Goal: Feedback & Contribution: Contribute content

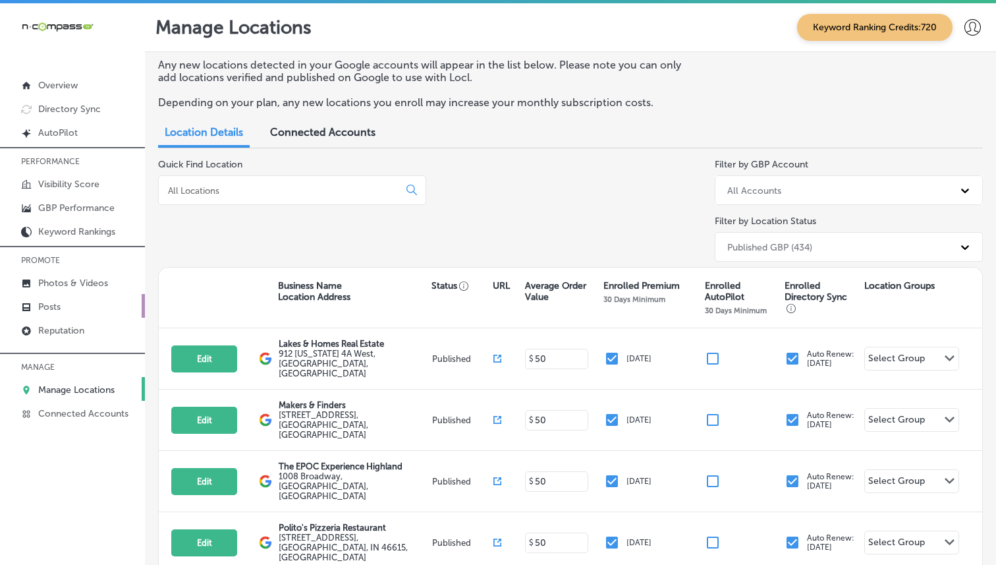
click at [71, 312] on link "Posts" at bounding box center [72, 306] width 145 height 24
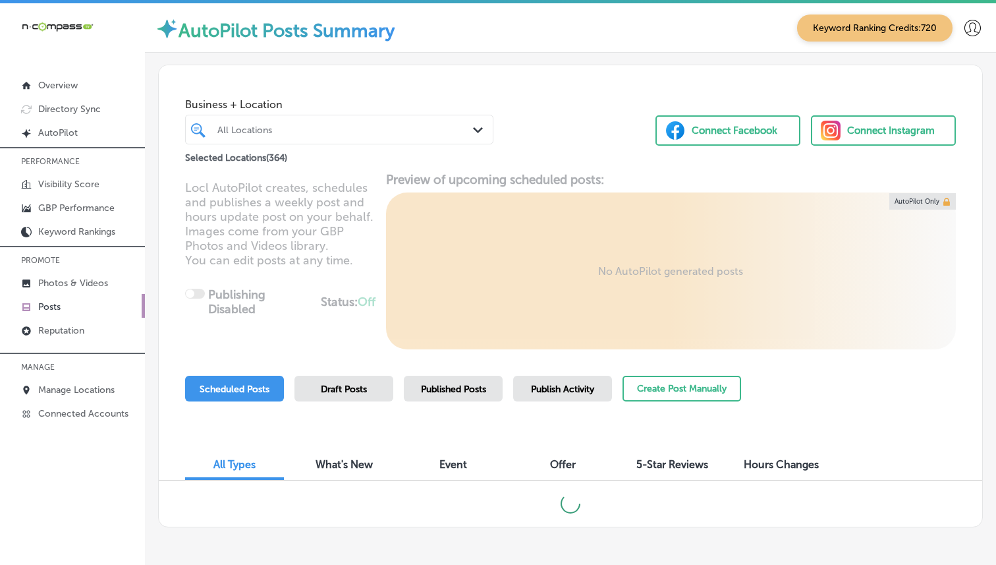
click at [300, 134] on div "All Locations" at bounding box center [345, 129] width 257 height 11
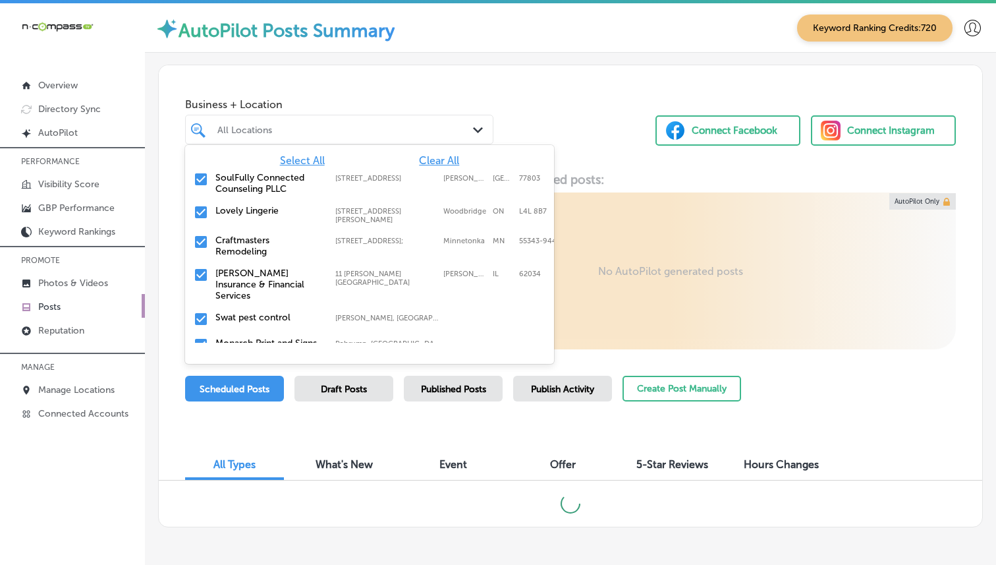
click at [422, 163] on span "Clear All" at bounding box center [439, 160] width 40 height 13
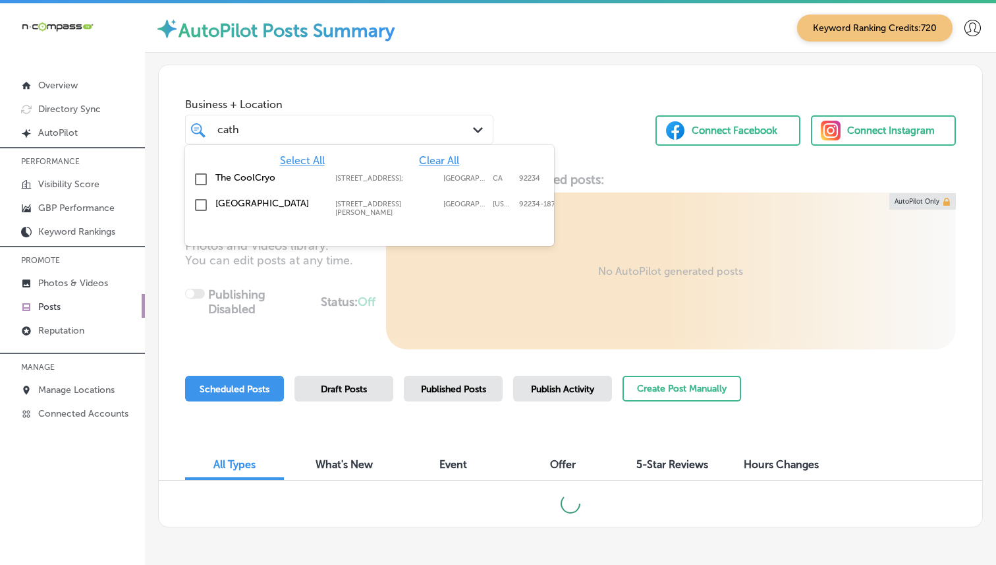
click at [285, 205] on label "[GEOGRAPHIC_DATA]" at bounding box center [268, 203] width 107 height 11
click at [592, 153] on div "Business + Location option [STREET_ADDRESS][PERSON_NAME]. option [STREET_ADDRES…" at bounding box center [570, 115] width 823 height 100
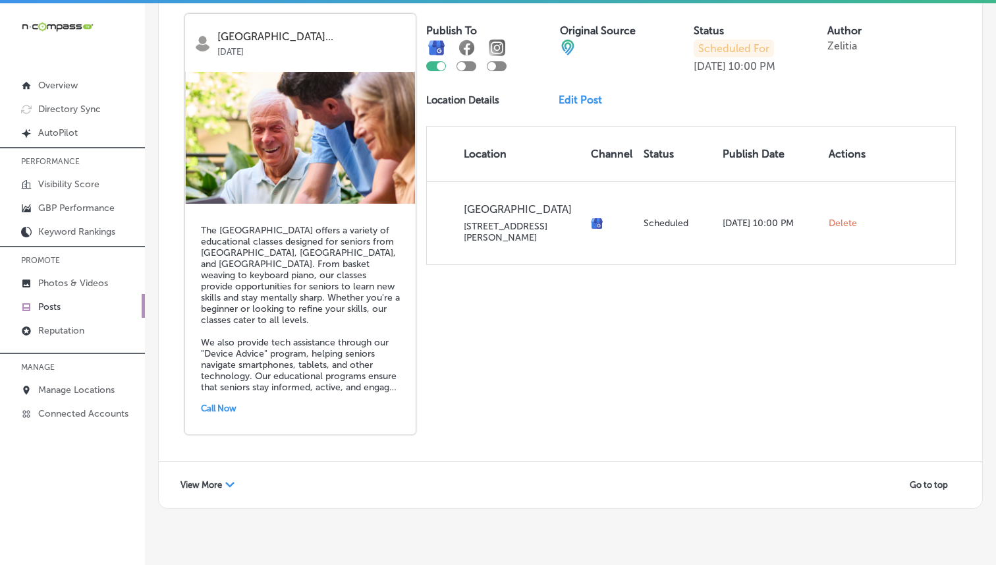
scroll to position [3, 0]
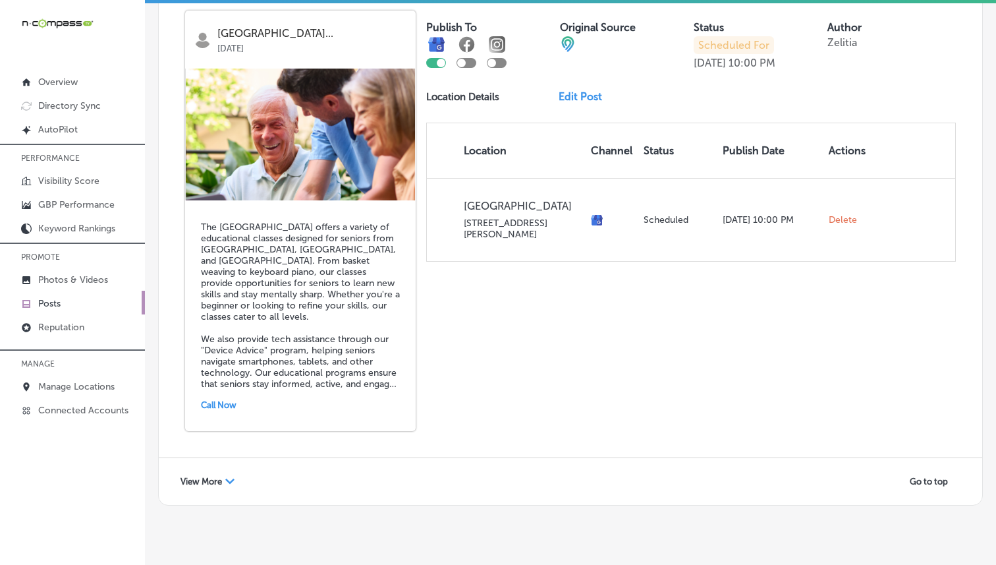
click at [229, 477] on div "Path Created with Sketch." at bounding box center [229, 481] width 9 height 9
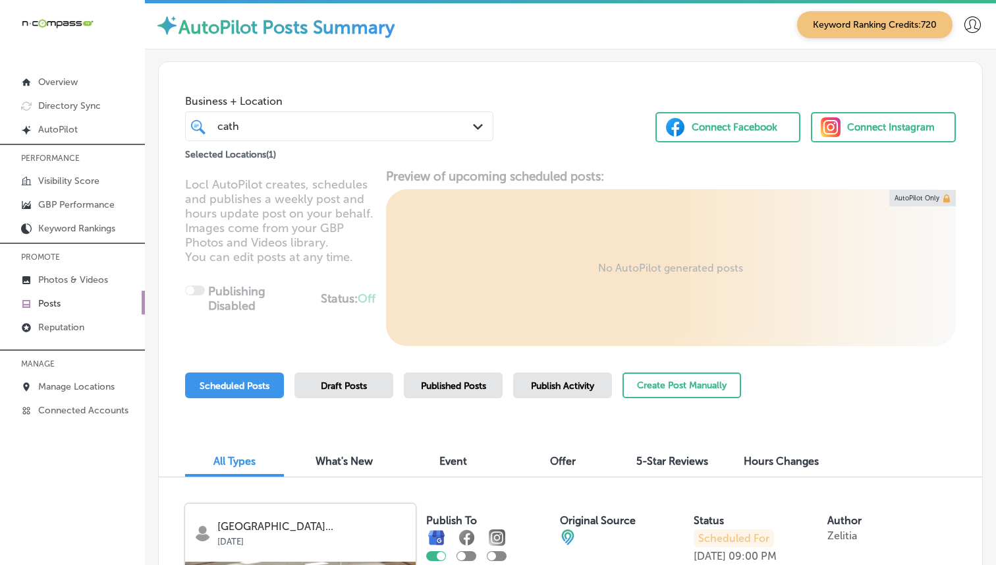
scroll to position [0, 0]
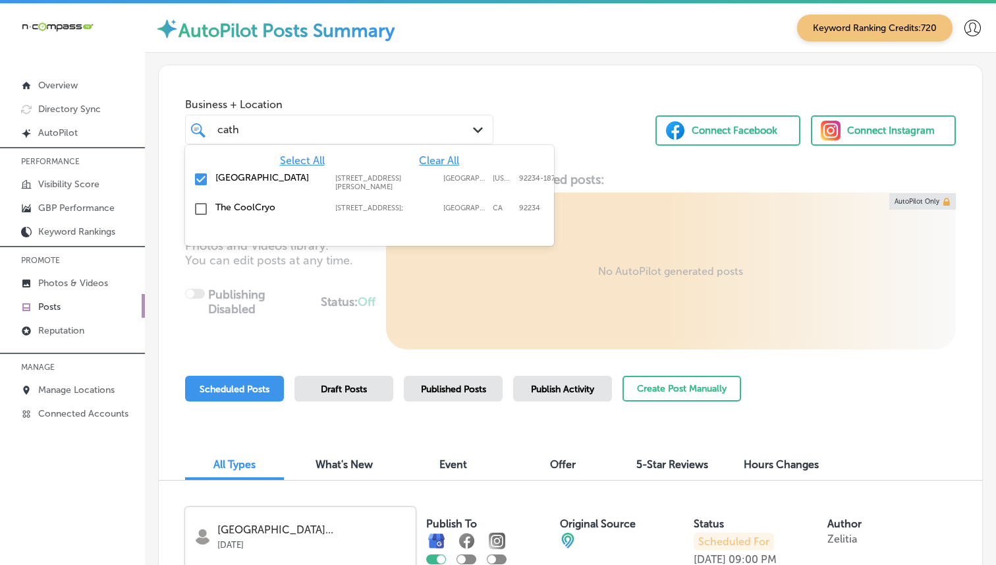
click at [402, 140] on div "cath cath Path Created with Sketch." at bounding box center [339, 130] width 308 height 30
click at [442, 163] on span "Clear All" at bounding box center [439, 160] width 40 height 13
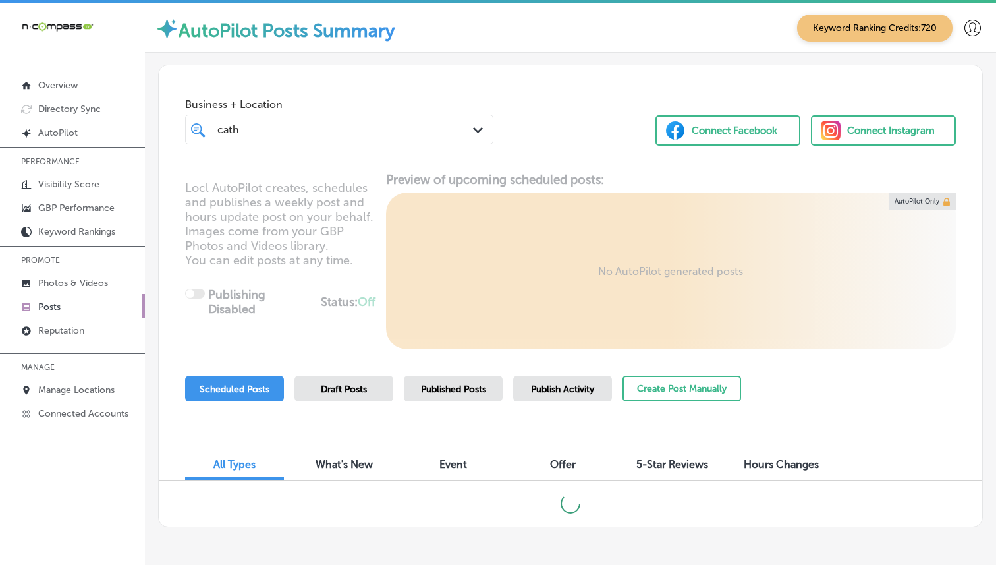
click at [285, 130] on div "cath cath" at bounding box center [327, 130] width 222 height 18
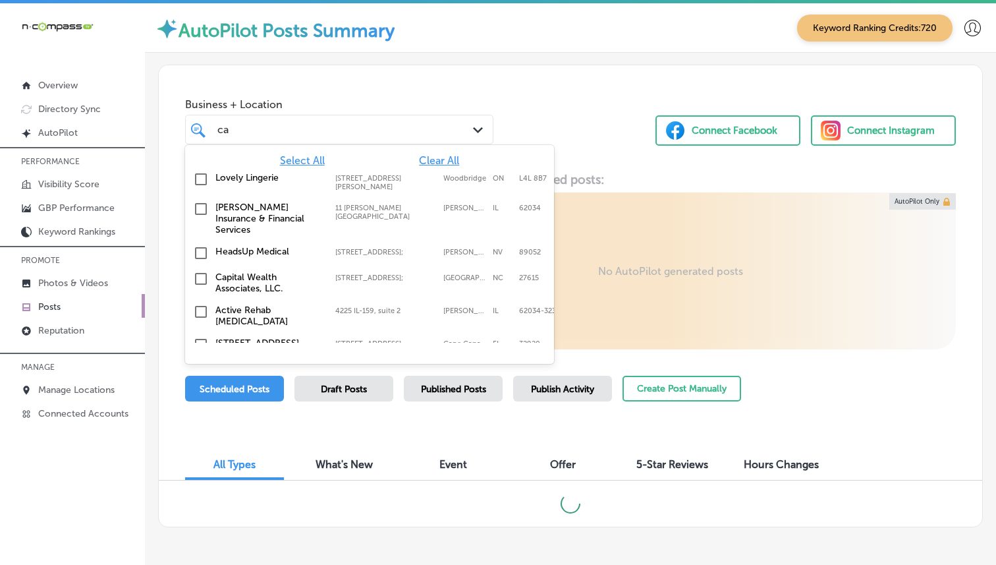
type input "c"
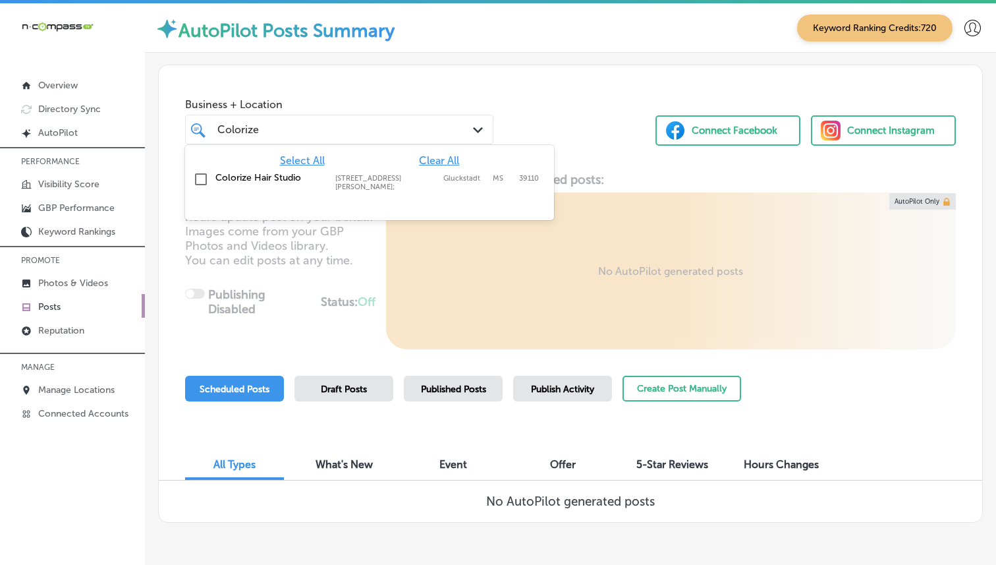
click at [249, 181] on label "Colorize Hair Studio" at bounding box center [268, 177] width 107 height 11
type input "Colorize"
click at [505, 72] on div "Business + Location option [STREET_ADDRESS][PERSON_NAME]. option [STREET_ADDRES…" at bounding box center [570, 115] width 823 height 100
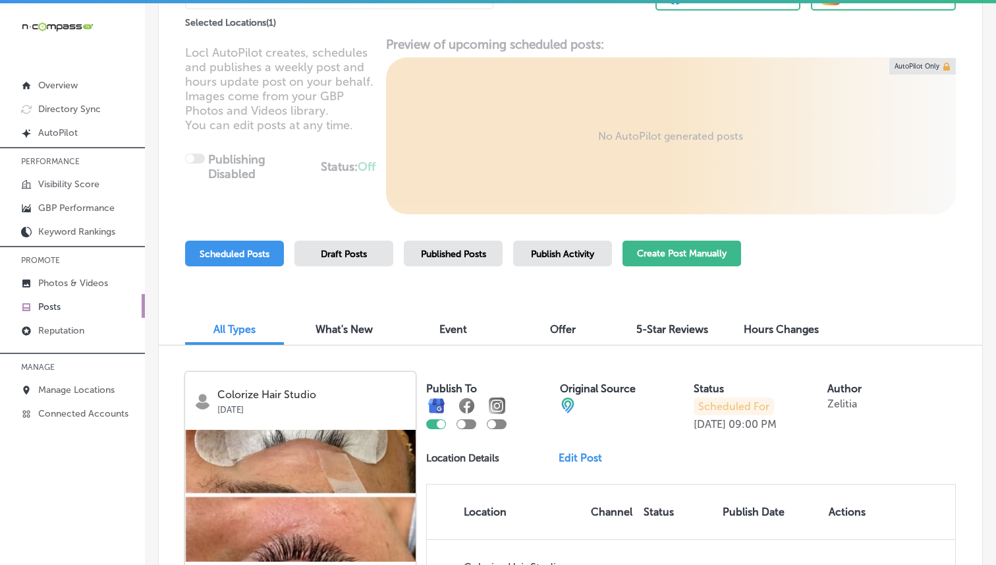
scroll to position [132, 0]
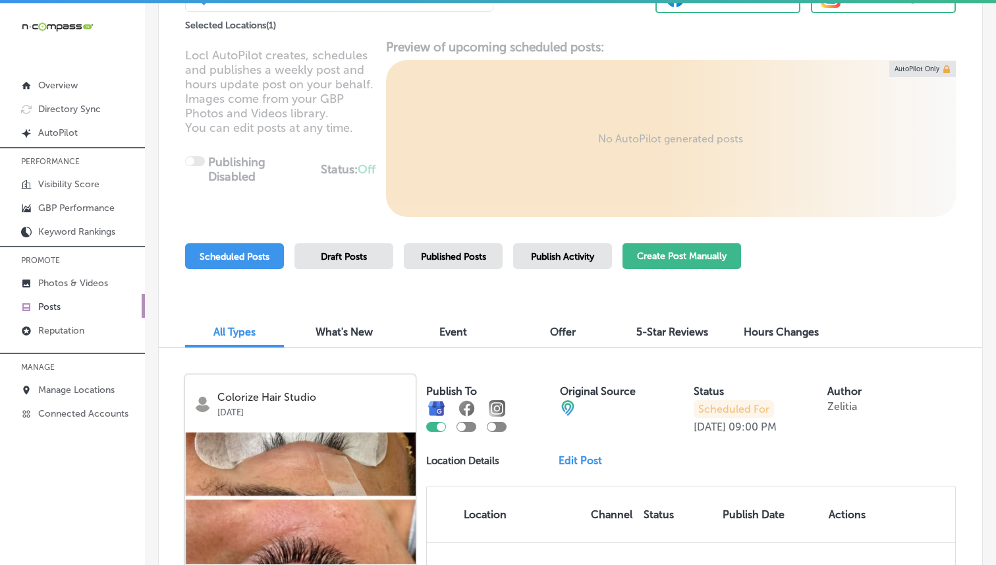
click at [674, 256] on button "Create Post Manually" at bounding box center [682, 256] width 119 height 26
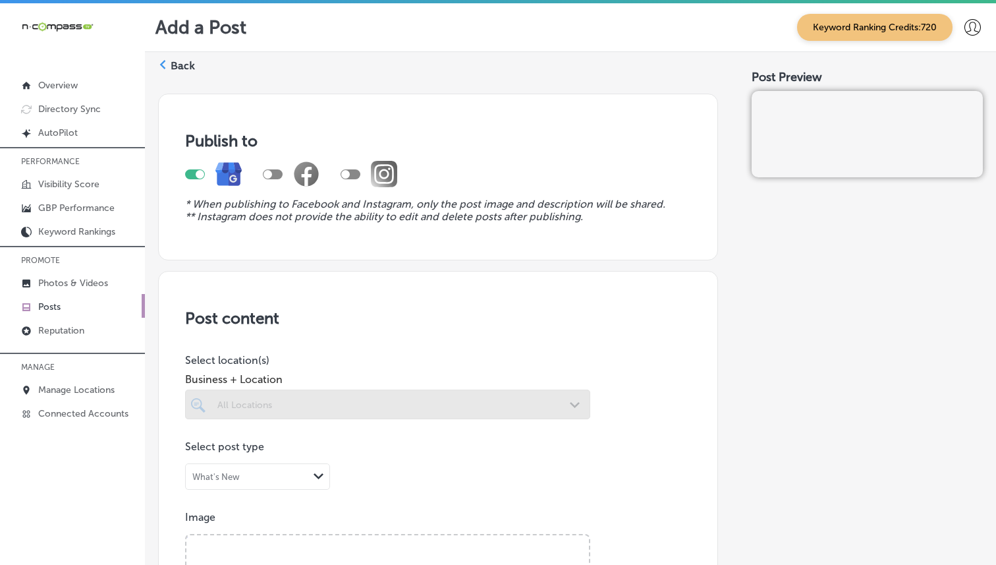
click at [331, 404] on div at bounding box center [387, 404] width 405 height 30
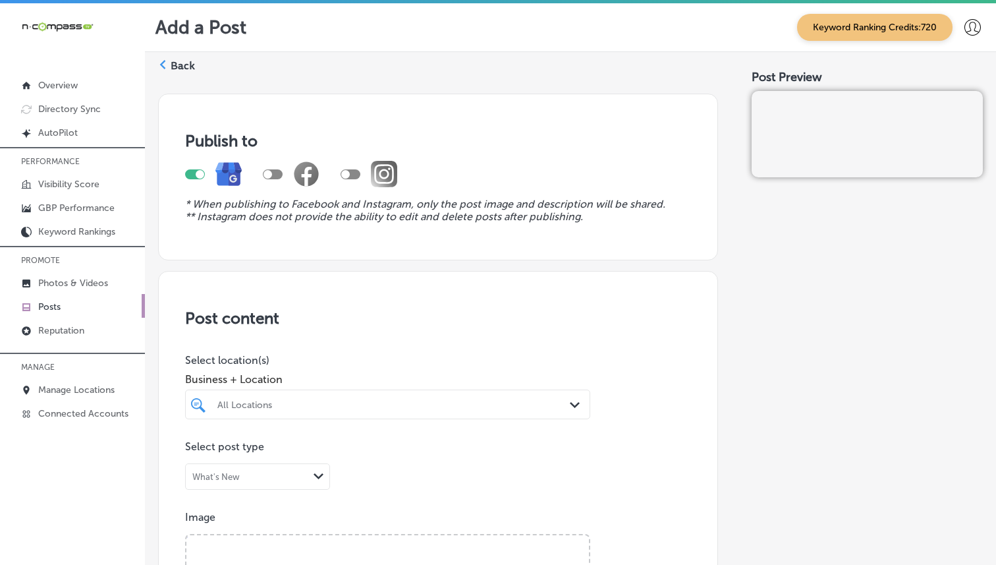
click at [388, 399] on div "All Locations" at bounding box center [388, 404] width 354 height 20
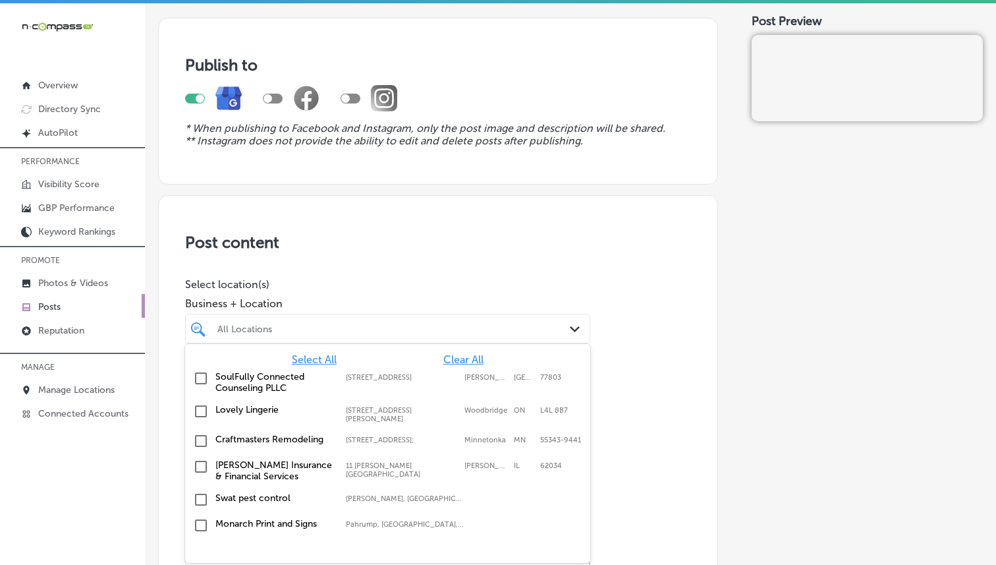
scroll to position [78, 0]
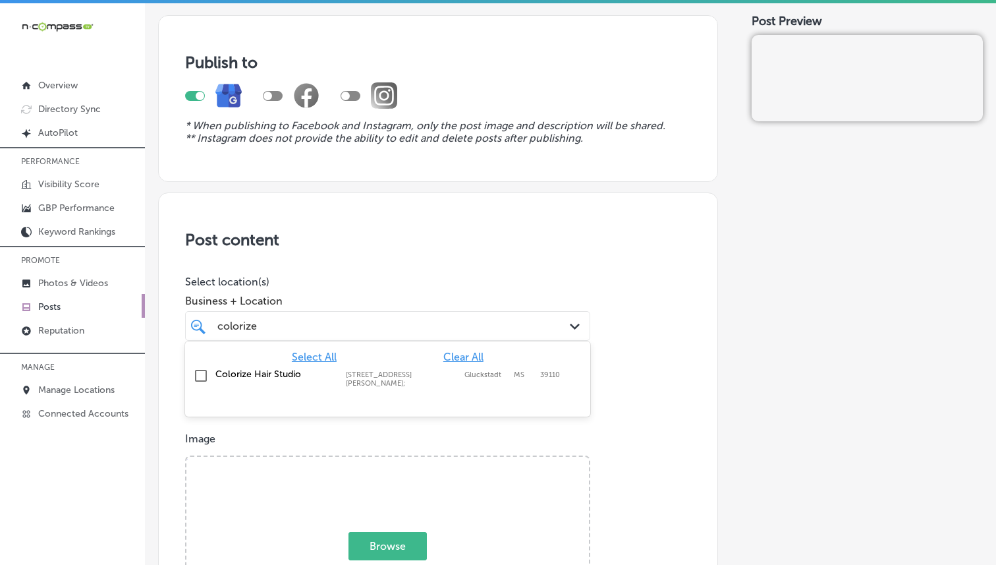
click at [308, 366] on div "Colorize Hair Studio [STREET_ADDRESS][PERSON_NAME][PERSON_NAME] [STREET_ADDRESS…" at bounding box center [387, 378] width 395 height 24
type input "colorize"
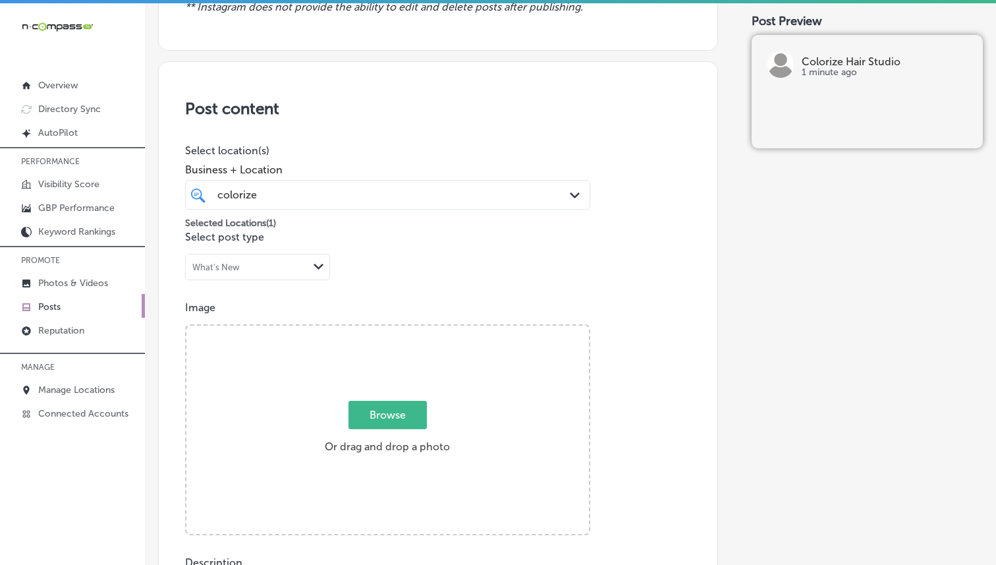
scroll to position [518, 0]
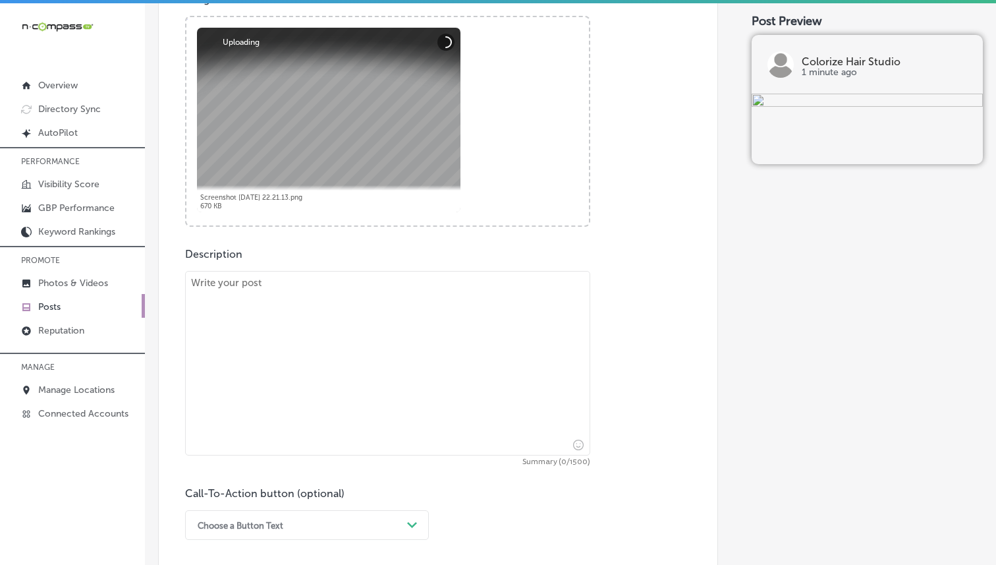
click at [328, 331] on textarea at bounding box center [387, 363] width 405 height 184
paste textarea "Colorize Hair Studio offers semi-[MEDICAL_DATA] to enhance your natural beauty …"
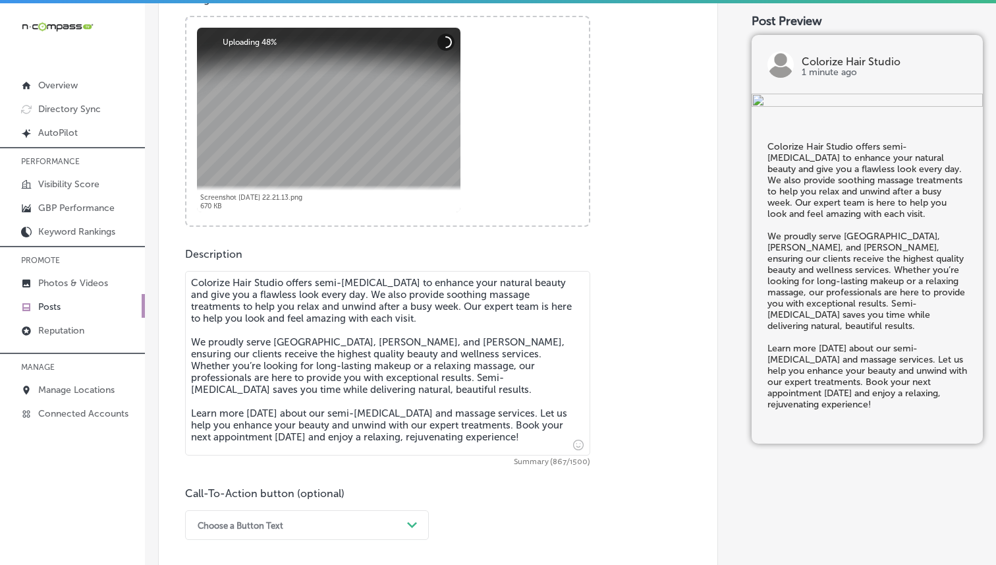
scroll to position [784, 0]
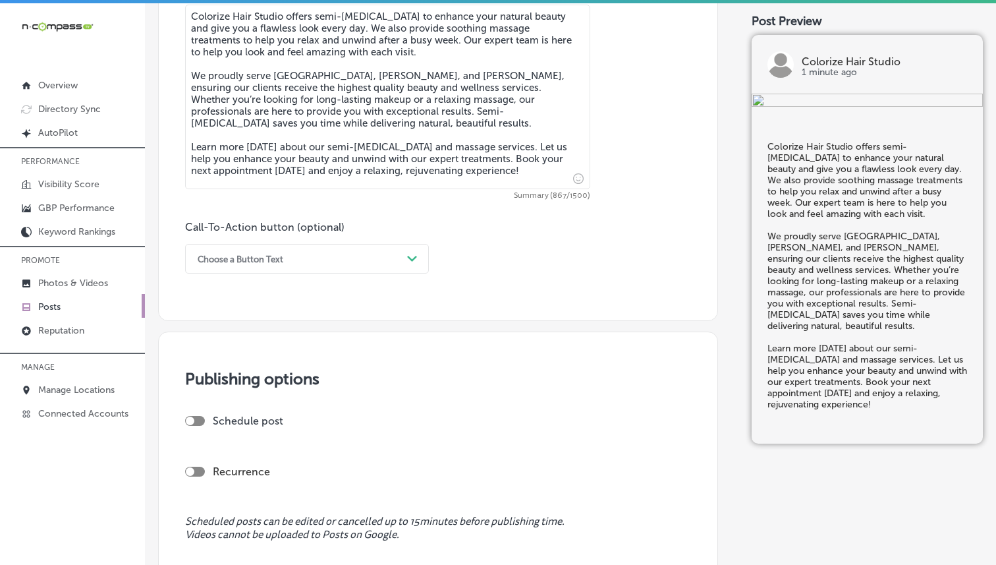
type textarea "Colorize Hair Studio offers semi-[MEDICAL_DATA] to enhance your natural beauty …"
click at [359, 260] on div "Choose a Button Text" at bounding box center [296, 258] width 211 height 20
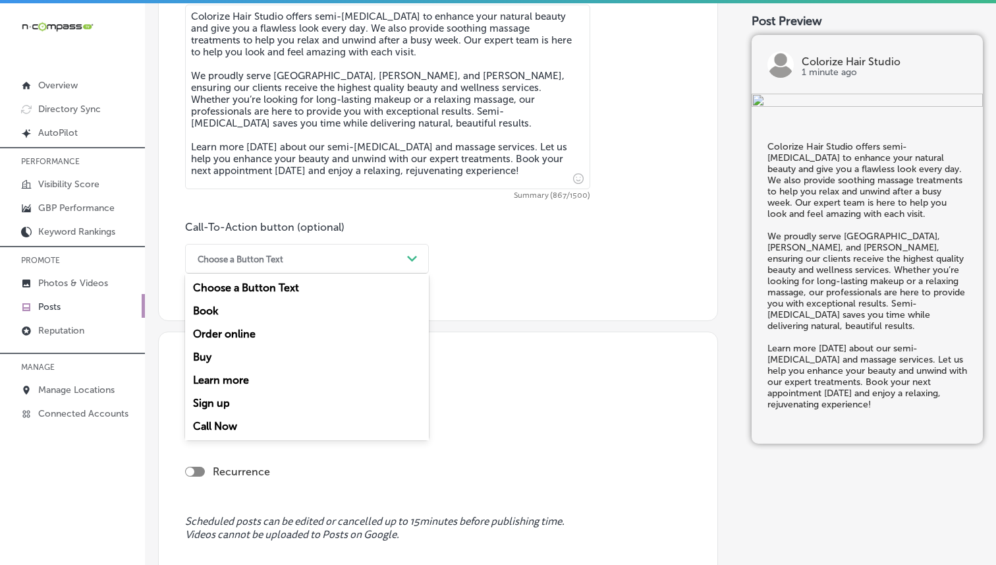
click at [360, 257] on div "Choose a Button Text" at bounding box center [296, 258] width 211 height 20
click at [241, 377] on div "Learn more" at bounding box center [307, 379] width 244 height 23
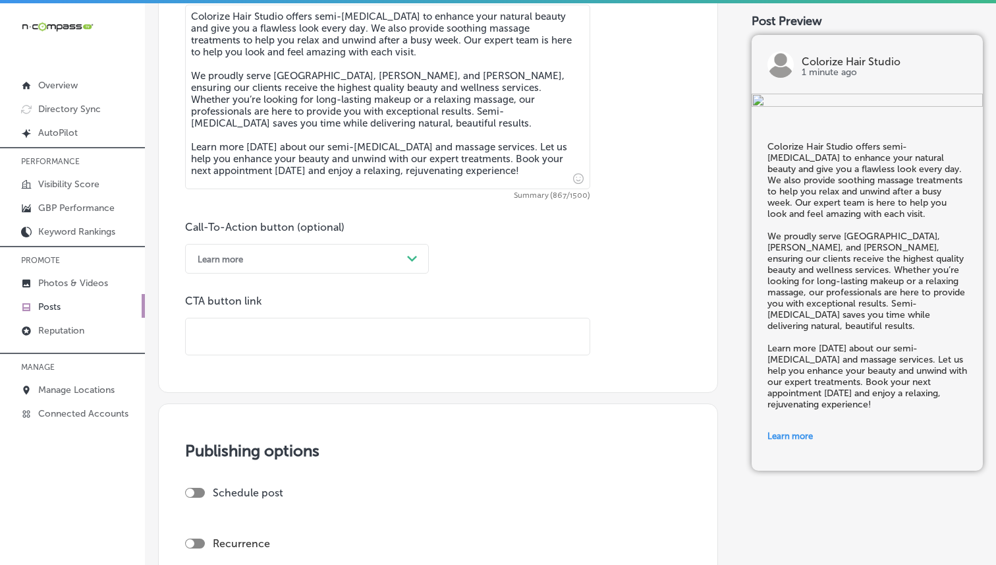
click at [285, 337] on input "text" at bounding box center [388, 336] width 404 height 36
paste input "[URL][DOMAIN_NAME]"
type input "[URL][DOMAIN_NAME]"
click at [475, 291] on div "Call-To-Action button (optional) Learn more Path Created with Sketch. CTA butto…" at bounding box center [438, 288] width 506 height 134
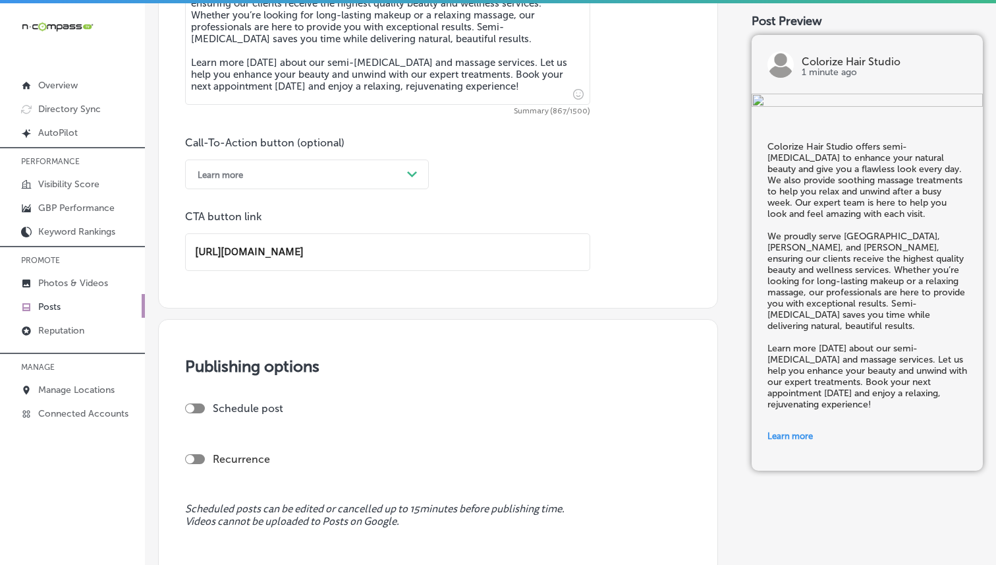
scroll to position [1025, 0]
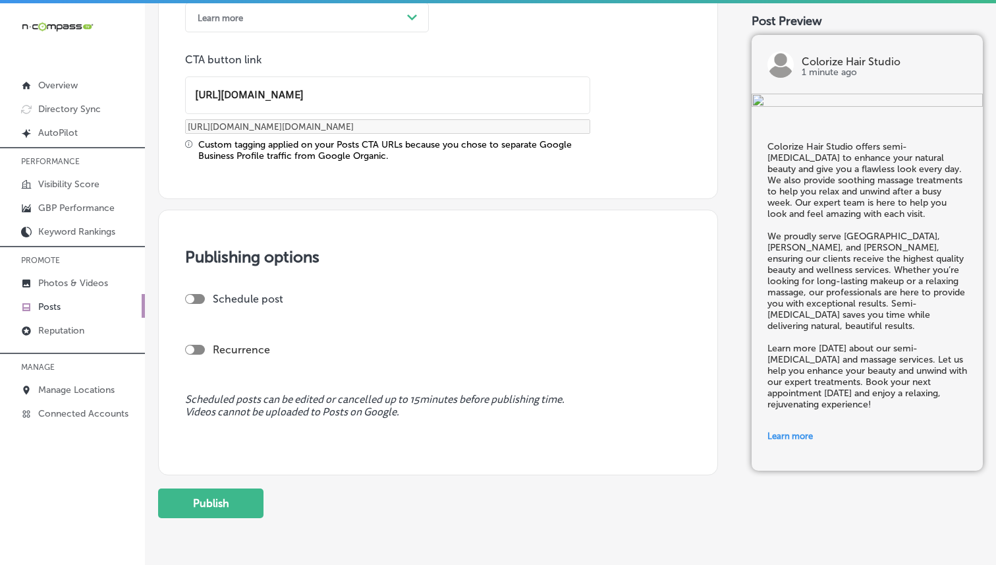
click at [189, 297] on div at bounding box center [190, 298] width 9 height 9
checkbox input "true"
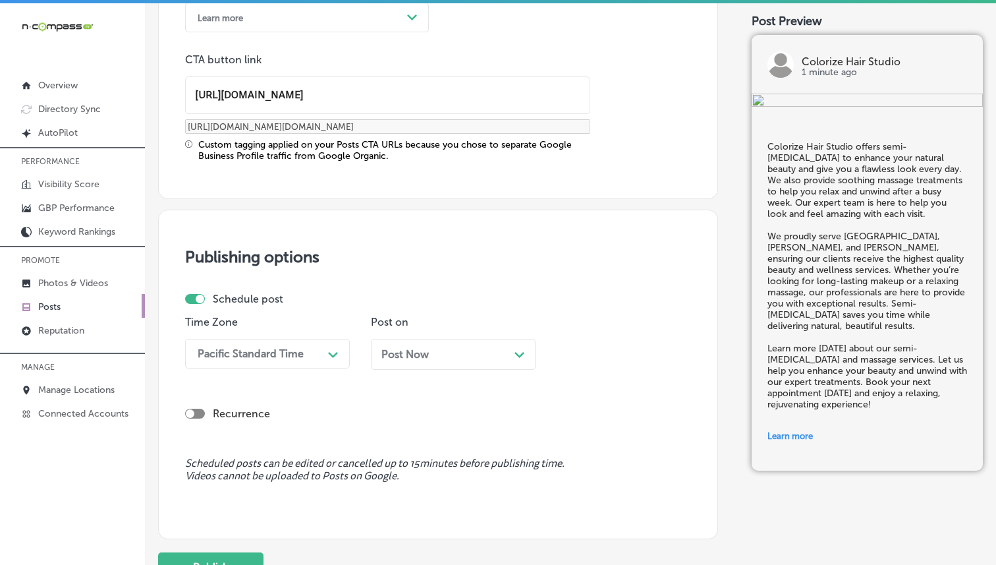
click at [318, 360] on div "Pacific Standard Time" at bounding box center [257, 353] width 132 height 23
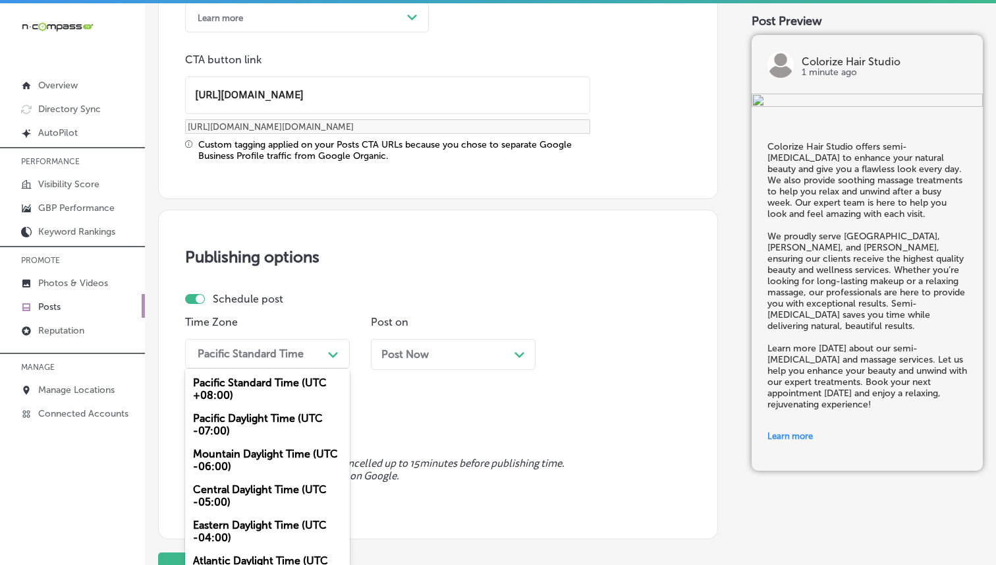
click at [264, 449] on div "Mountain Daylight Time (UTC -06:00)" at bounding box center [267, 460] width 165 height 36
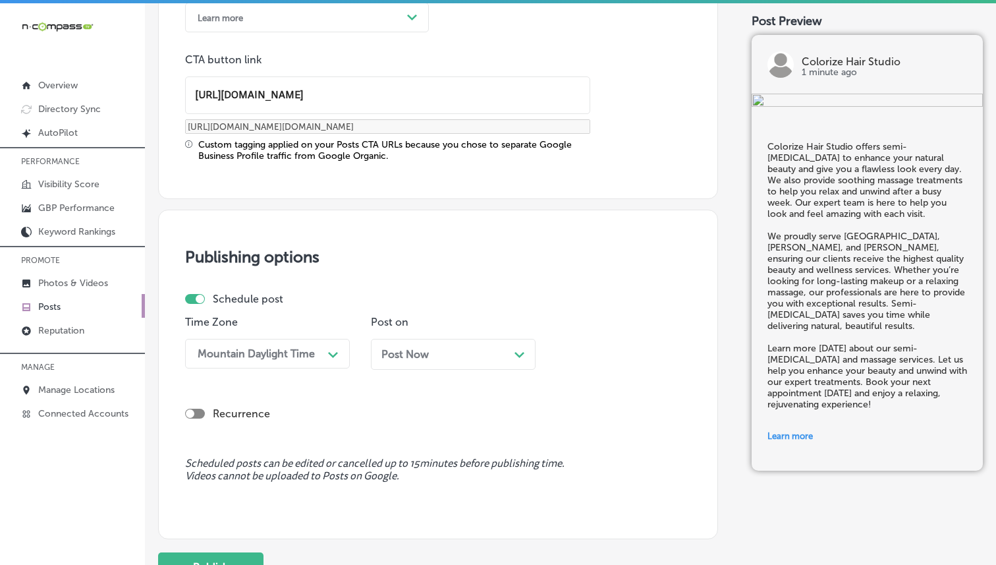
click at [401, 348] on span "Post Now" at bounding box center [404, 354] width 47 height 13
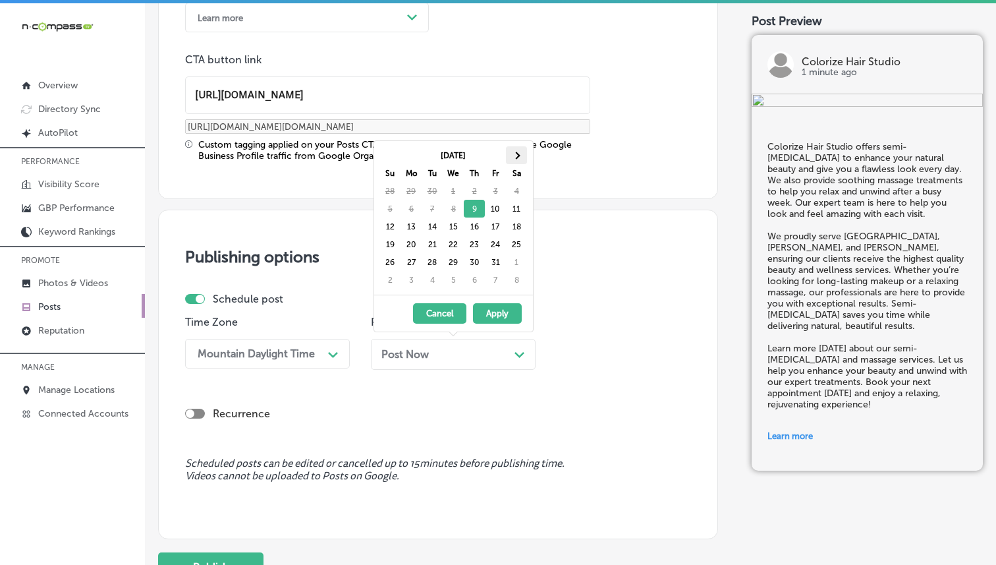
click at [515, 151] on th at bounding box center [516, 155] width 21 height 18
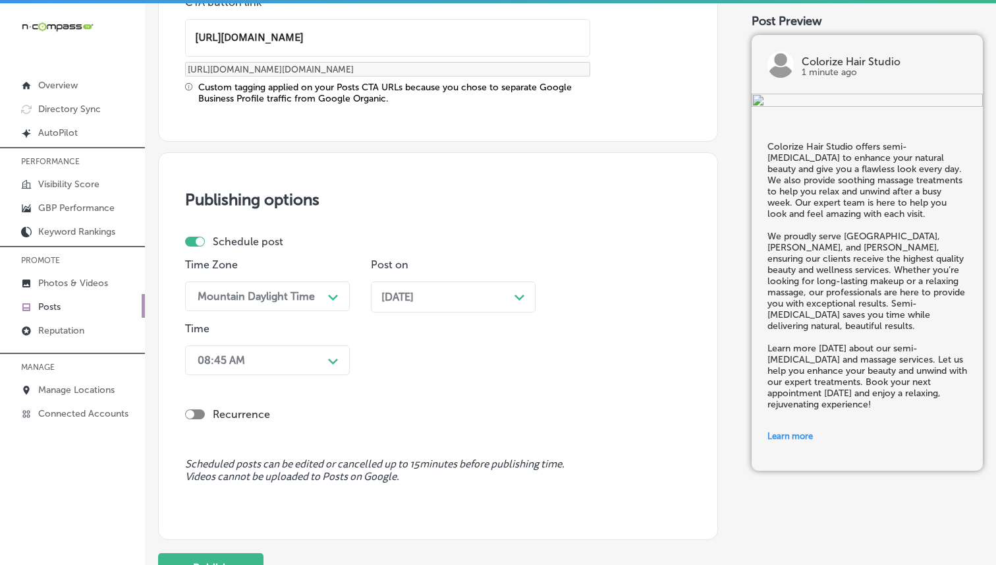
scroll to position [1119, 0]
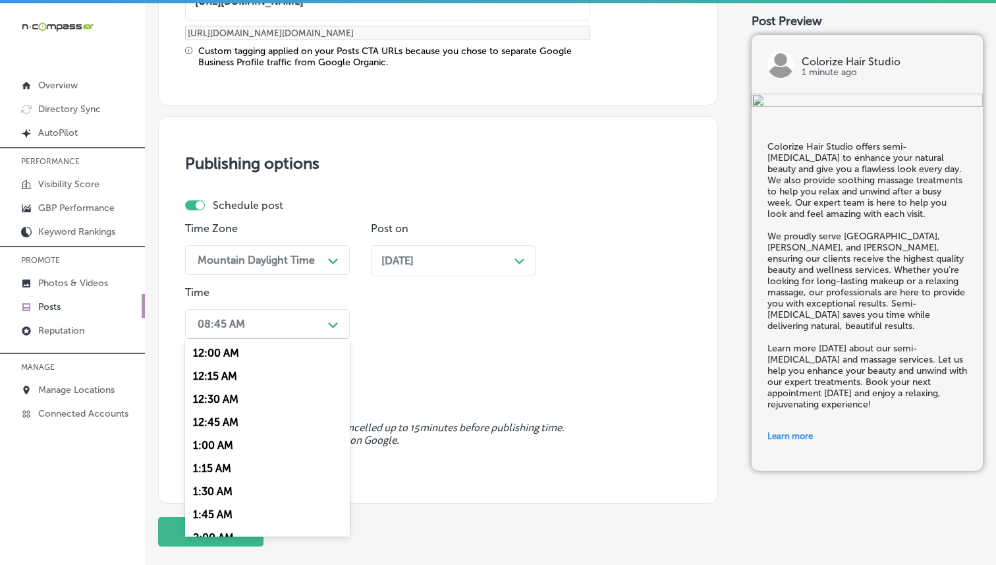
click at [327, 330] on div "Path Created with Sketch." at bounding box center [333, 323] width 21 height 21
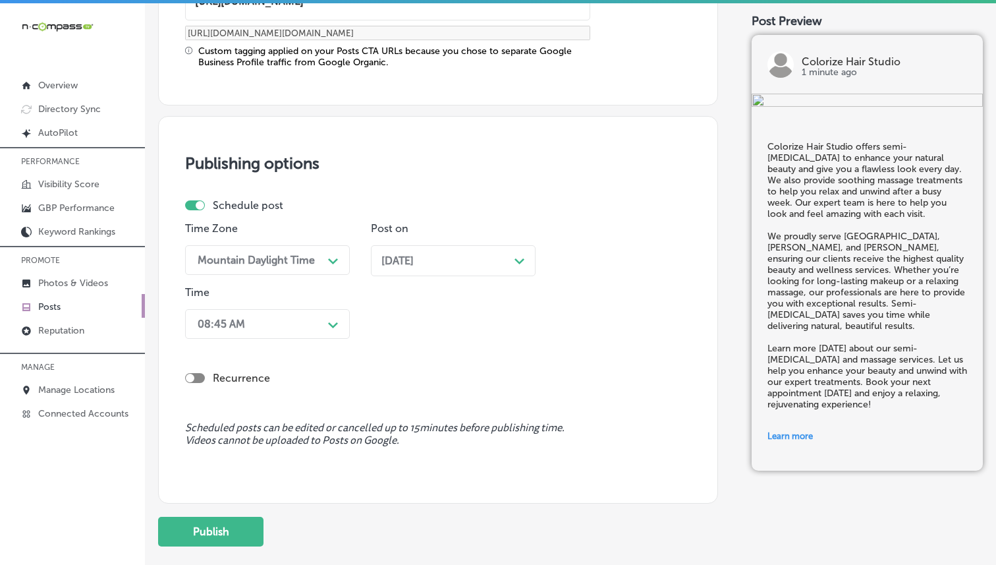
click at [447, 335] on div "Time Zone Mountain Daylight Time Path Created with Sketch. Post on [DATE] Path …" at bounding box center [432, 283] width 495 height 122
click at [339, 327] on div "Path Created with Sketch." at bounding box center [333, 323] width 21 height 21
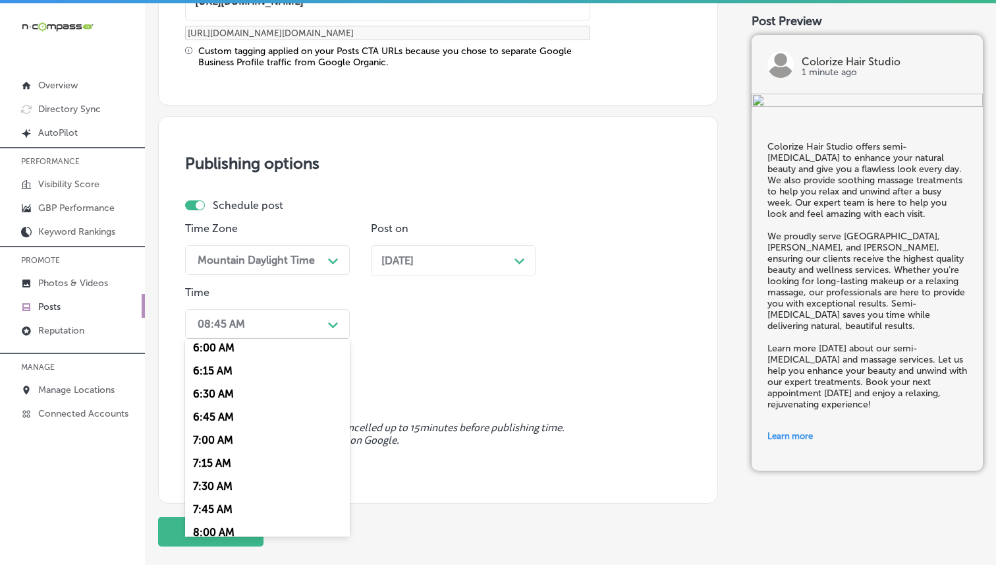
scroll to position [570, 0]
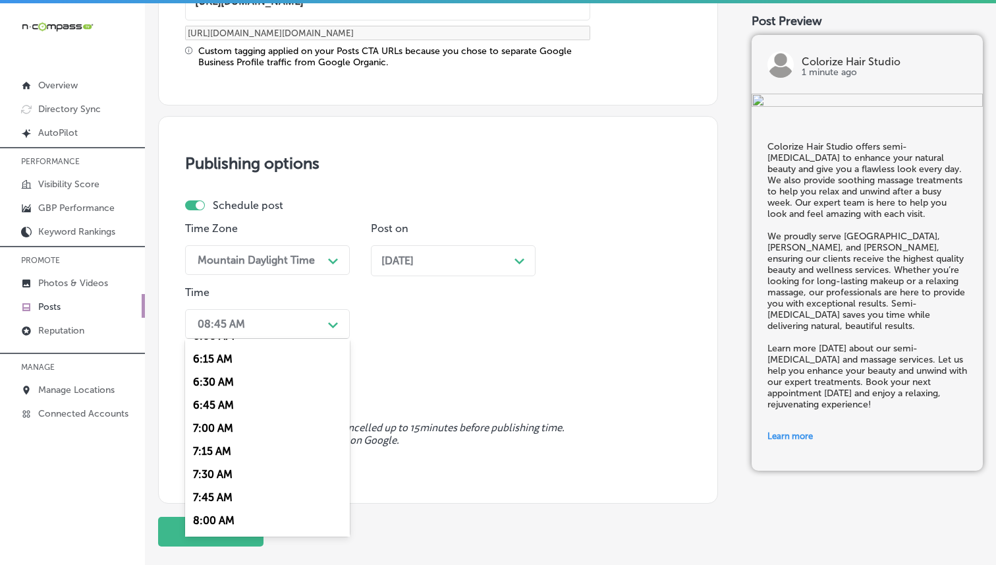
click at [235, 426] on div "7:00 AM" at bounding box center [267, 427] width 165 height 23
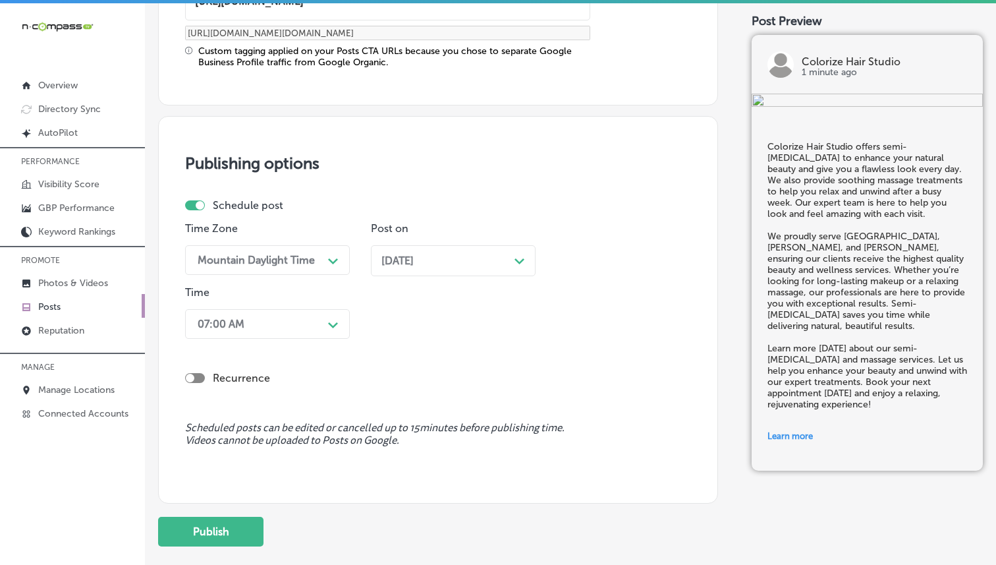
click at [437, 341] on div "Time Zone Mountain Daylight Time Path Created with Sketch. Post on [DATE] Path …" at bounding box center [432, 283] width 495 height 122
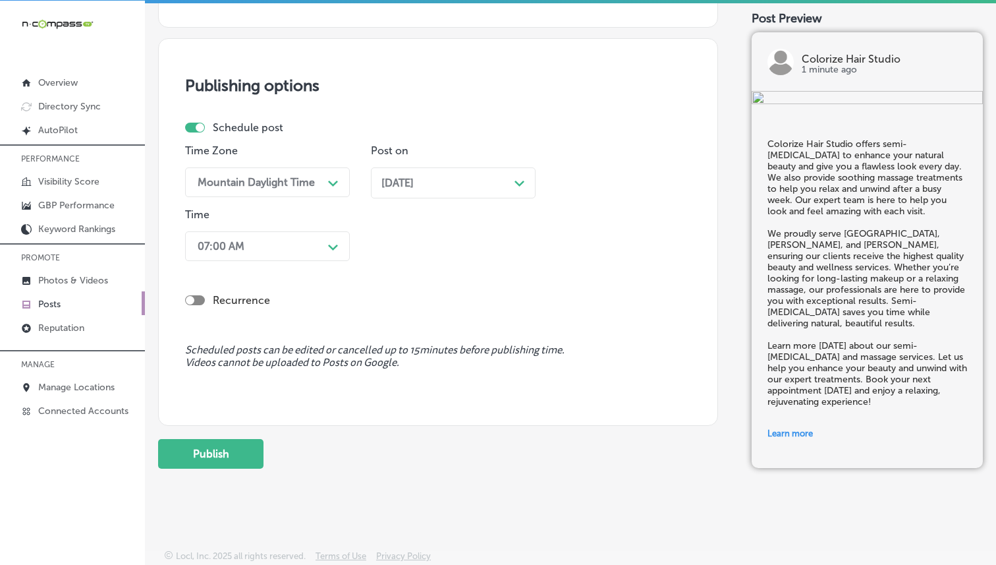
scroll to position [3, 0]
click at [225, 449] on button "Publish" at bounding box center [210, 453] width 105 height 30
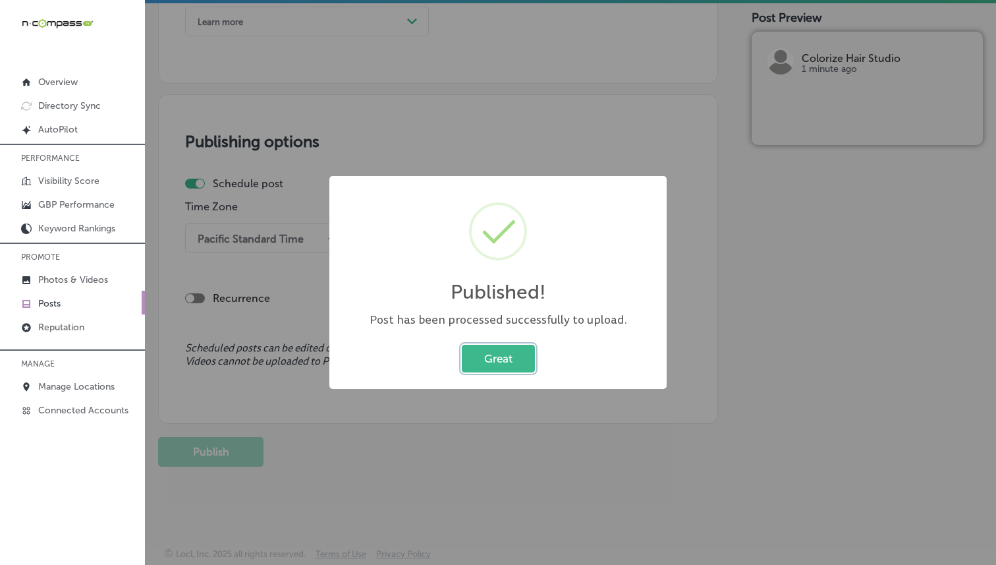
scroll to position [0, 0]
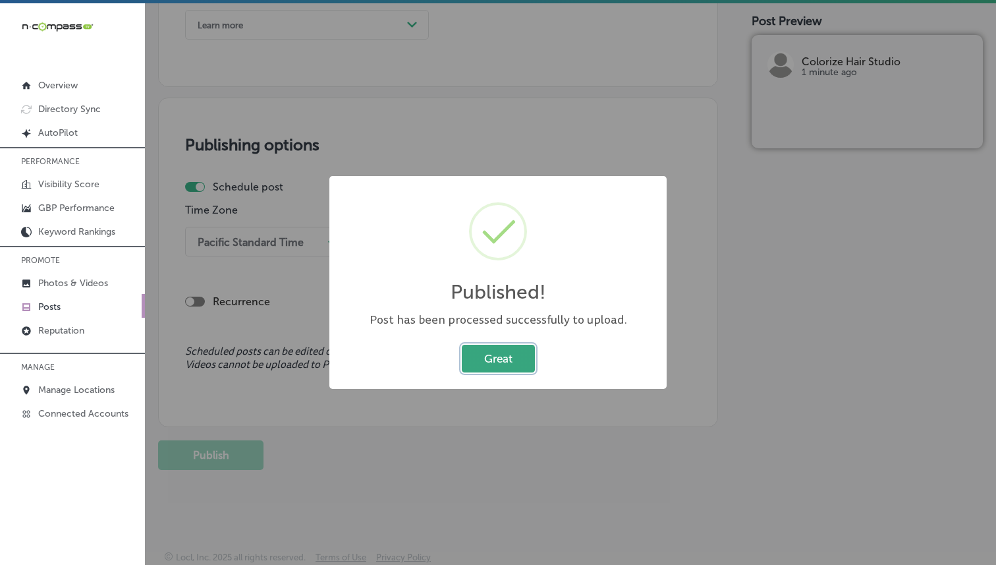
click at [513, 363] on button "Great" at bounding box center [498, 358] width 73 height 27
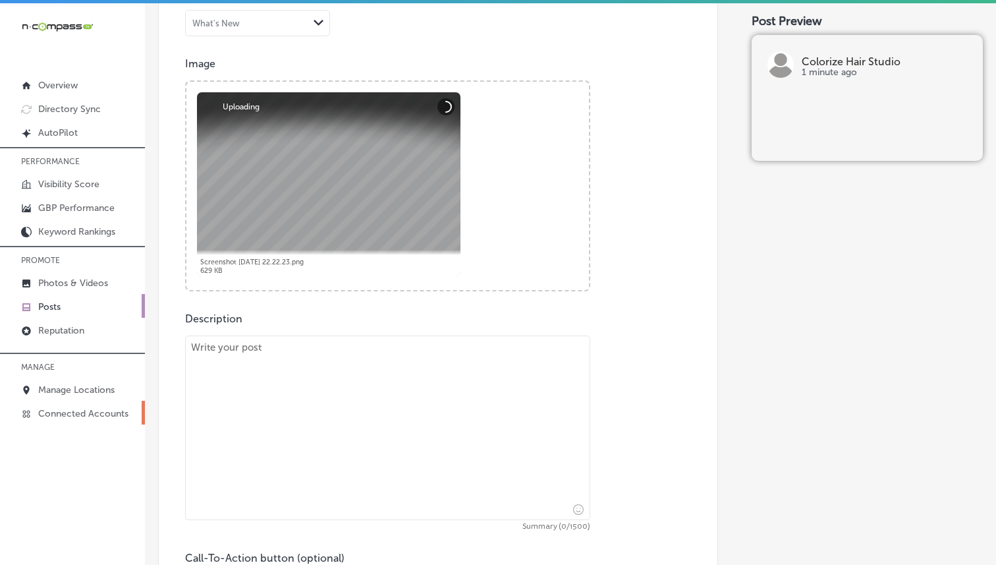
scroll to position [470, 0]
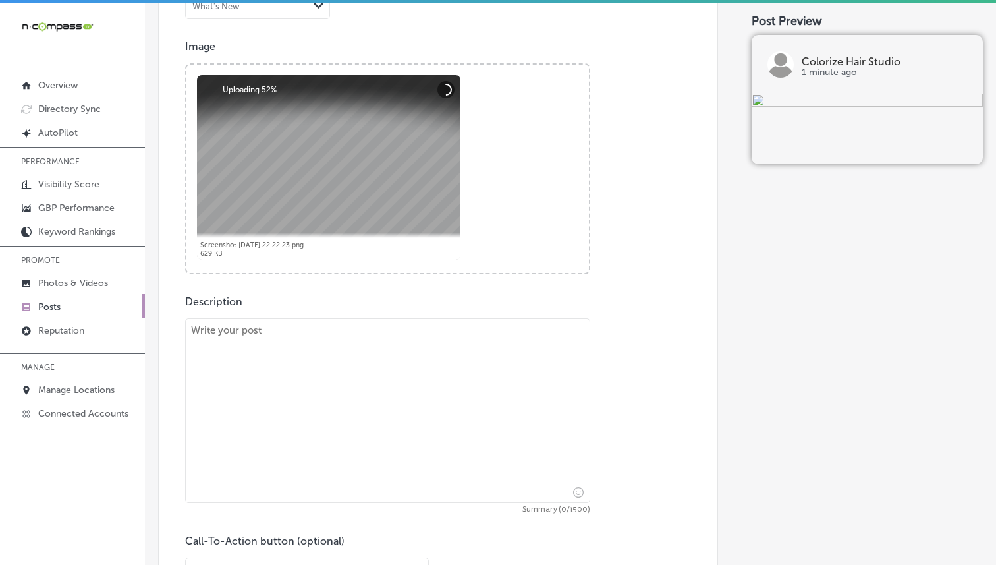
click at [266, 325] on textarea at bounding box center [387, 410] width 405 height 184
paste textarea "At Colorize Hair Studio, we specialize in color services and custom cuts that c…"
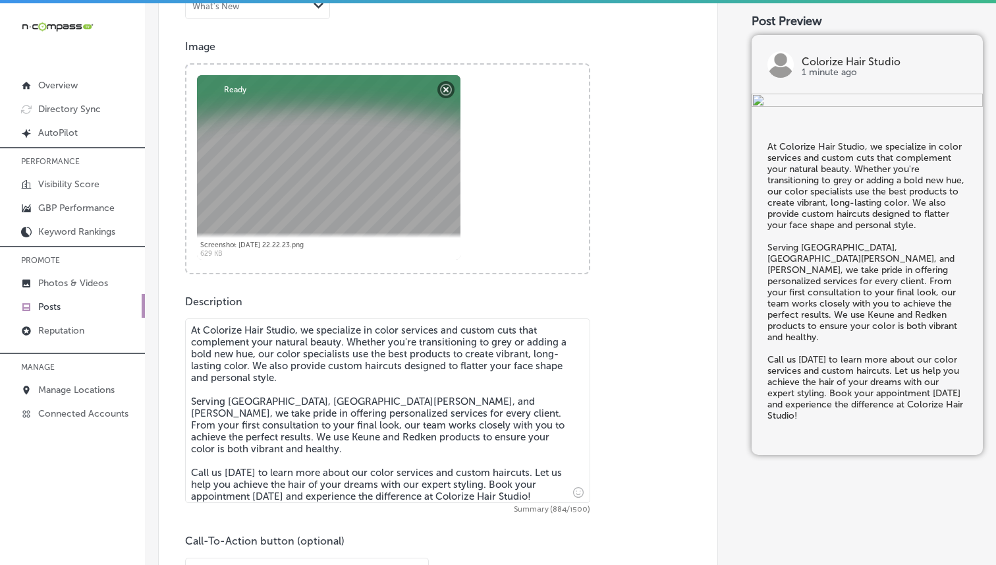
type textarea "At Colorize Hair Studio, we specialize in color services and custom cuts that c…"
click at [642, 325] on div "Description At Colorize Hair Studio, we specialize in color services and custom…" at bounding box center [438, 441] width 506 height 292
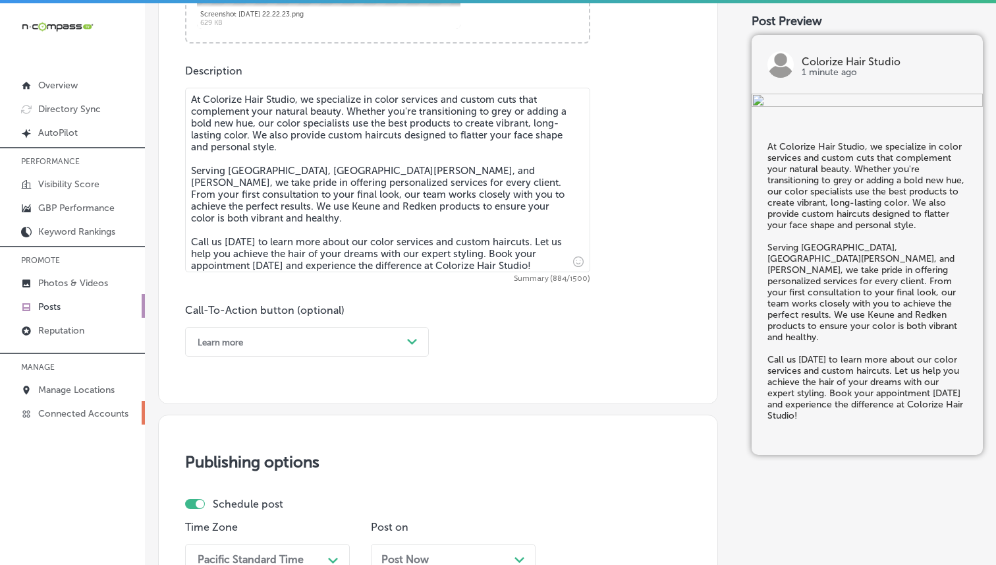
scroll to position [702, 0]
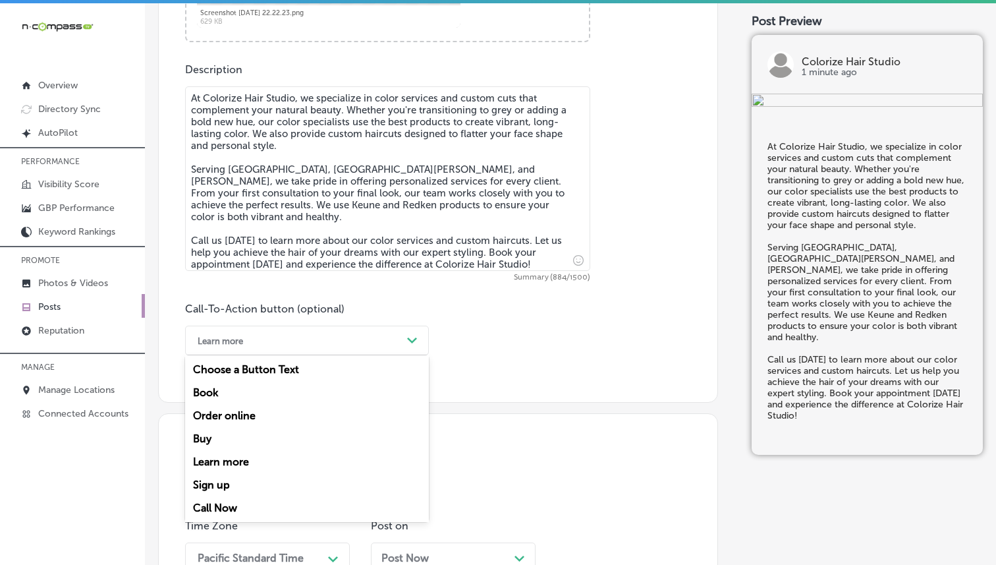
click at [221, 341] on div "Learn more" at bounding box center [220, 340] width 45 height 10
click at [207, 505] on div "Call Now" at bounding box center [307, 507] width 244 height 23
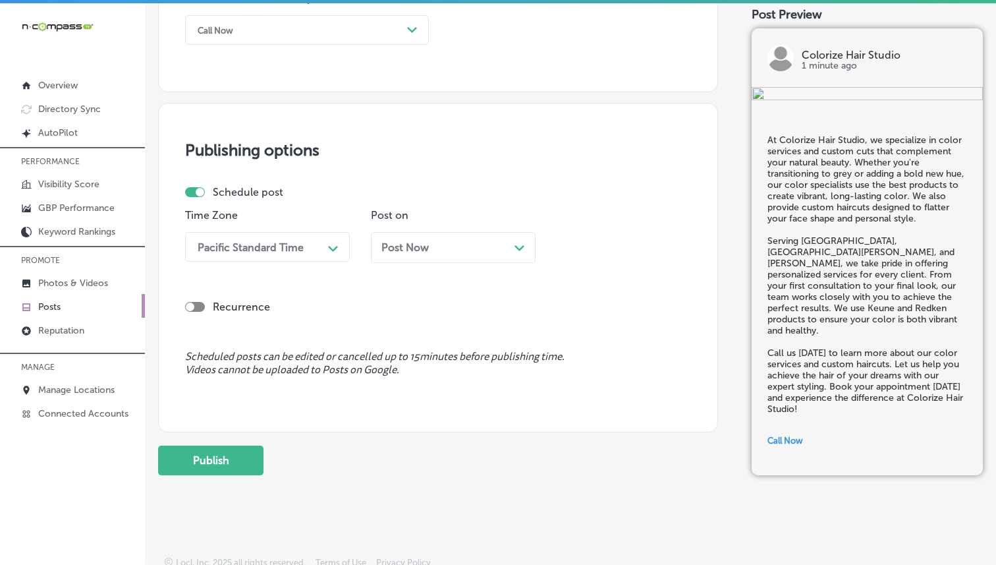
scroll to position [1018, 0]
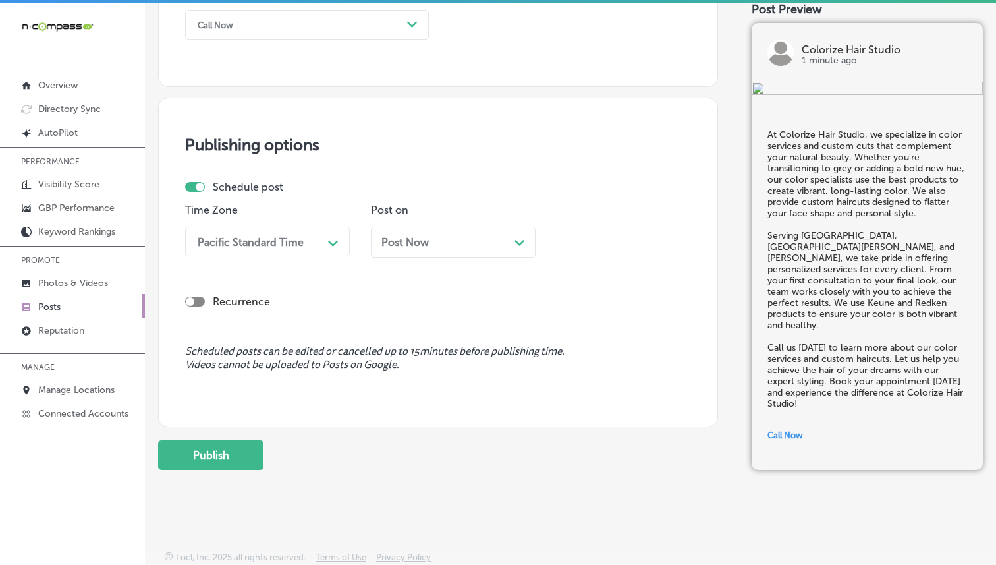
click at [274, 242] on div "Pacific Standard Time" at bounding box center [251, 241] width 106 height 13
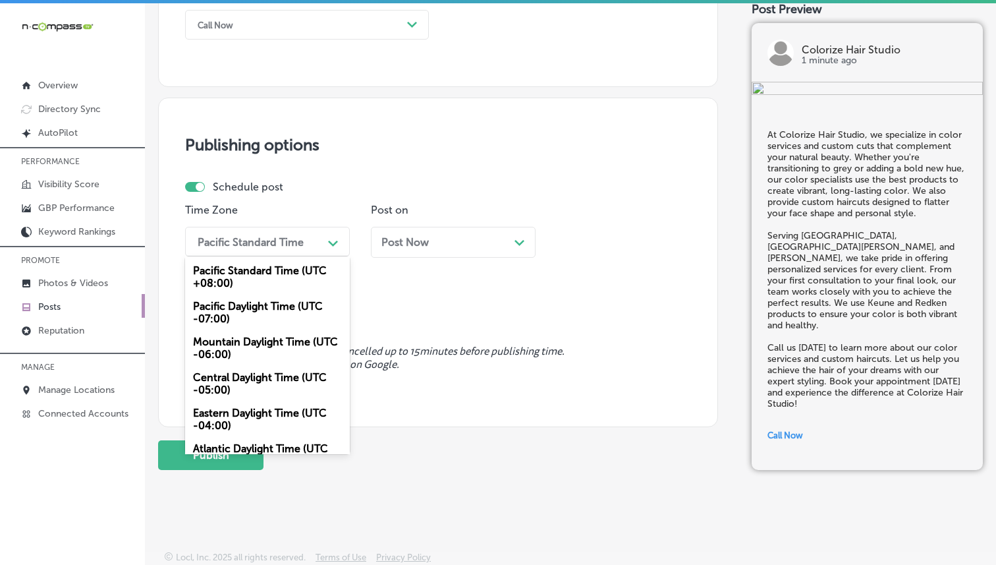
click at [260, 344] on div "Mountain Daylight Time (UTC -06:00)" at bounding box center [267, 348] width 165 height 36
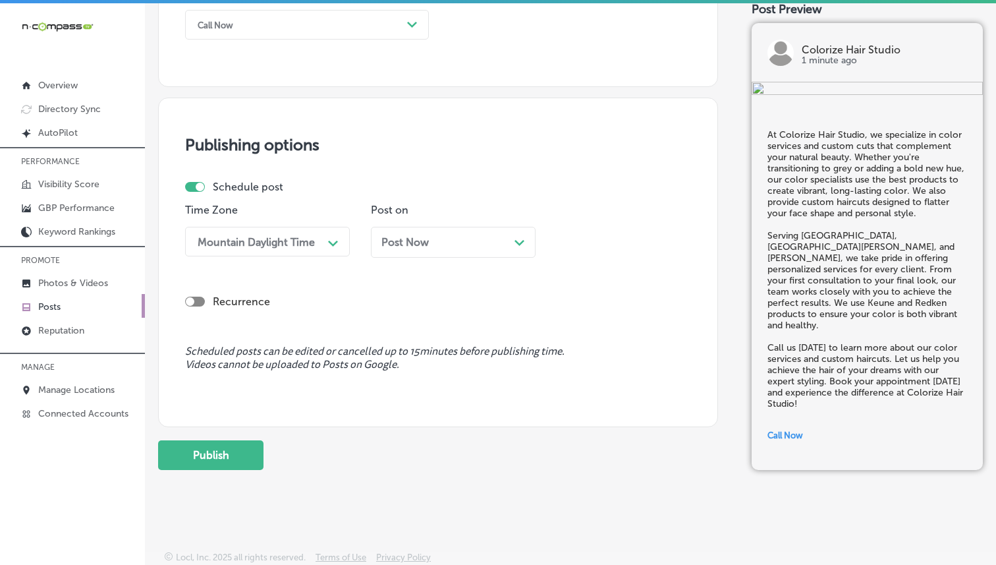
click at [392, 236] on span "Post Now" at bounding box center [404, 242] width 47 height 13
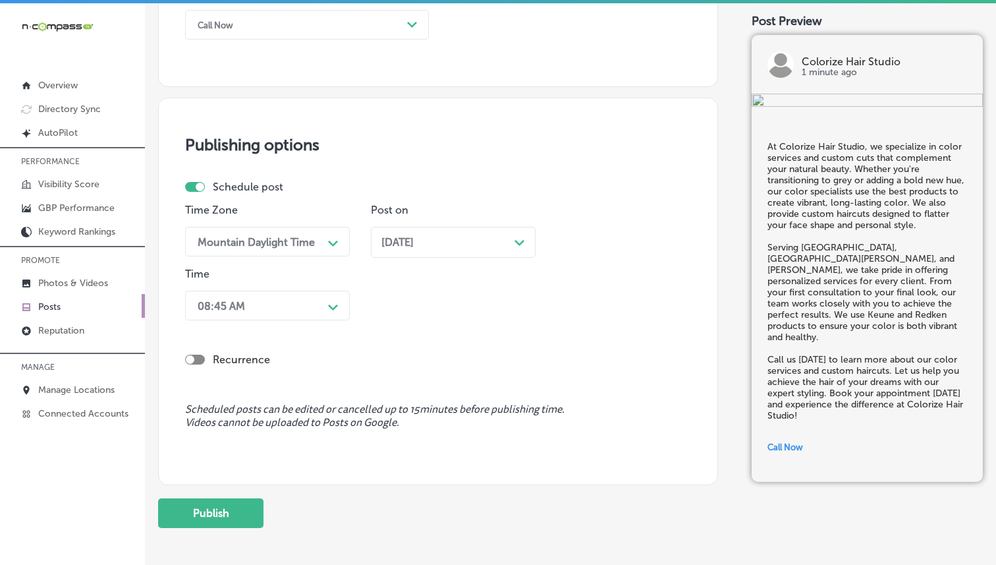
click at [296, 314] on div "08:45 AM" at bounding box center [257, 305] width 132 height 23
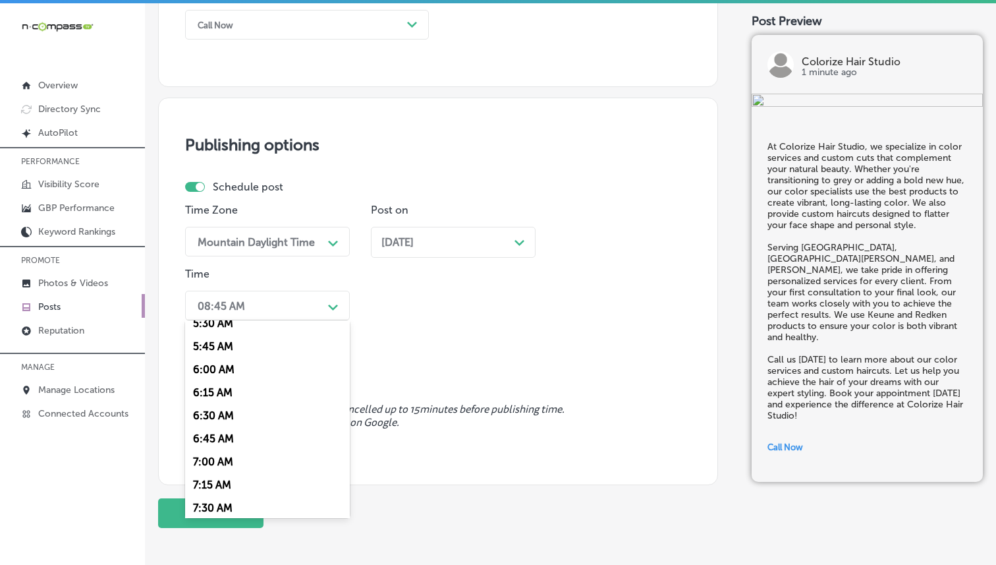
scroll to position [522, 0]
click at [221, 457] on div "7:00 AM" at bounding box center [267, 457] width 165 height 23
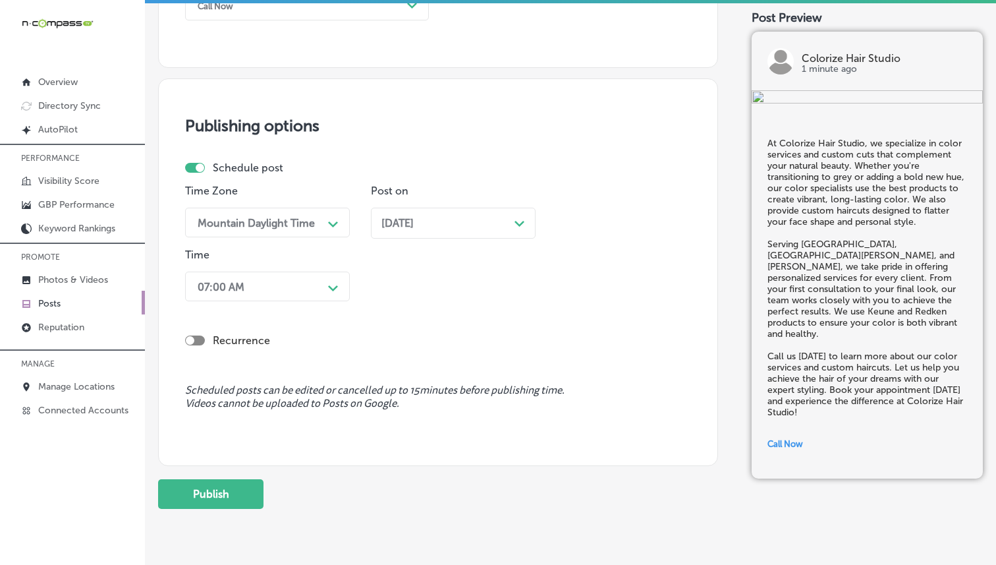
scroll to position [1076, 0]
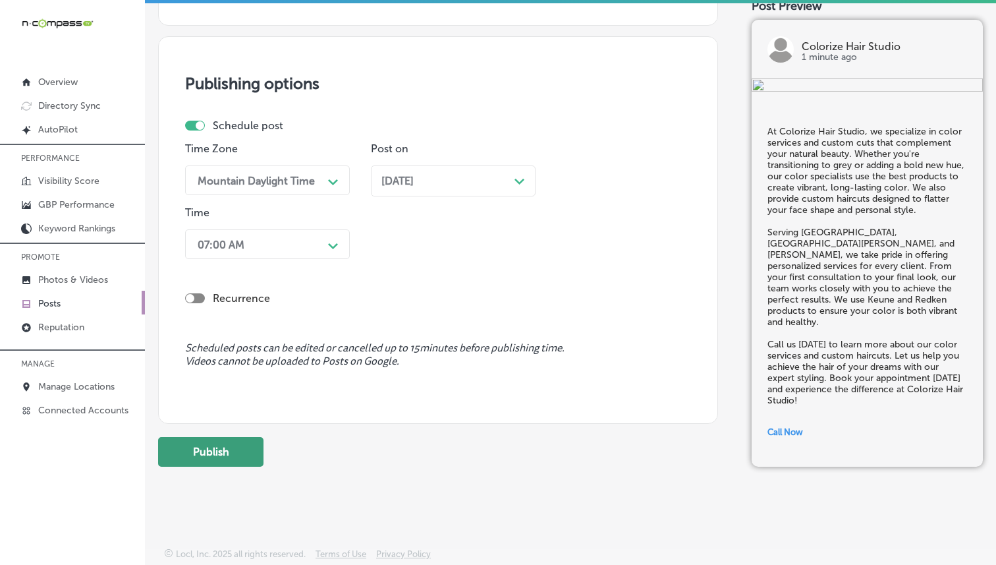
click at [254, 462] on button "Publish" at bounding box center [210, 452] width 105 height 30
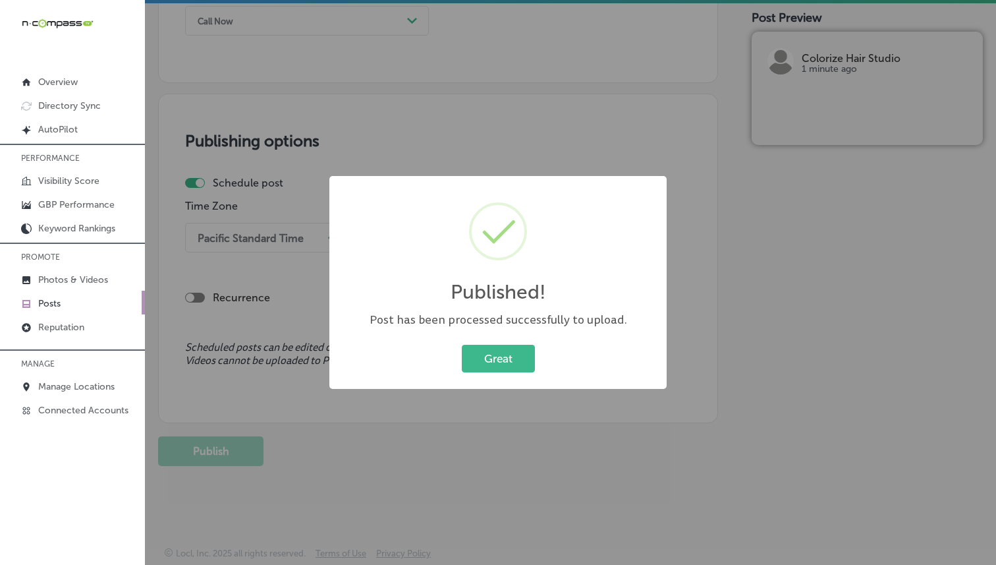
scroll to position [1018, 0]
click at [495, 366] on button "Great" at bounding box center [498, 358] width 73 height 27
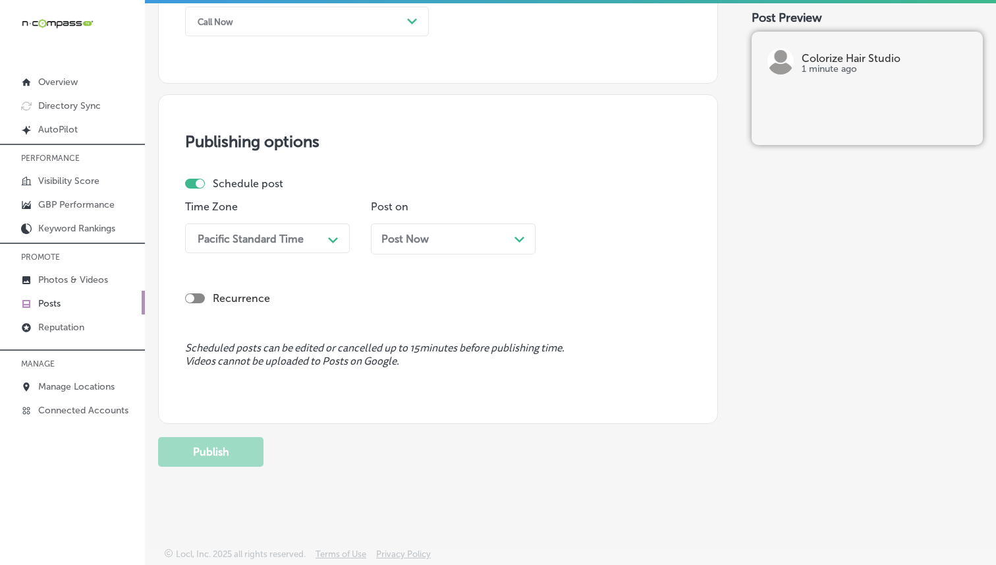
scroll to position [750, 0]
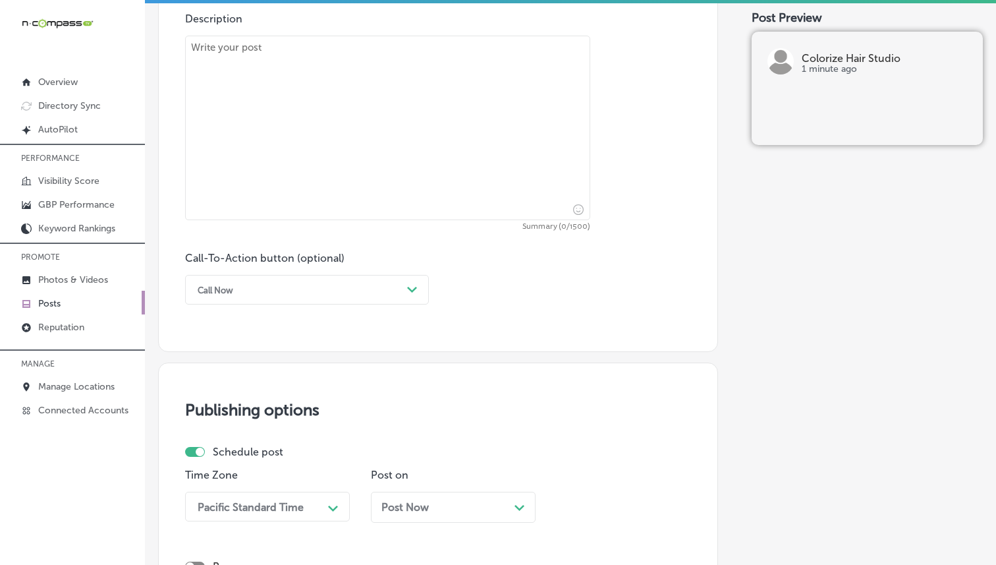
click at [256, 92] on textarea at bounding box center [387, 128] width 405 height 184
paste textarea "Colorize Hair Studio is the perfect place to get a blowout and a brow tweezing …"
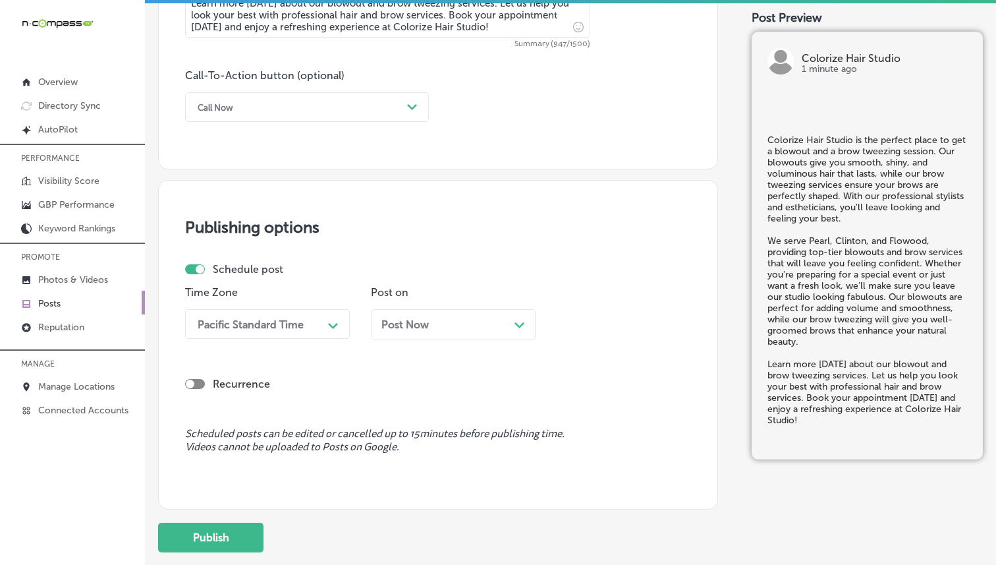
scroll to position [939, 0]
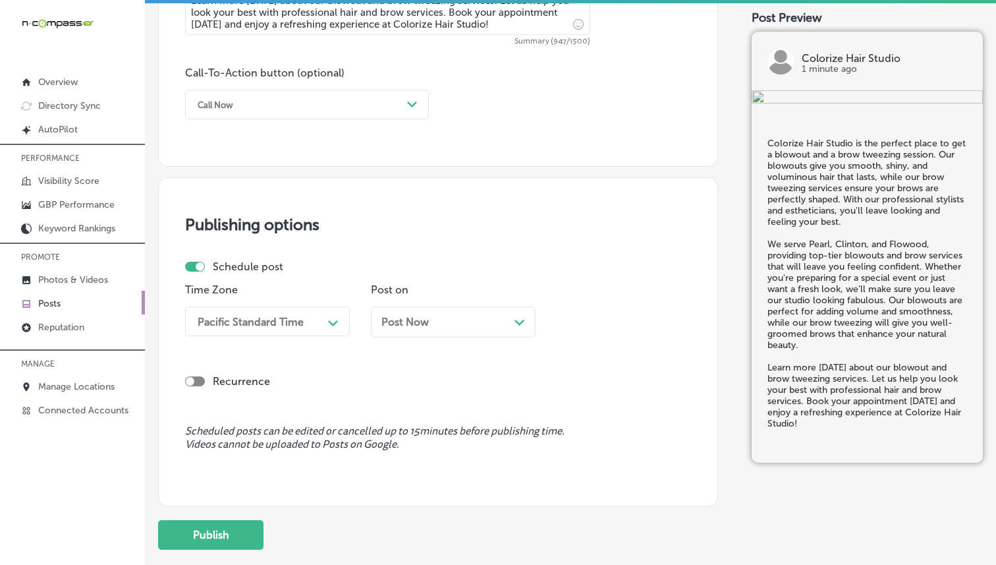
type textarea "Colorize Hair Studio is the perfect place to get a blowout and a brow tweezing …"
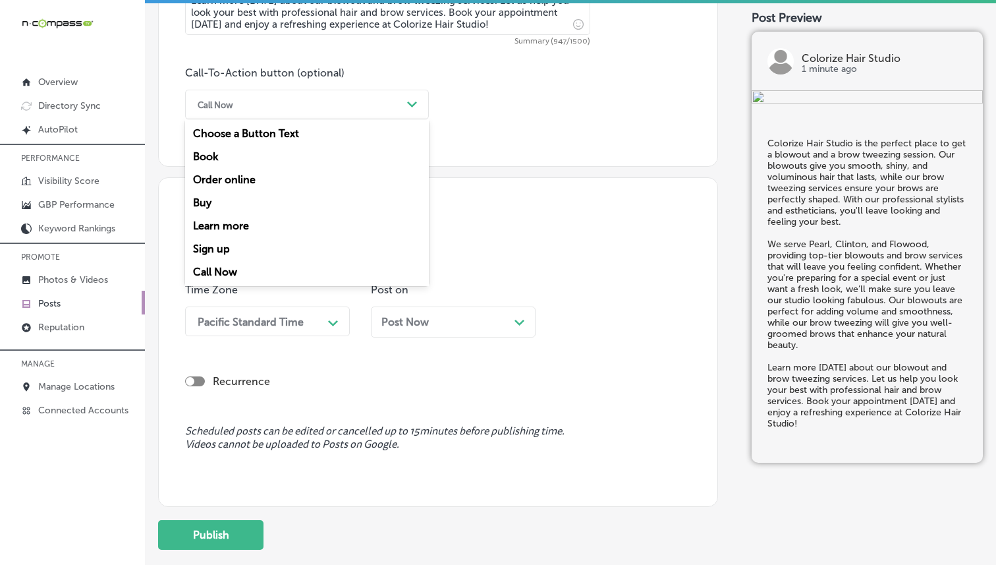
click at [343, 112] on div "Call Now" at bounding box center [296, 104] width 211 height 20
click at [573, 208] on div "Publishing options Schedule post Time Zone Pacific Standard Time Path Created w…" at bounding box center [438, 341] width 560 height 329
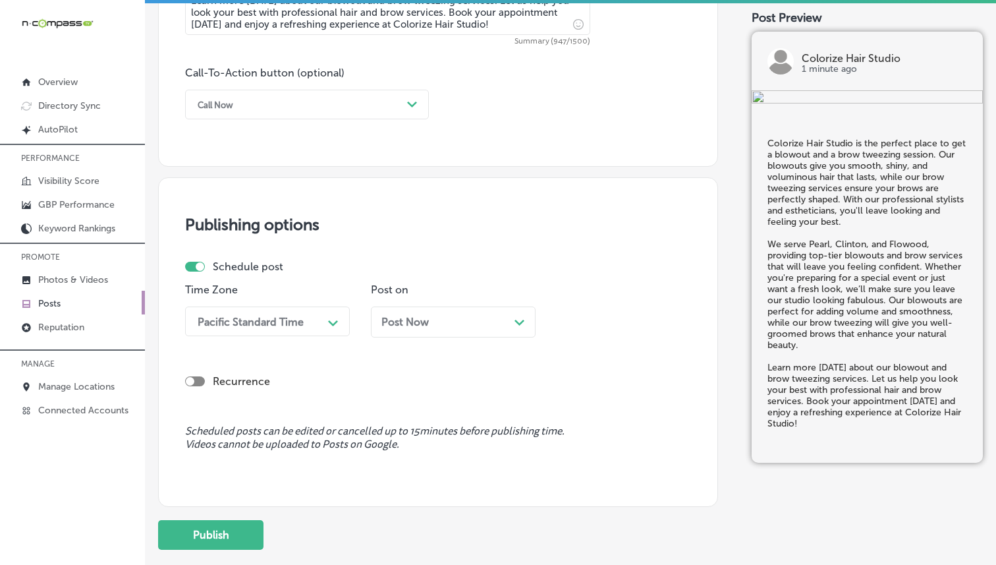
click at [311, 101] on div "Call Now" at bounding box center [296, 104] width 211 height 20
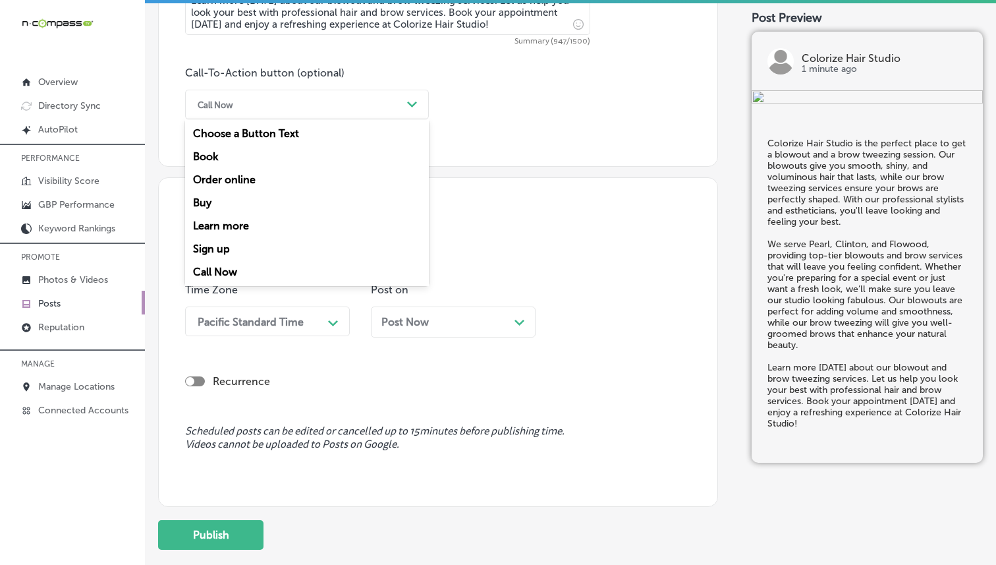
click at [238, 228] on div "Learn more" at bounding box center [307, 225] width 244 height 23
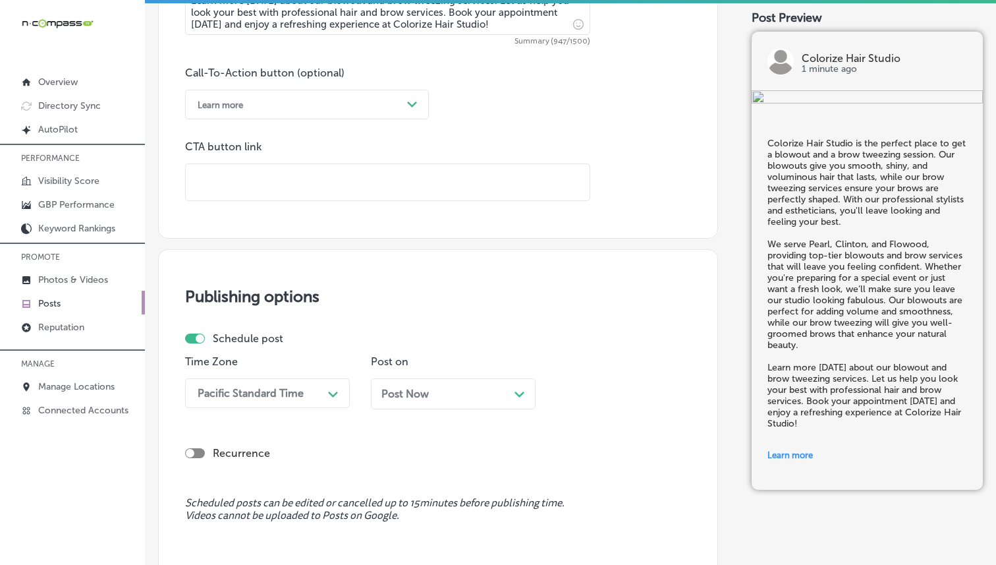
click at [390, 184] on input "text" at bounding box center [388, 182] width 404 height 36
paste input "[URL][DOMAIN_NAME]"
type input "[URL][DOMAIN_NAME]"
click at [501, 149] on p "CTA button link" at bounding box center [387, 146] width 405 height 13
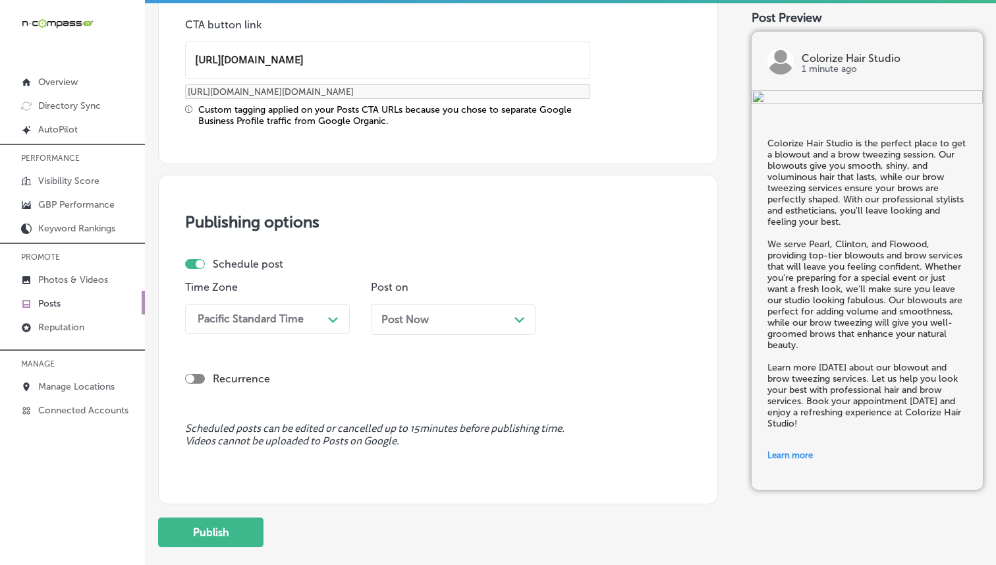
scroll to position [1061, 0]
click at [321, 310] on div "Pacific Standard Time" at bounding box center [257, 317] width 132 height 23
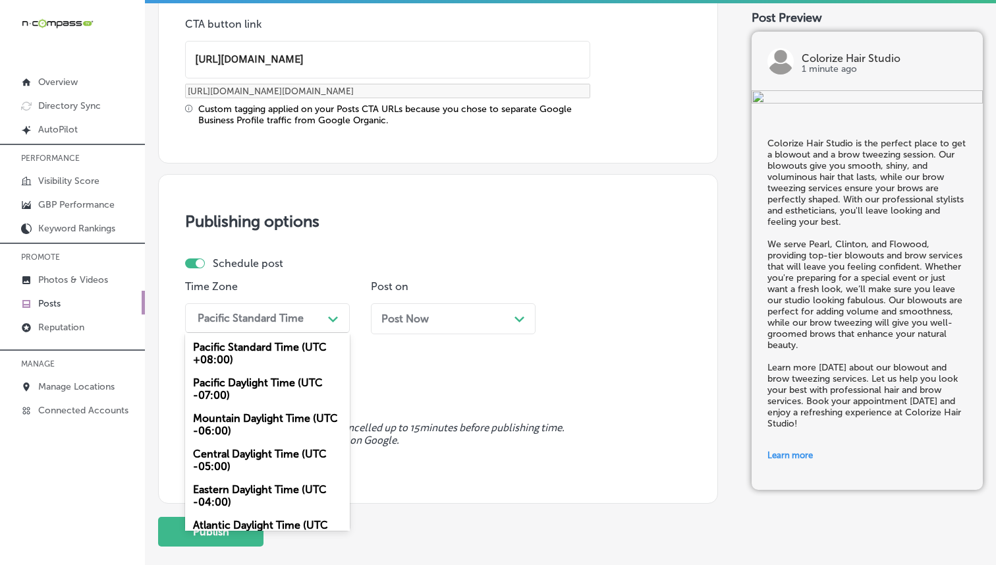
click at [265, 424] on div "Mountain Daylight Time (UTC -06:00)" at bounding box center [267, 424] width 165 height 36
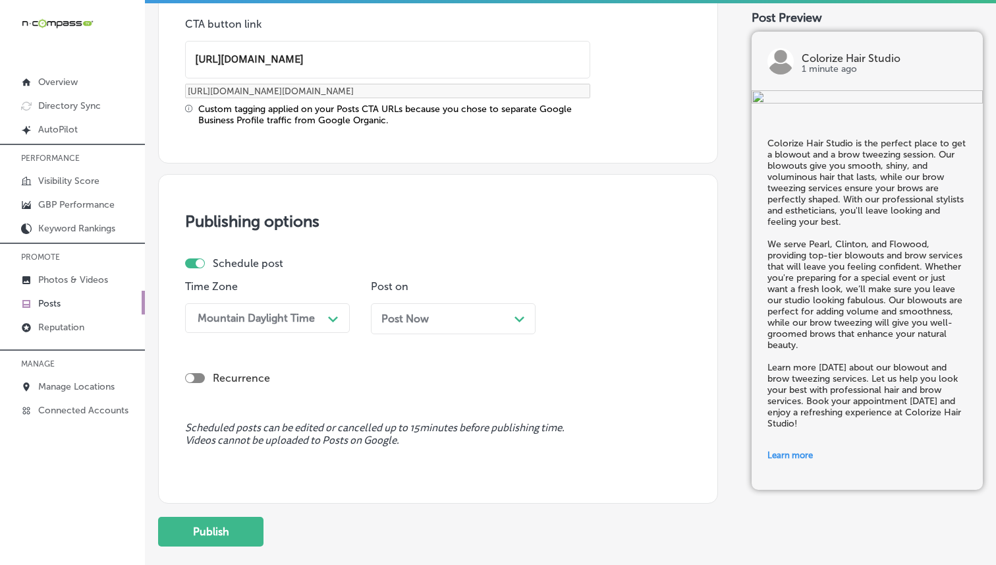
click at [442, 312] on div "Post Now Path Created with Sketch." at bounding box center [453, 318] width 144 height 13
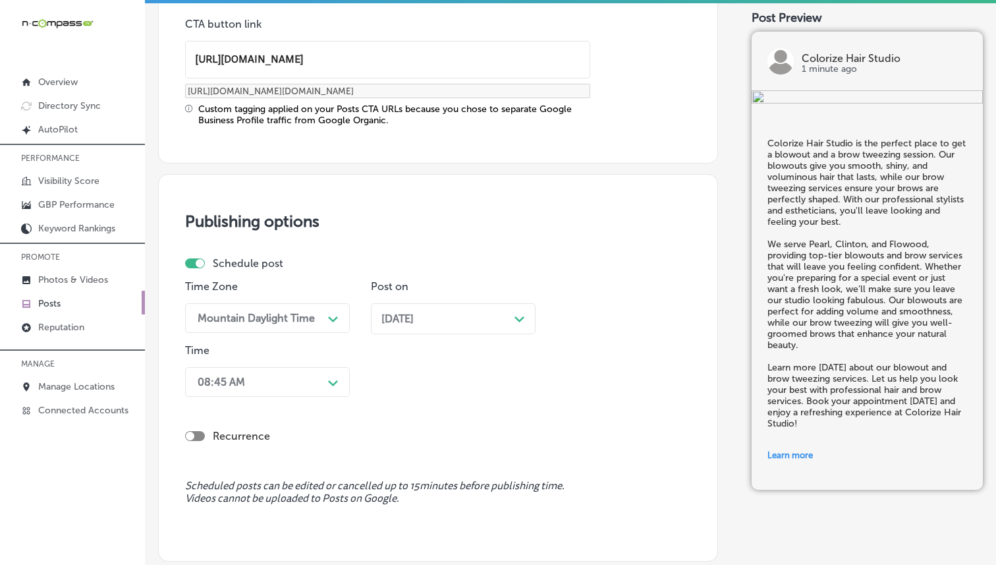
click at [299, 393] on div "08:45 AM Path Created with Sketch." at bounding box center [267, 382] width 165 height 30
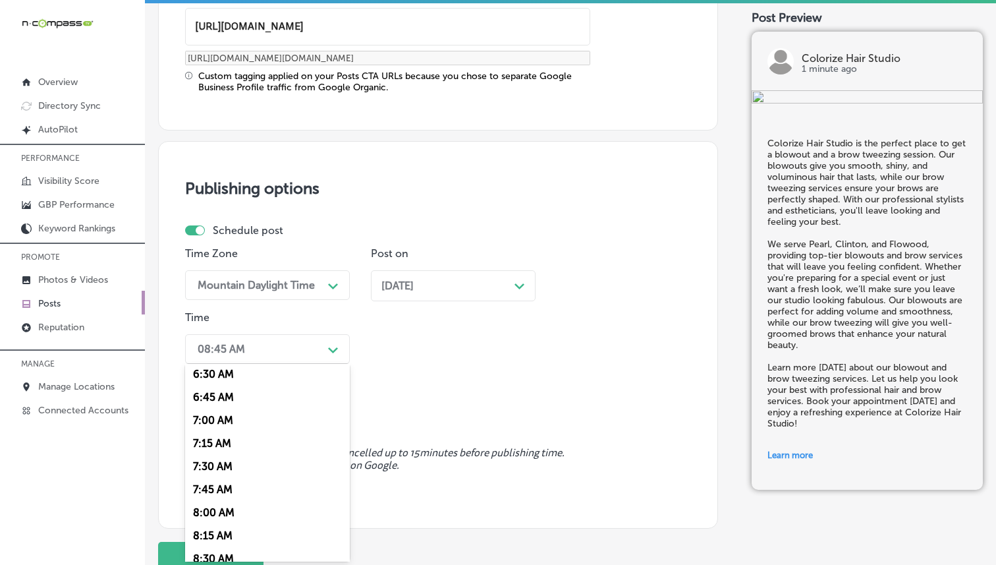
scroll to position [616, 0]
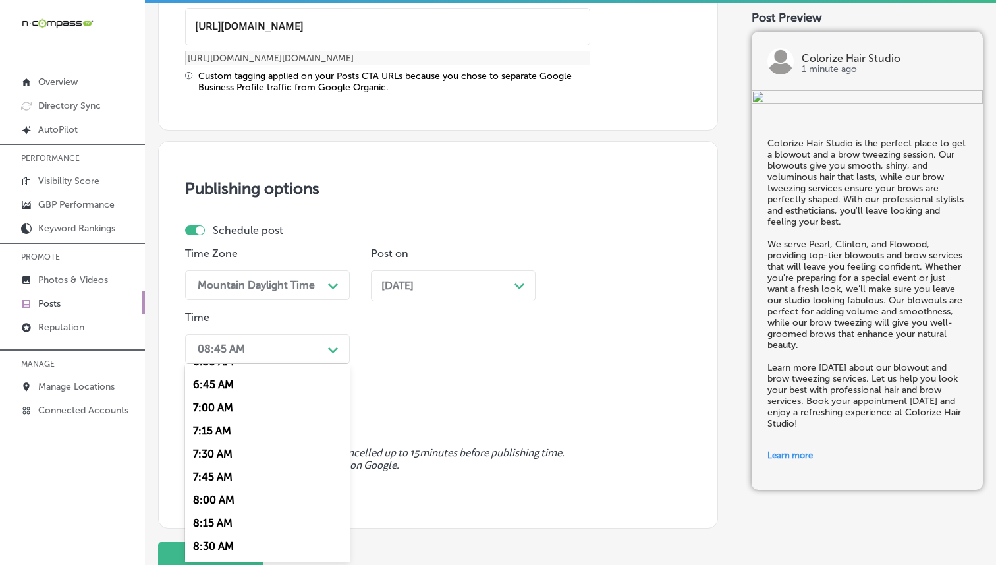
click at [221, 396] on div "7:00 AM" at bounding box center [267, 407] width 165 height 23
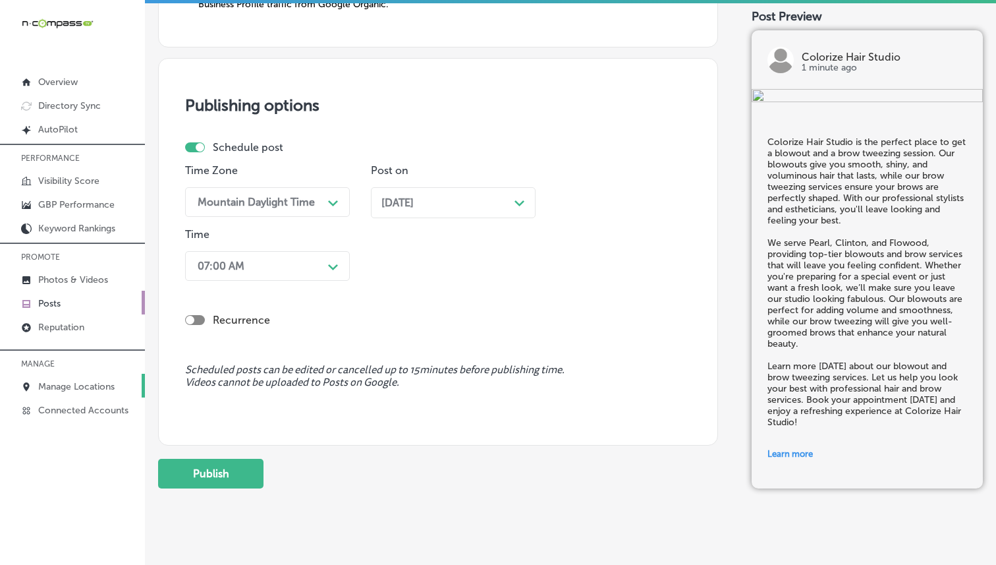
scroll to position [1198, 0]
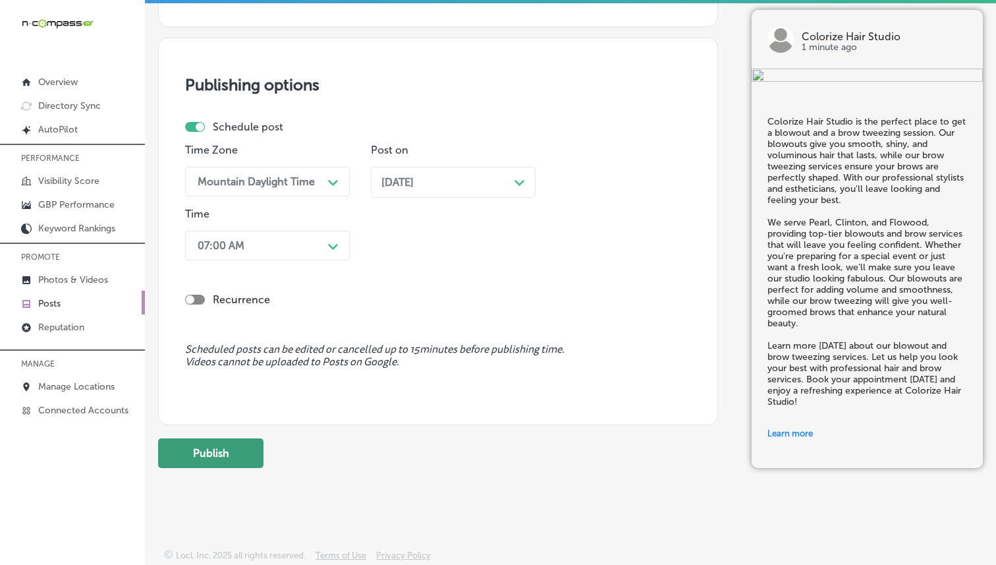
click at [228, 449] on button "Publish" at bounding box center [210, 453] width 105 height 30
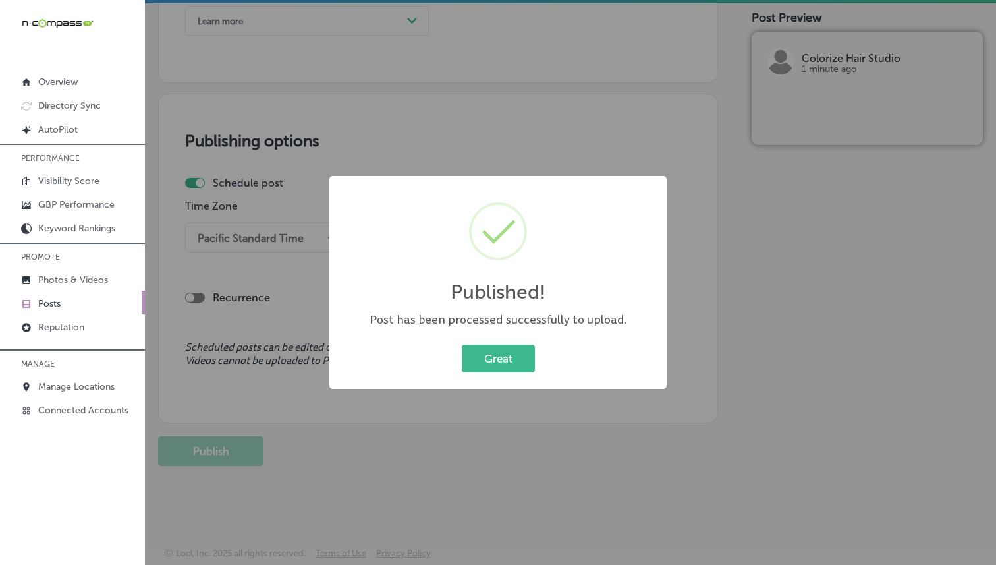
scroll to position [1022, 0]
click at [480, 347] on button "Great" at bounding box center [498, 358] width 73 height 27
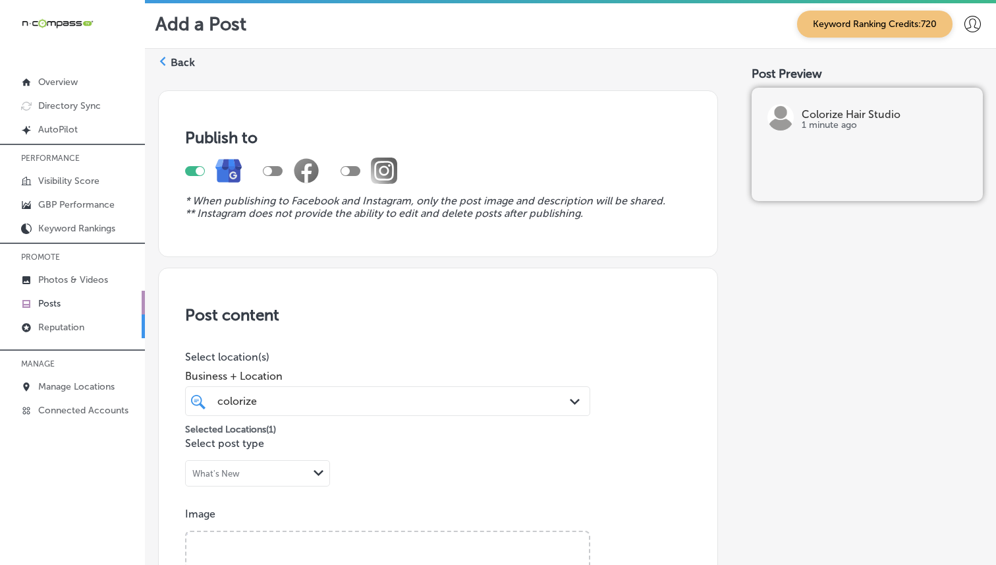
scroll to position [14, 0]
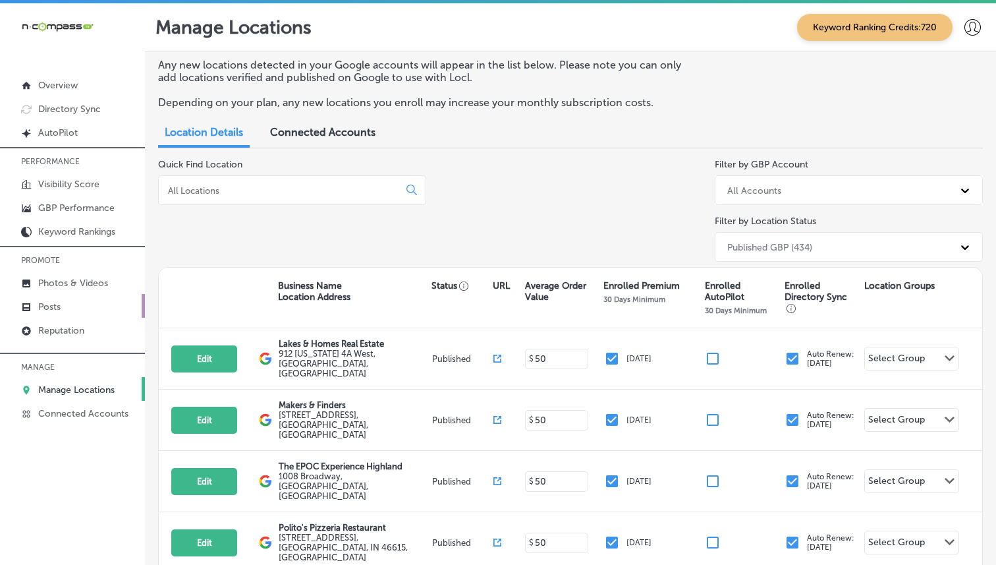
click at [94, 309] on link "Posts" at bounding box center [72, 306] width 145 height 24
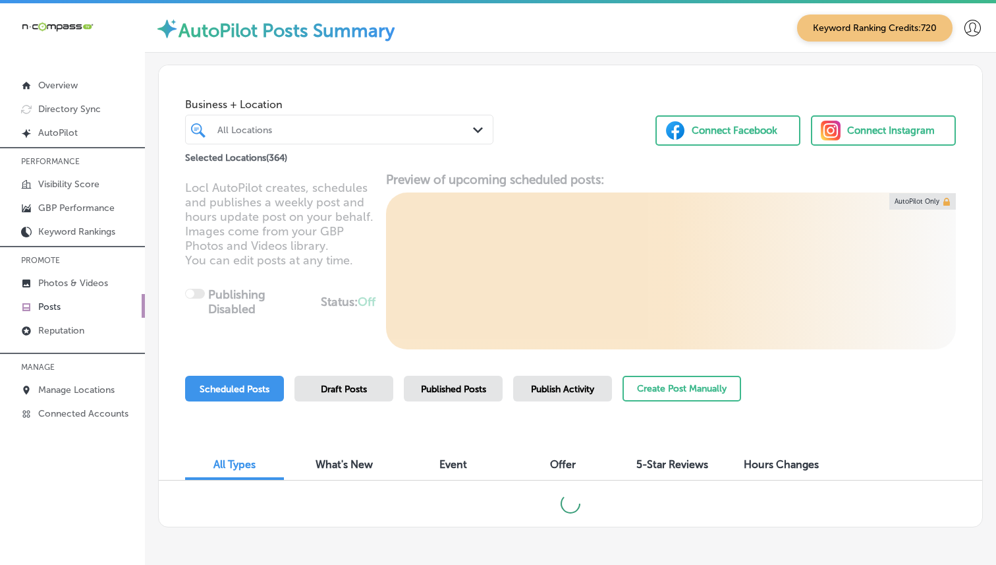
click at [302, 126] on div "All Locations" at bounding box center [345, 129] width 257 height 11
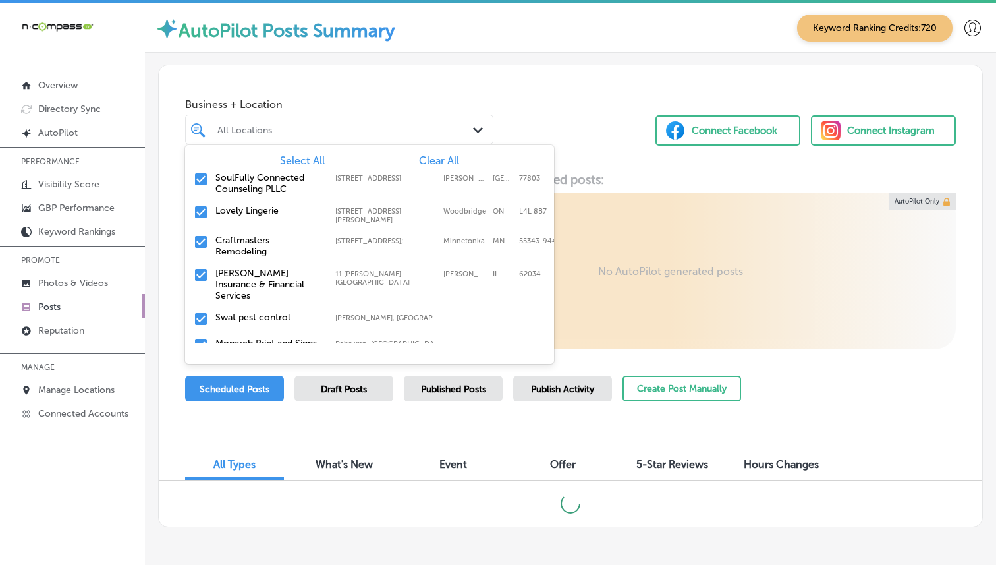
click at [435, 163] on span "Clear All" at bounding box center [439, 160] width 40 height 13
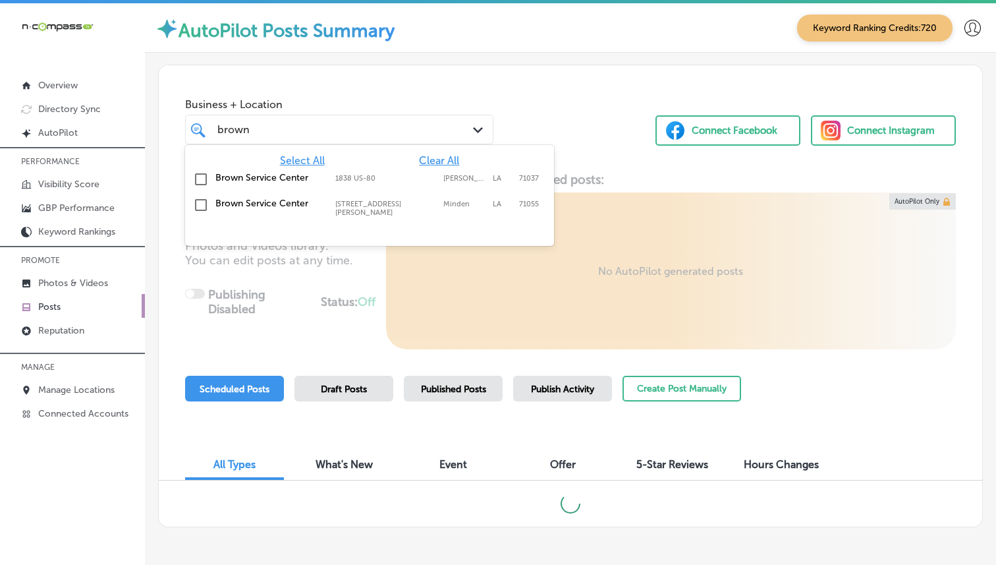
click at [451, 181] on label "[PERSON_NAME]" at bounding box center [464, 178] width 43 height 9
type input "brown"
click at [550, 88] on div "Business + Location option 1838 US-80, selected. option 1838 US-80 focused, 2 o…" at bounding box center [570, 115] width 823 height 100
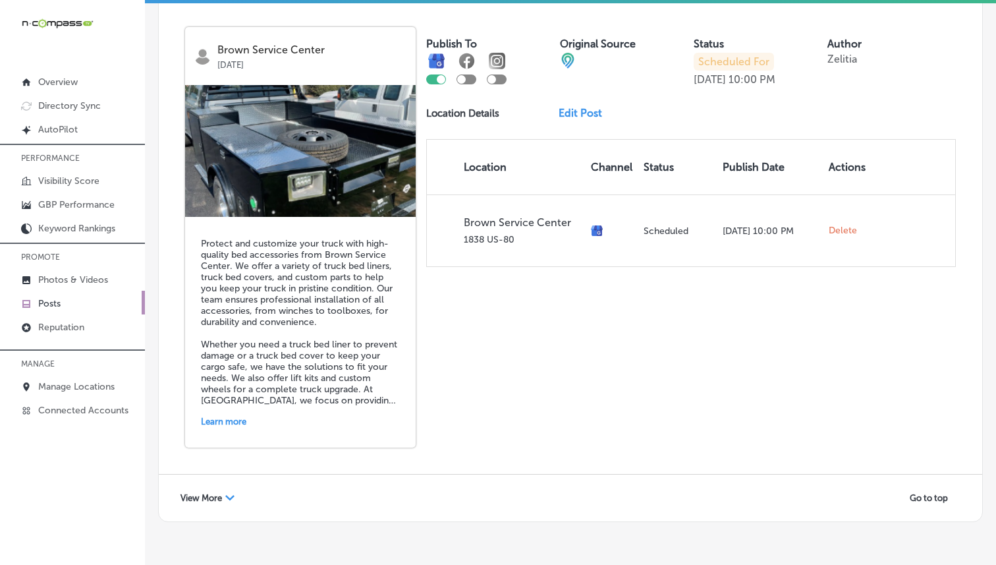
scroll to position [2861, 0]
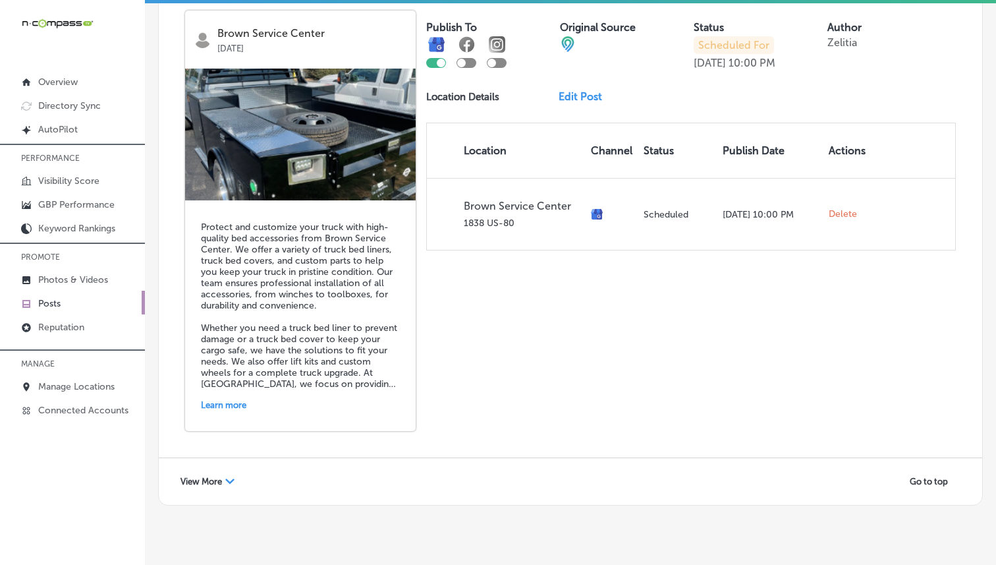
click at [221, 471] on div "View More Path Created with Sketch." at bounding box center [207, 481] width 71 height 20
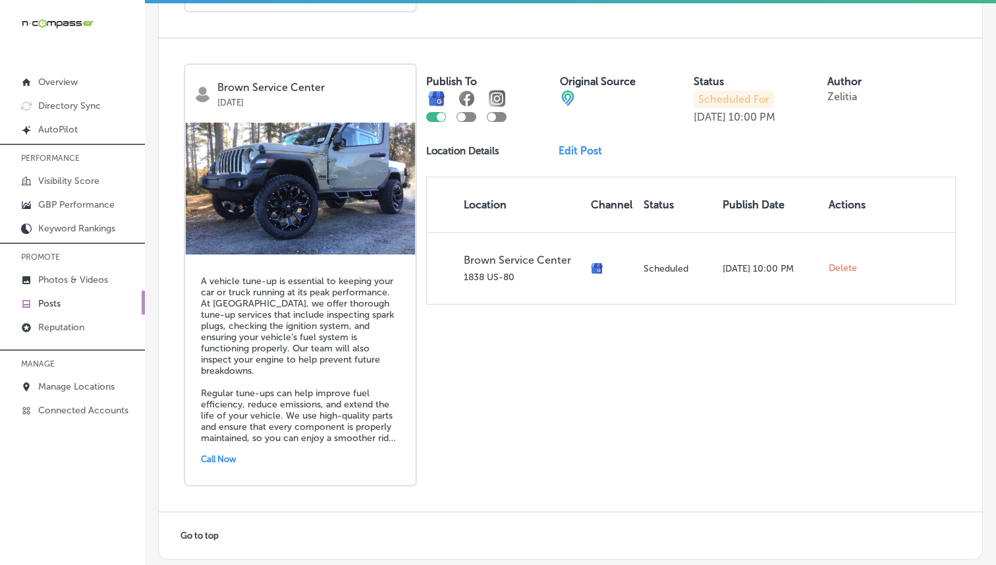
scroll to position [3783, 0]
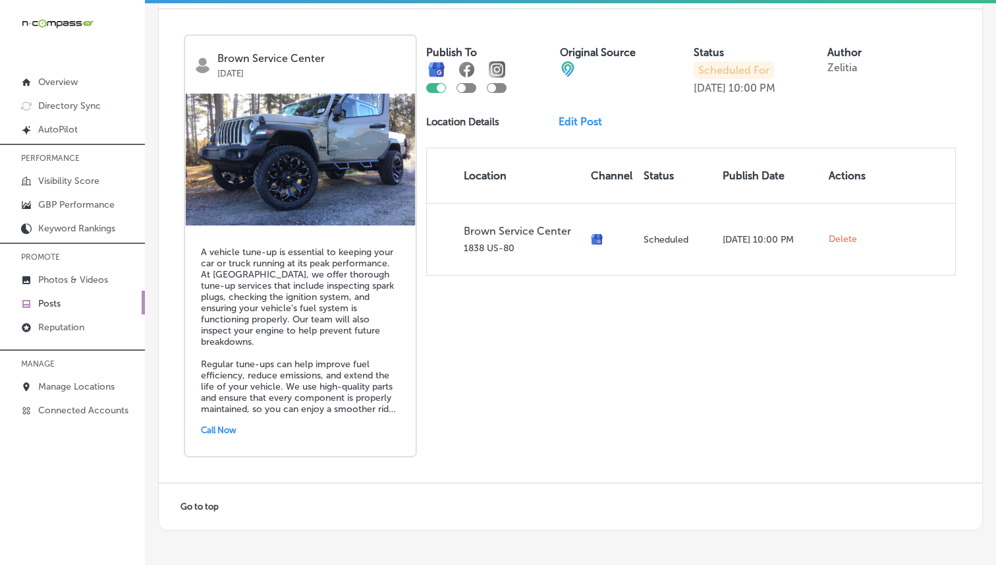
click at [45, 291] on link "Posts" at bounding box center [72, 303] width 145 height 24
click at [52, 283] on p "Photos & Videos" at bounding box center [73, 279] width 70 height 11
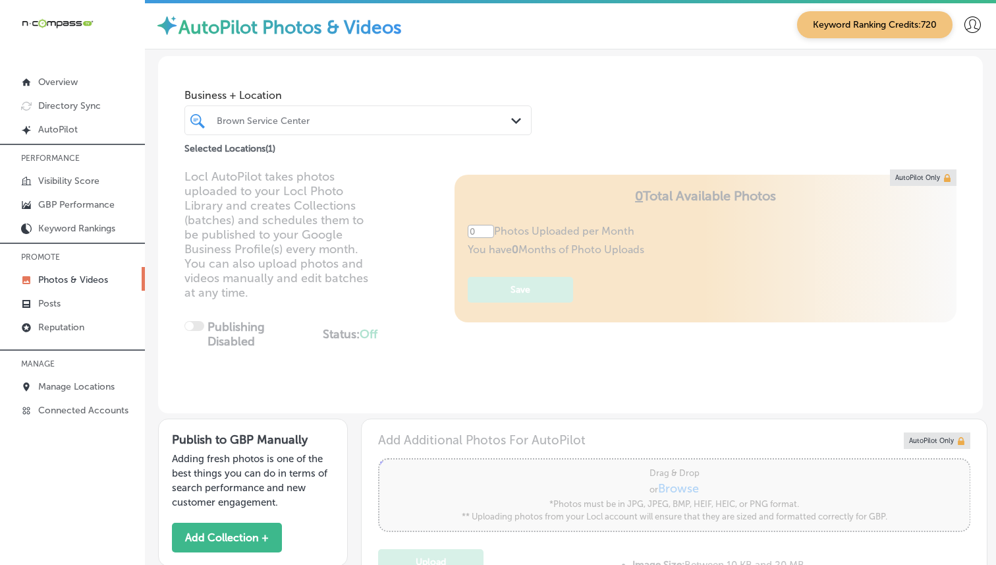
type input "5"
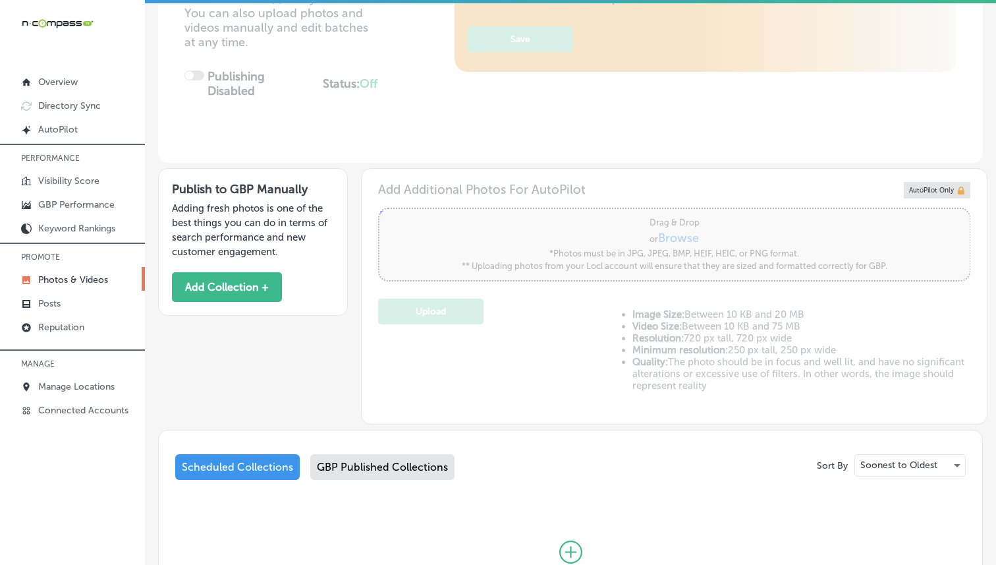
scroll to position [395, 0]
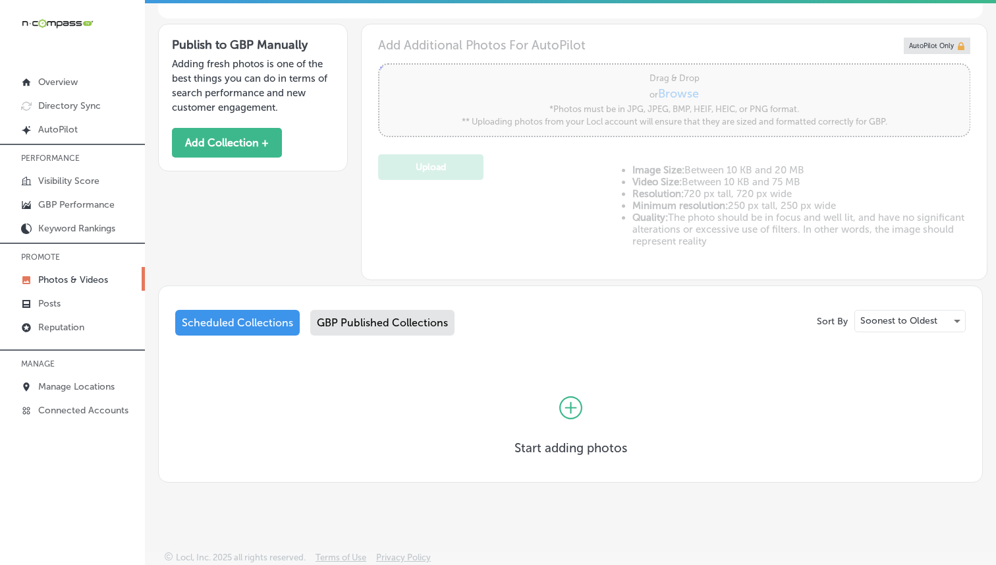
click at [352, 347] on div "Sort By Soonest to Oldest Scheduled Collections GBP Published Collections Start…" at bounding box center [570, 389] width 791 height 159
click at [352, 318] on div "GBP Published Collections" at bounding box center [382, 323] width 144 height 26
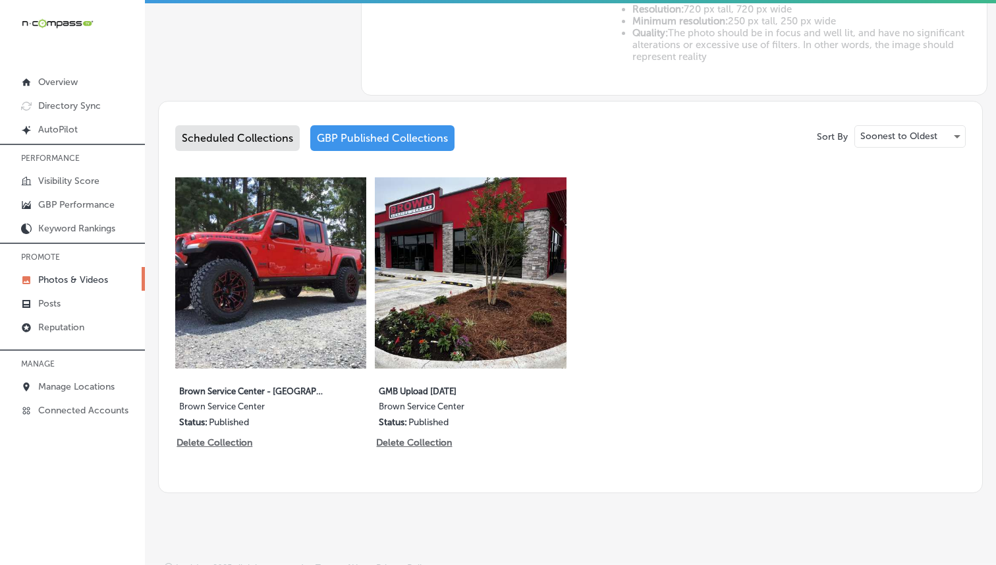
scroll to position [590, 0]
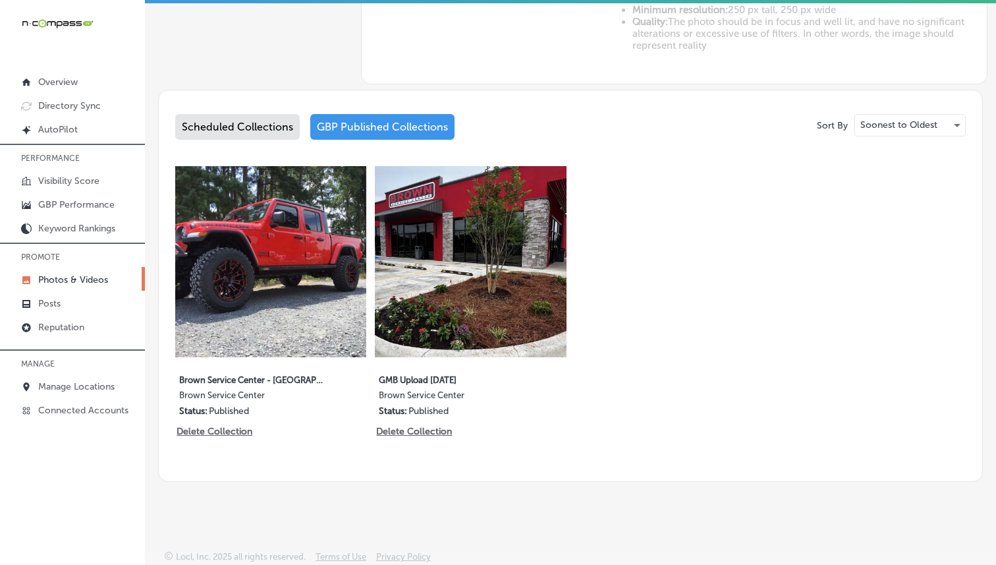
click at [638, 216] on div "5 images Oct 02, 2025 Brown Service Center - Haughton Brown Service Center Stat…" at bounding box center [570, 303] width 791 height 275
click at [220, 109] on div "Sort By Soonest to Oldest Scheduled Collections GBP Published Collections 5 ima…" at bounding box center [570, 286] width 825 height 392
click at [221, 117] on div "Scheduled Collections" at bounding box center [237, 127] width 125 height 26
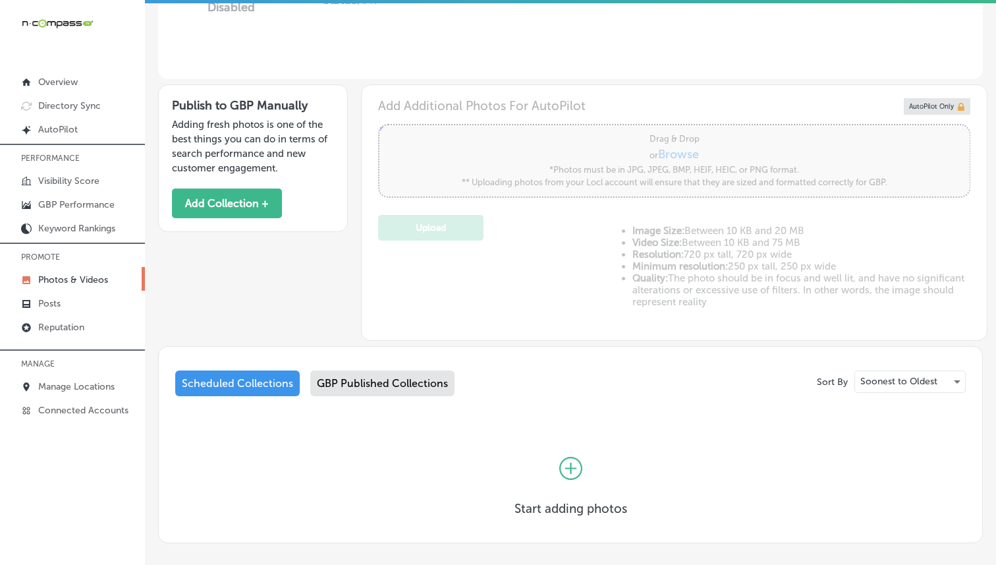
scroll to position [395, 0]
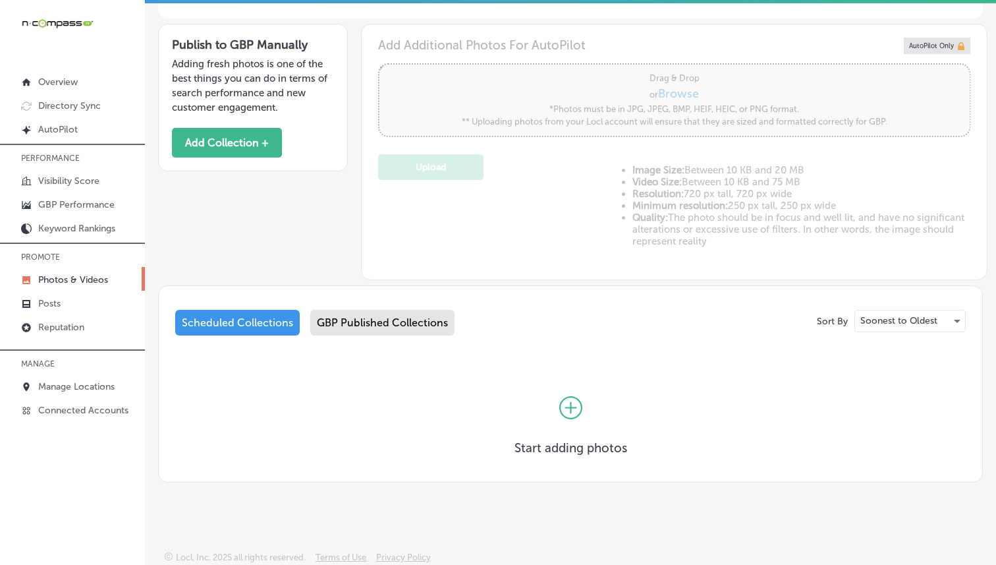
click at [563, 409] on icon at bounding box center [570, 407] width 23 height 23
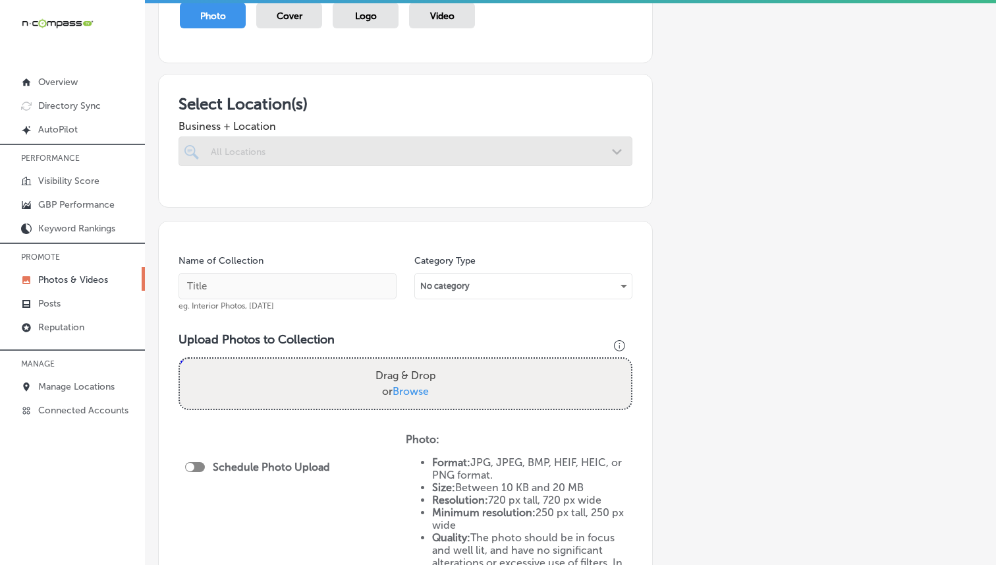
scroll to position [157, 0]
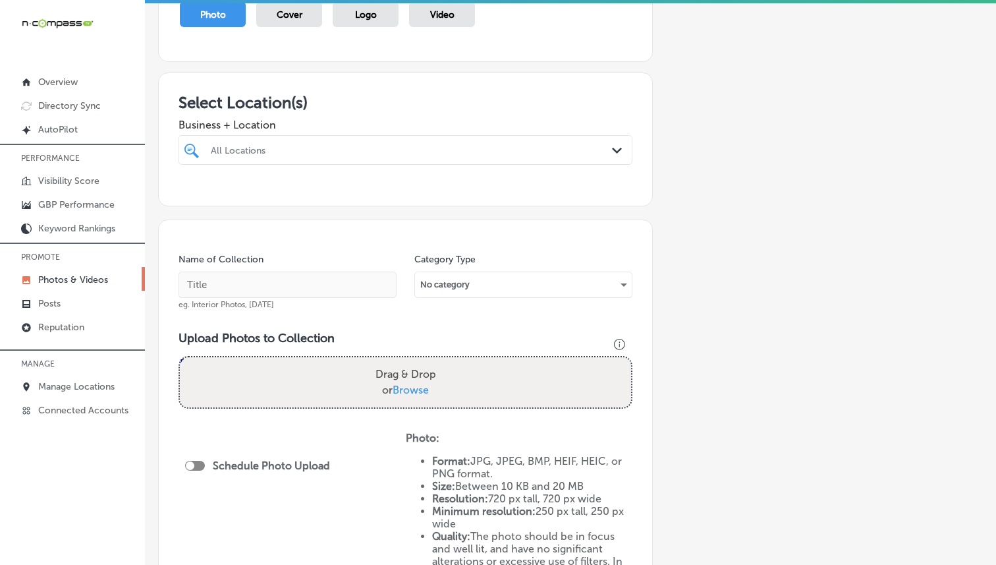
click at [414, 156] on div at bounding box center [385, 150] width 353 height 18
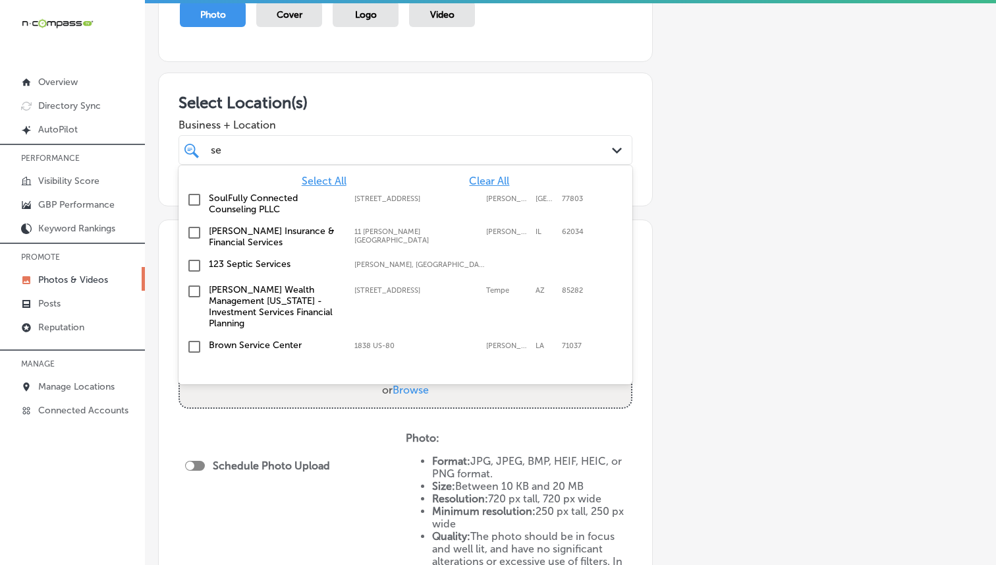
type input "s"
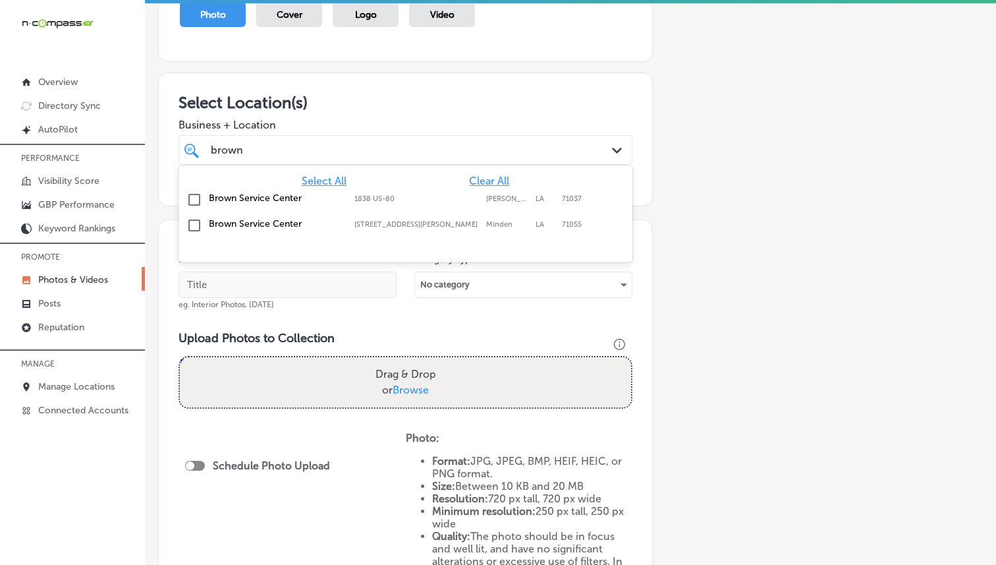
click at [286, 195] on label "Brown Service Center" at bounding box center [275, 197] width 132 height 11
type input "brown"
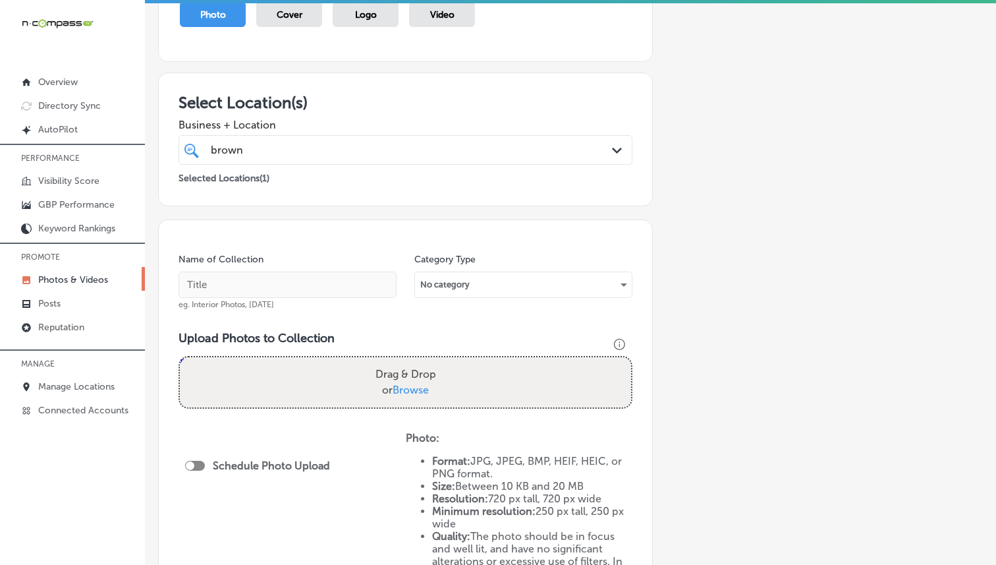
click at [743, 94] on div "Add a Collection Which Type of Image or Video Would You Like to Upload? Photo C…" at bounding box center [570, 332] width 825 height 820
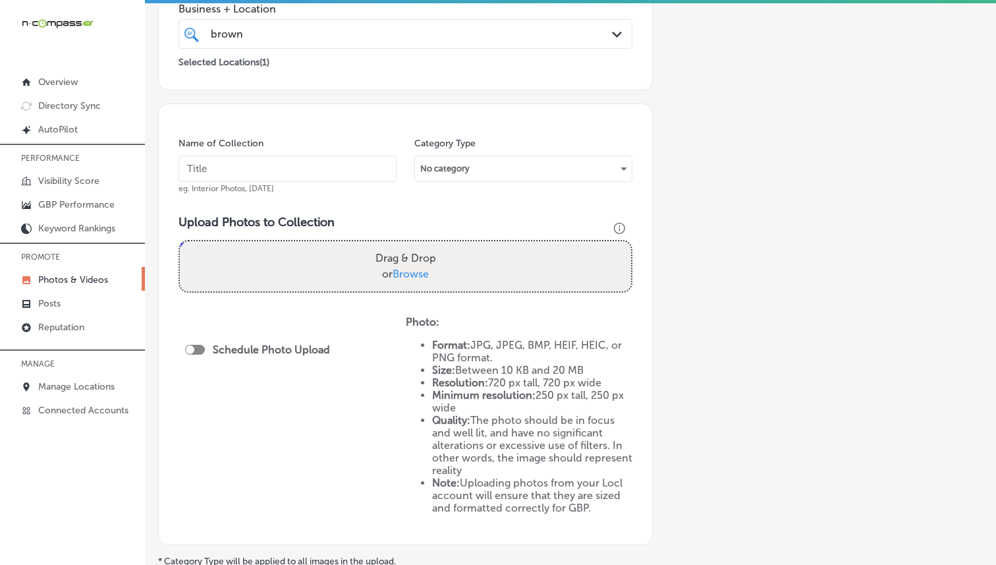
click at [203, 159] on input "text" at bounding box center [288, 168] width 218 height 26
type input "Brown Service Center - Haughton"
click at [333, 163] on input "Brown Service Center - Haughton" at bounding box center [288, 168] width 218 height 26
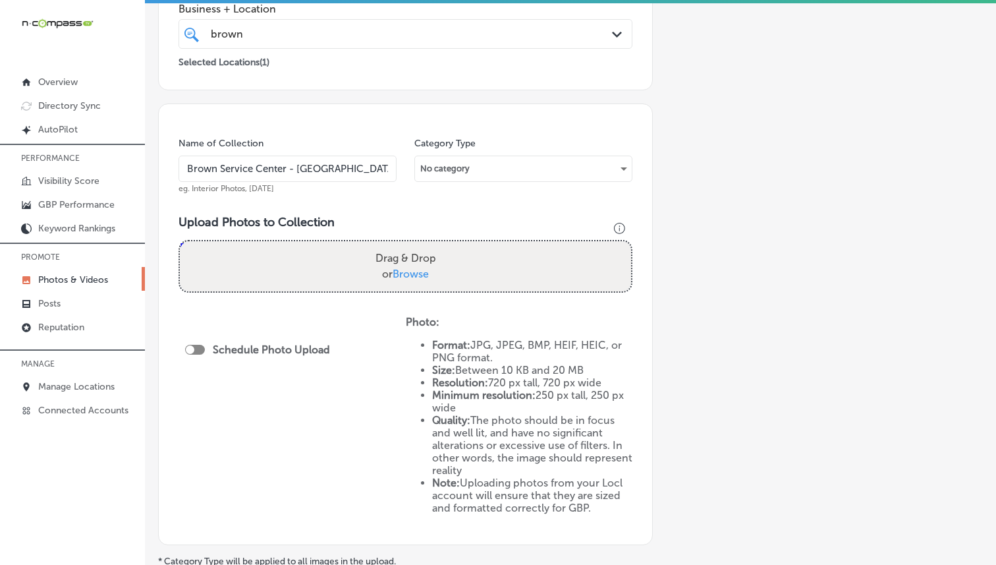
click at [374, 217] on h3 "Upload Photos to Collection" at bounding box center [406, 222] width 454 height 14
click at [413, 267] on span "Browse" at bounding box center [411, 273] width 36 height 13
click at [413, 245] on input "Drag & Drop or Browse" at bounding box center [405, 243] width 451 height 4
click at [418, 294] on div "Upload Photos to Collection Powered by PQINA Drag & Drop or Browse" at bounding box center [406, 259] width 454 height 88
click at [418, 246] on label "Drag & Drop or Browse" at bounding box center [405, 266] width 71 height 42
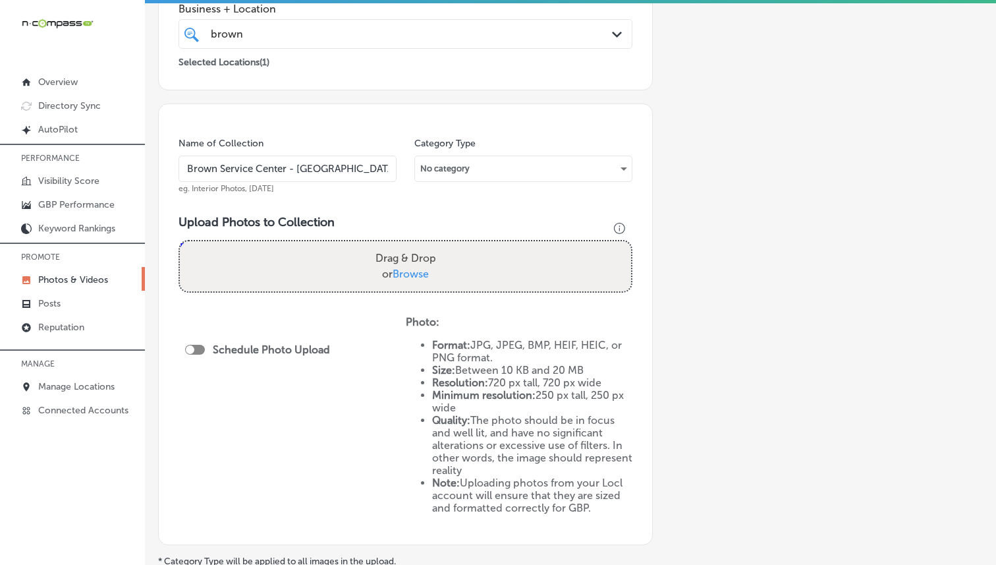
click at [418, 245] on input "Drag & Drop or Browse" at bounding box center [405, 243] width 451 height 4
type input "C:\fakepath\1EB83216-C24D-4C06-81DF-7ACA792D3782.jpg"
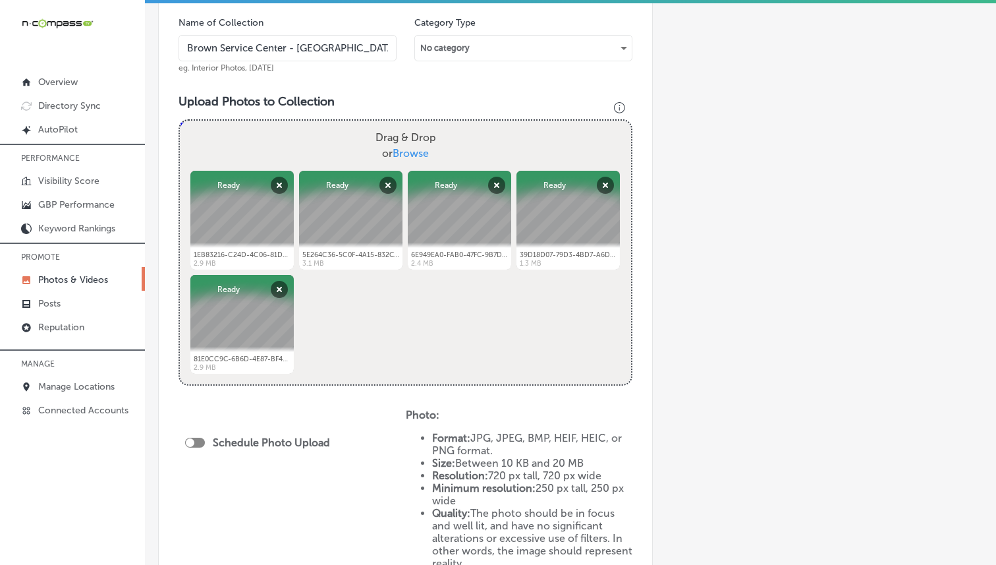
scroll to position [632, 0]
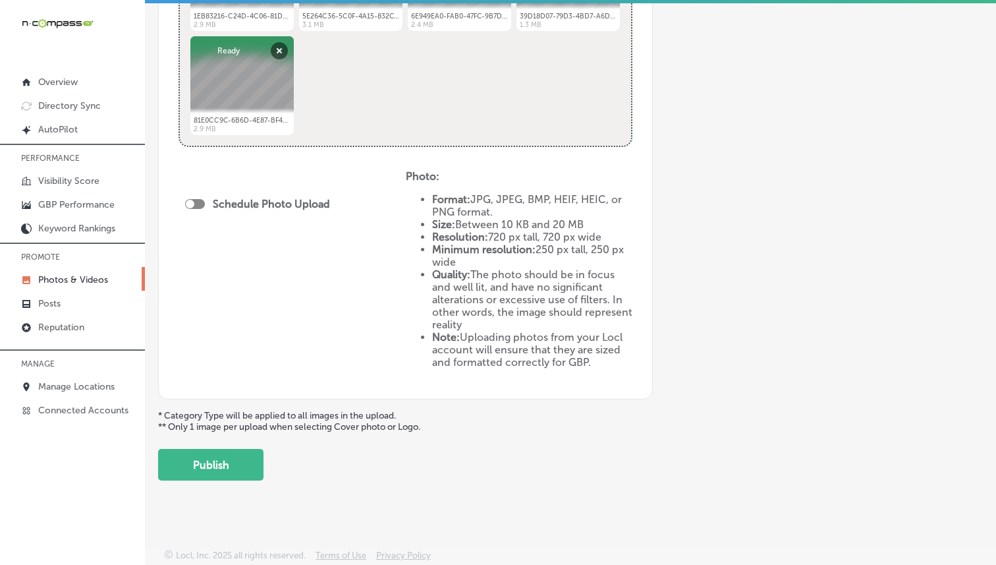
click at [197, 461] on button "Publish" at bounding box center [210, 465] width 105 height 32
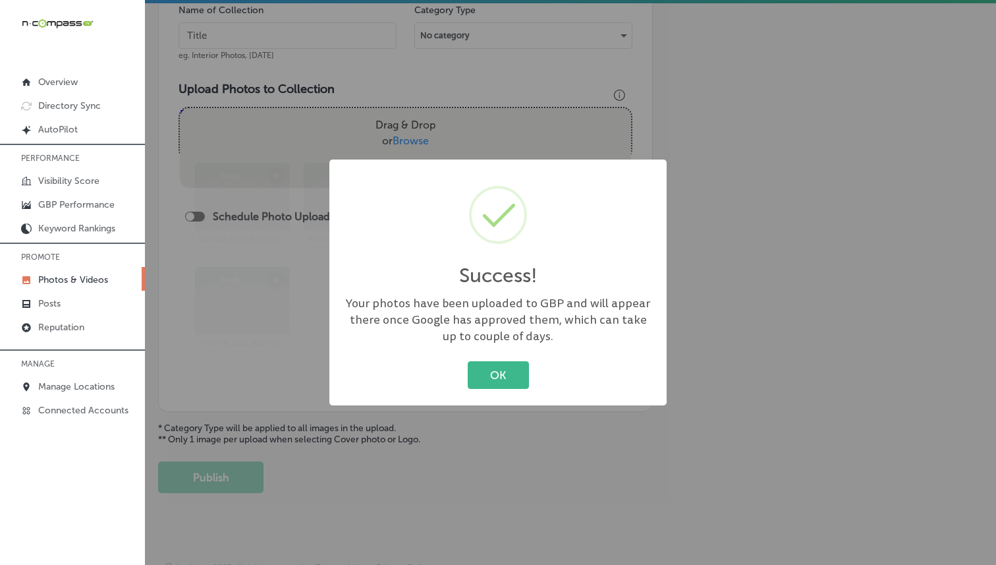
scroll to position [126, 0]
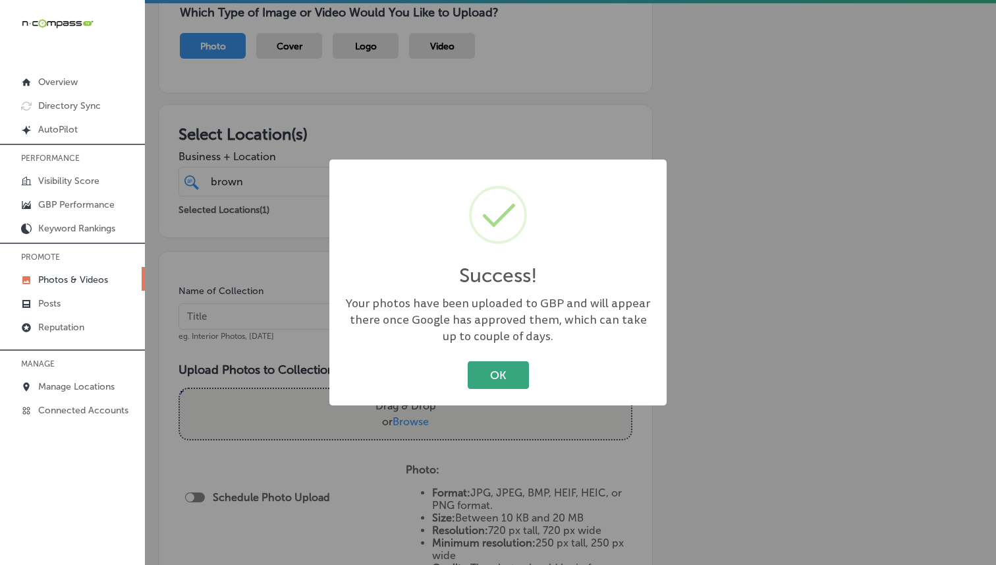
click at [492, 365] on button "OK" at bounding box center [498, 374] width 61 height 27
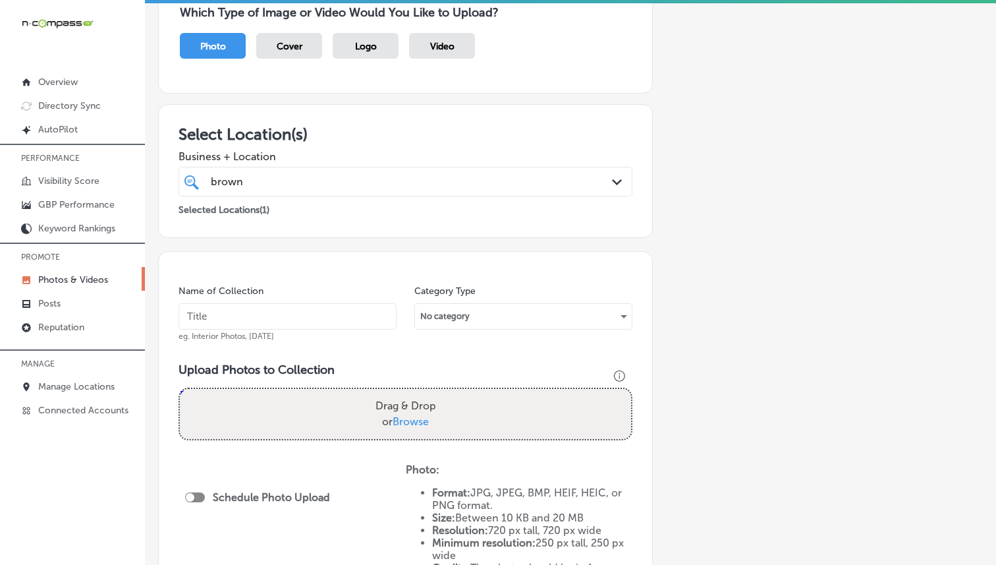
click at [246, 300] on div "Name of Collection eg. Interior Photos, March 2020" at bounding box center [288, 313] width 218 height 57
click at [246, 308] on input "text" at bounding box center [288, 316] width 218 height 26
paste input "Brown Service Center - Haughton"
type input "Brown Service Center - Haughton"
click at [326, 188] on div "brown brown" at bounding box center [385, 182] width 353 height 18
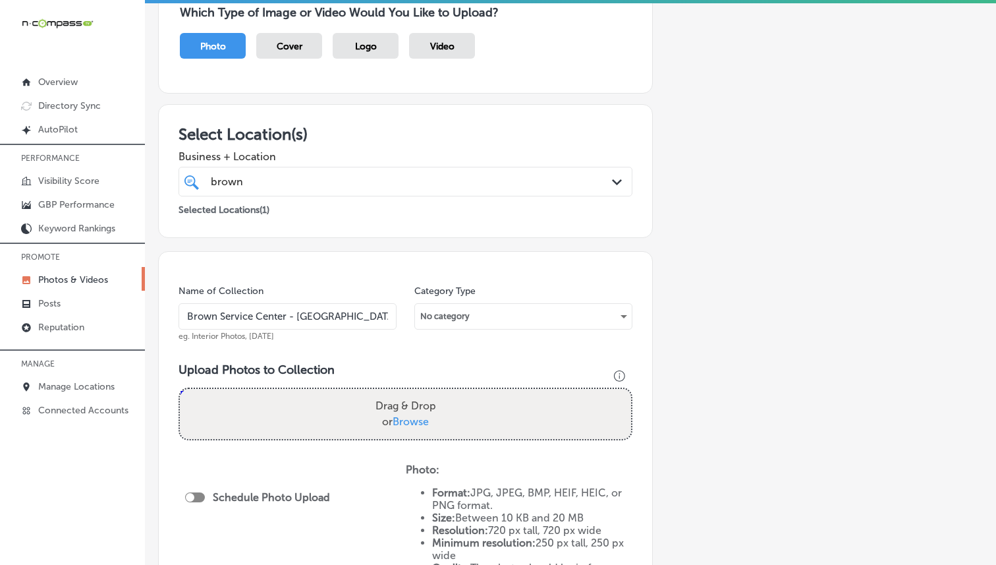
click at [356, 157] on span "Business + Location" at bounding box center [406, 156] width 454 height 13
click at [352, 175] on div "brown brown" at bounding box center [385, 182] width 353 height 18
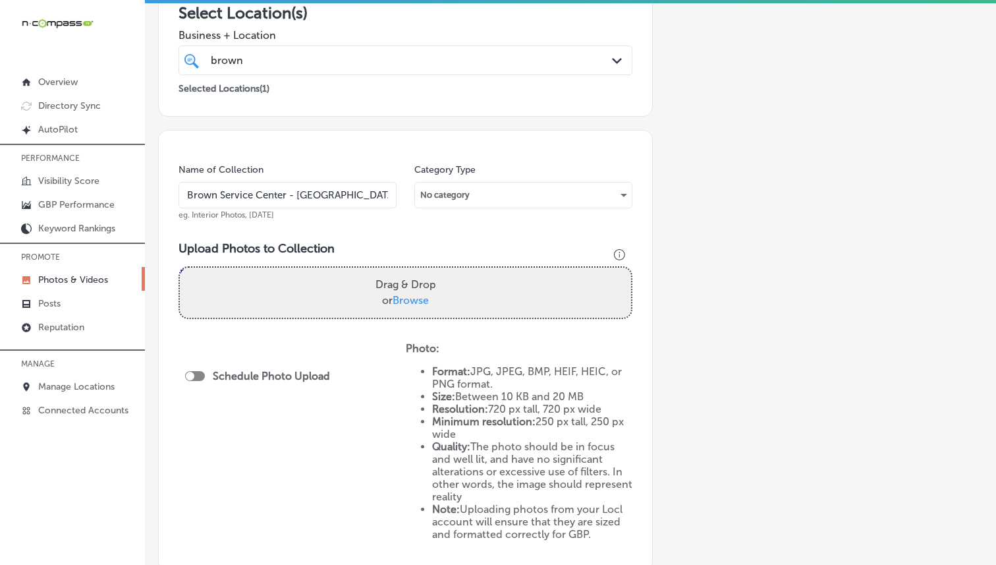
scroll to position [252, 0]
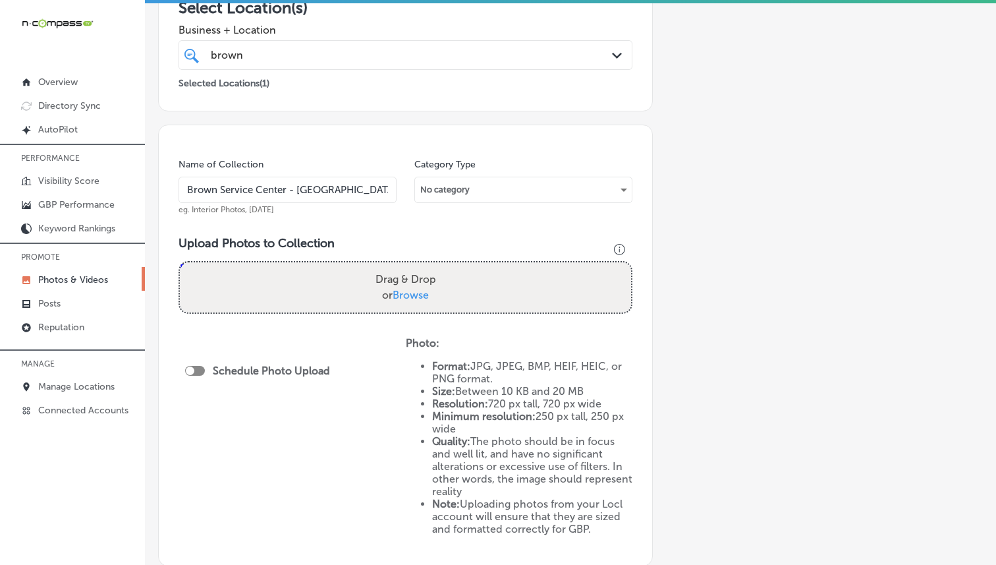
click at [410, 296] on span "Browse" at bounding box center [411, 295] width 36 height 13
click at [410, 266] on input "Drag & Drop or Browse" at bounding box center [405, 264] width 451 height 4
type input "C:\fakepath\558E0BE5-1407-4C69-915E-7E414A53F424.jpg"
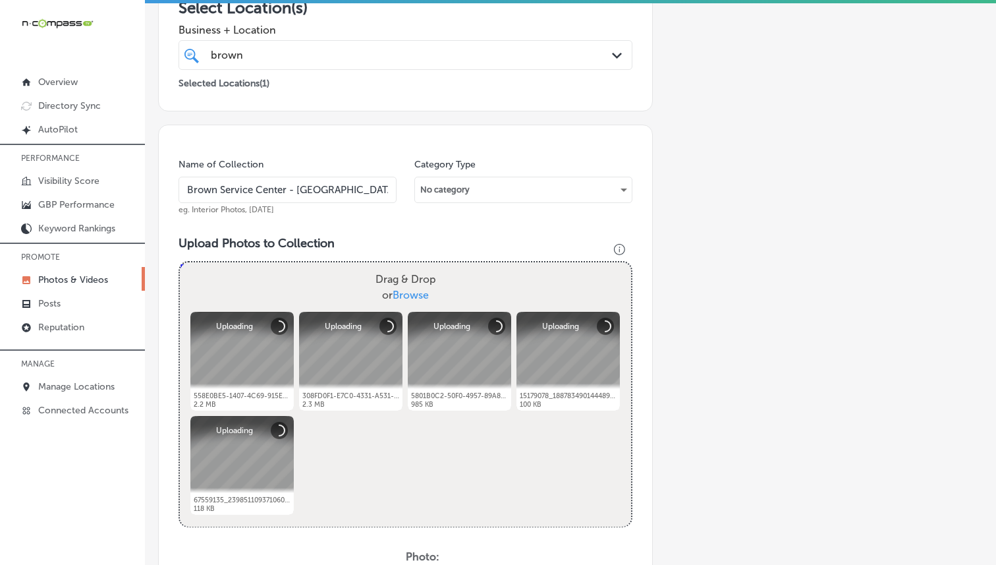
scroll to position [518, 0]
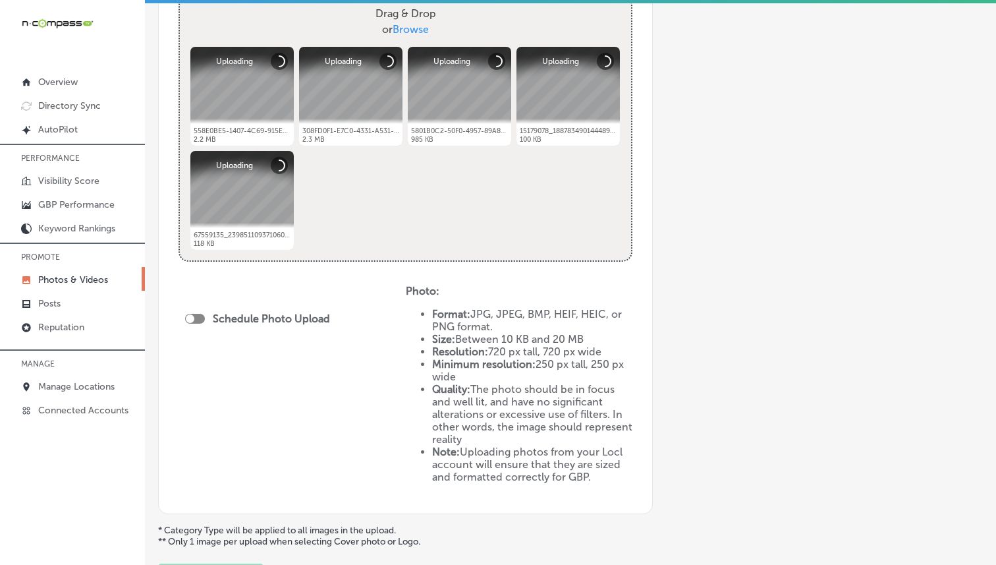
click at [202, 318] on div at bounding box center [195, 319] width 20 height 10
checkbox input "true"
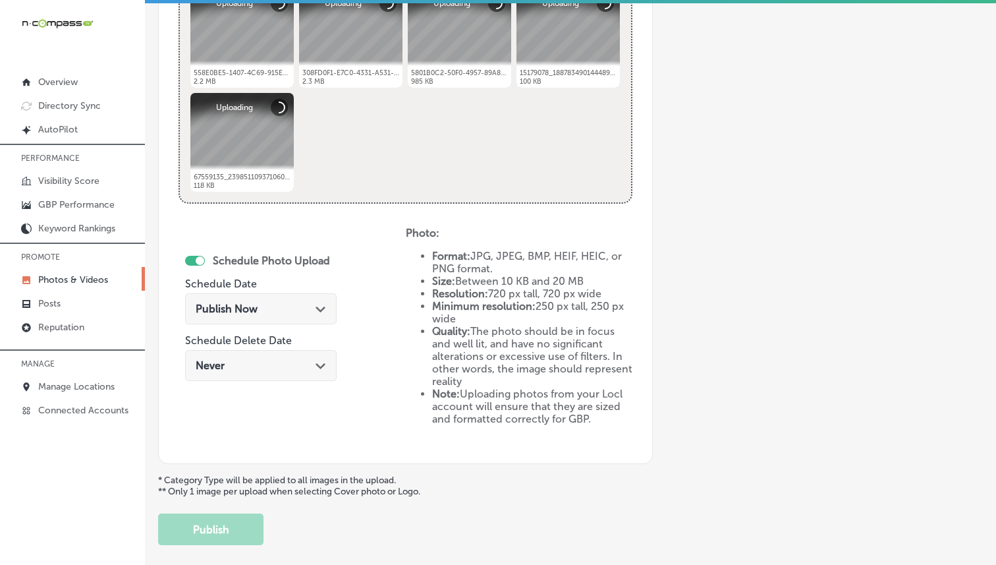
scroll to position [637, 0]
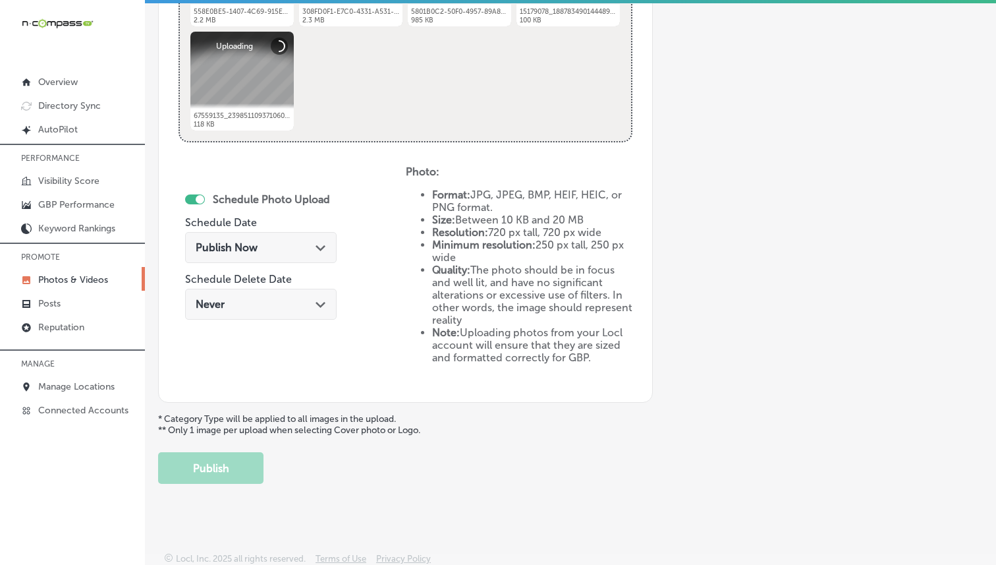
click at [316, 241] on div "Path Created with Sketch." at bounding box center [321, 246] width 11 height 11
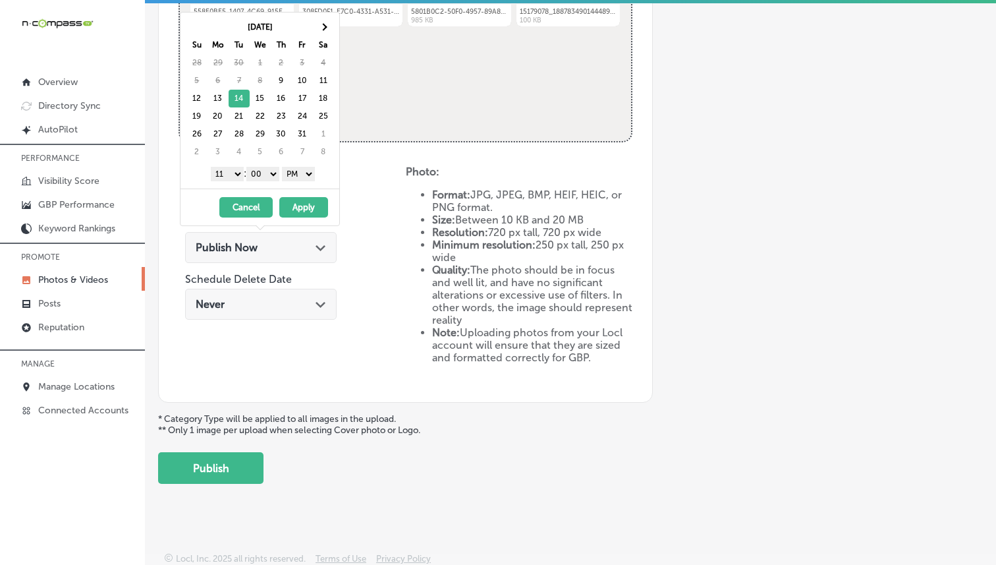
click at [235, 170] on select "1 2 3 4 5 6 7 8 9 10 11 12" at bounding box center [227, 174] width 33 height 14
drag, startPoint x: 312, startPoint y: 202, endPoint x: 208, endPoint y: 111, distance: 137.3
click at [269, 134] on div "Oct 2025 Su Mo Tu We Th Fr Sa 28 29 30 1 2 3 4 5 6 7 8 9 10 11 12 13 14 15 16 1…" at bounding box center [260, 119] width 160 height 214
click at [228, 169] on select "1 2 3 4 5 6 7 8 9 10 11 12" at bounding box center [227, 174] width 33 height 14
click at [310, 202] on button "Apply" at bounding box center [303, 207] width 49 height 20
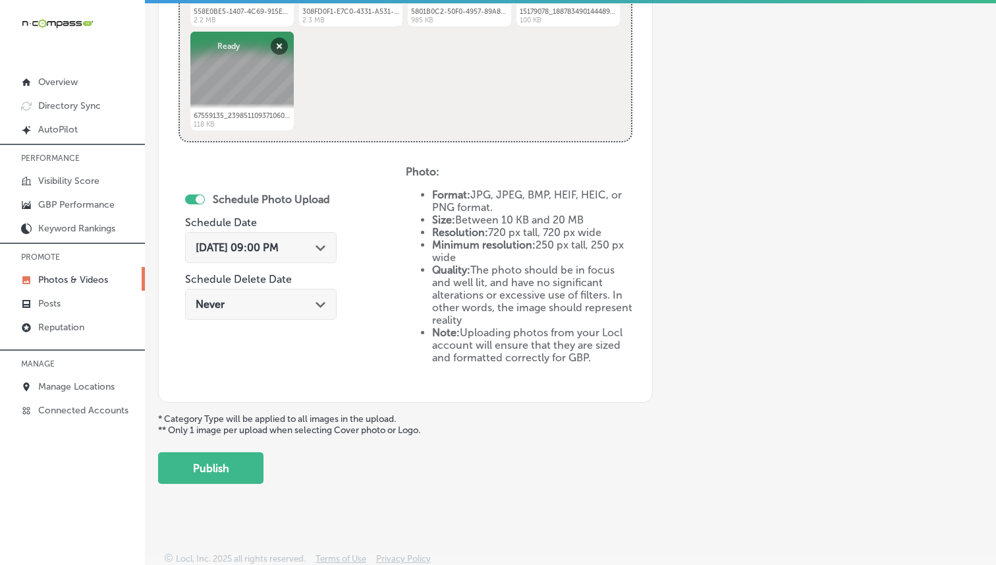
click at [368, 209] on div "Schedule Photo Upload Schedule Date Oct 14, 2025 09:00 PM Path Created with Ske…" at bounding box center [292, 273] width 227 height 217
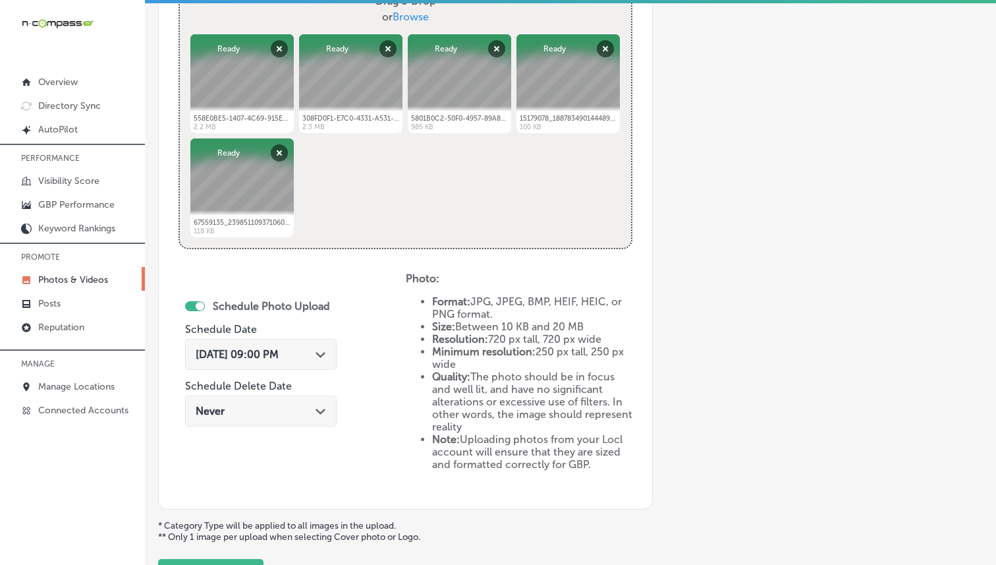
scroll to position [640, 0]
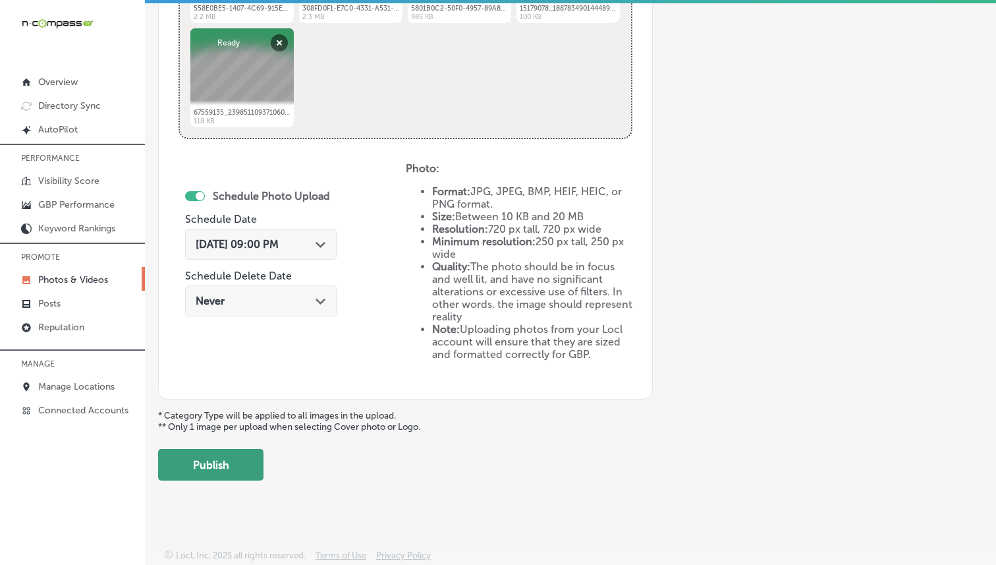
click at [202, 449] on button "Publish" at bounding box center [210, 465] width 105 height 32
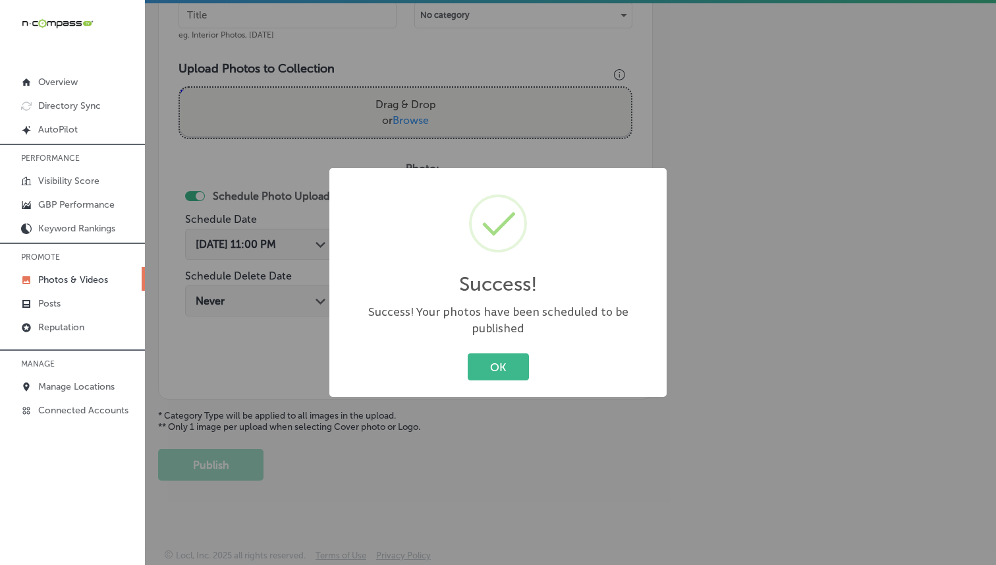
scroll to position [0, 0]
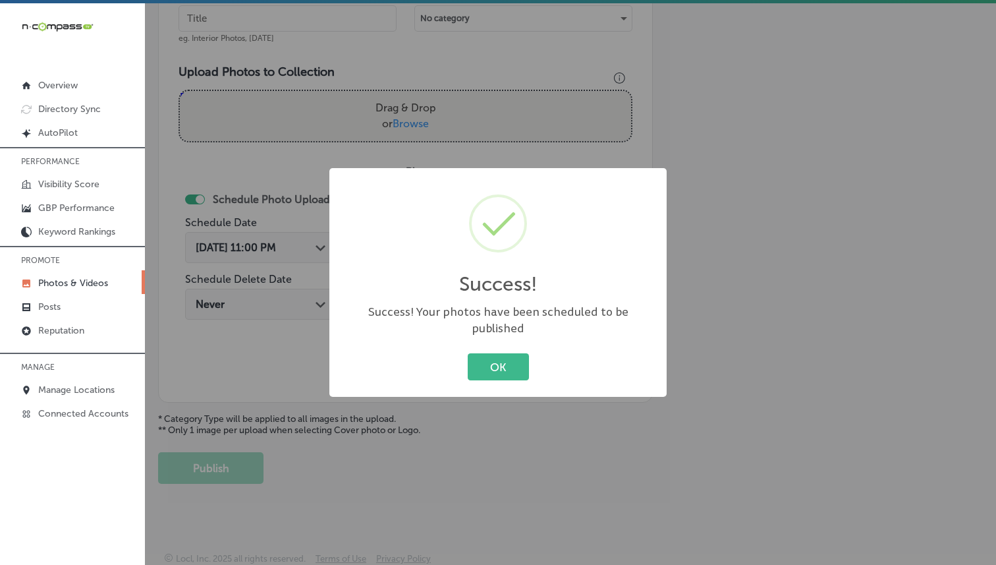
drag, startPoint x: 524, startPoint y: 358, endPoint x: 498, endPoint y: 355, distance: 26.6
click at [524, 358] on button "OK" at bounding box center [498, 366] width 61 height 27
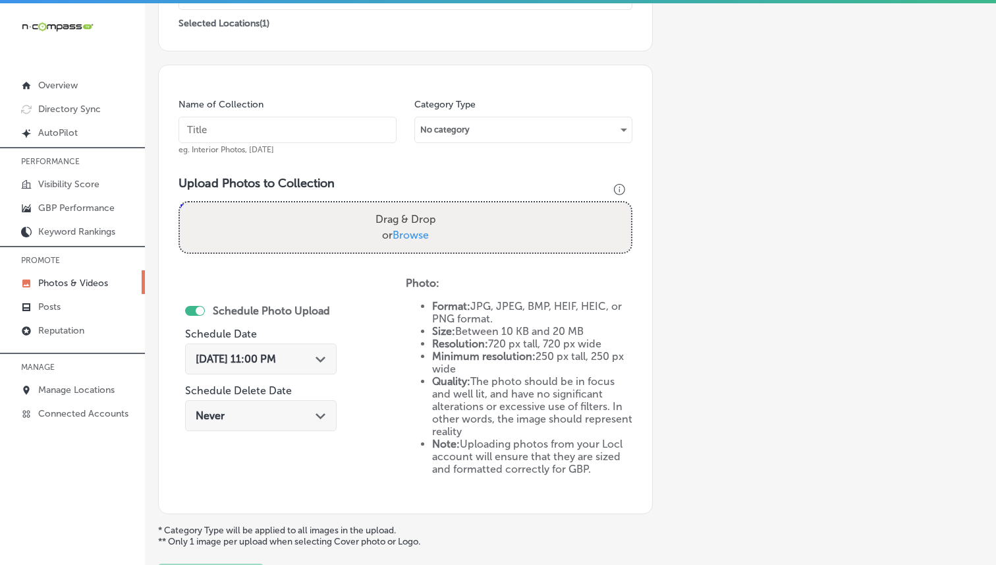
scroll to position [314, 0]
click at [275, 142] on input "text" at bounding box center [288, 131] width 218 height 26
paste input "Brown Service Center - Haughton"
type input "Brown Service Center - Haughton"
click at [422, 240] on span "Browse" at bounding box center [411, 236] width 36 height 13
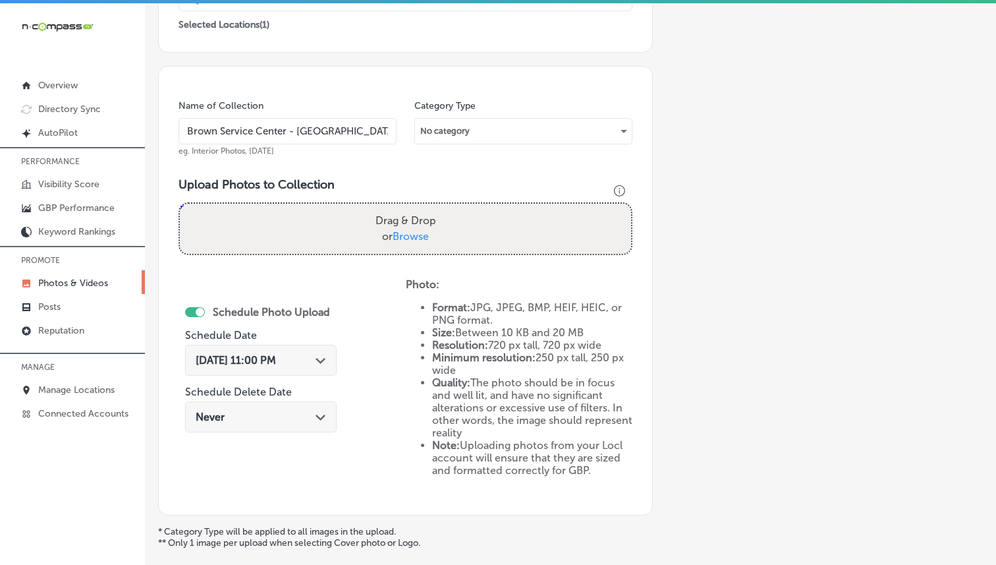
click at [422, 208] on input "Drag & Drop or Browse" at bounding box center [405, 206] width 451 height 4
type input "C:\fakepath\67593836_2397814790446901_1793519733685878784_n.jpg"
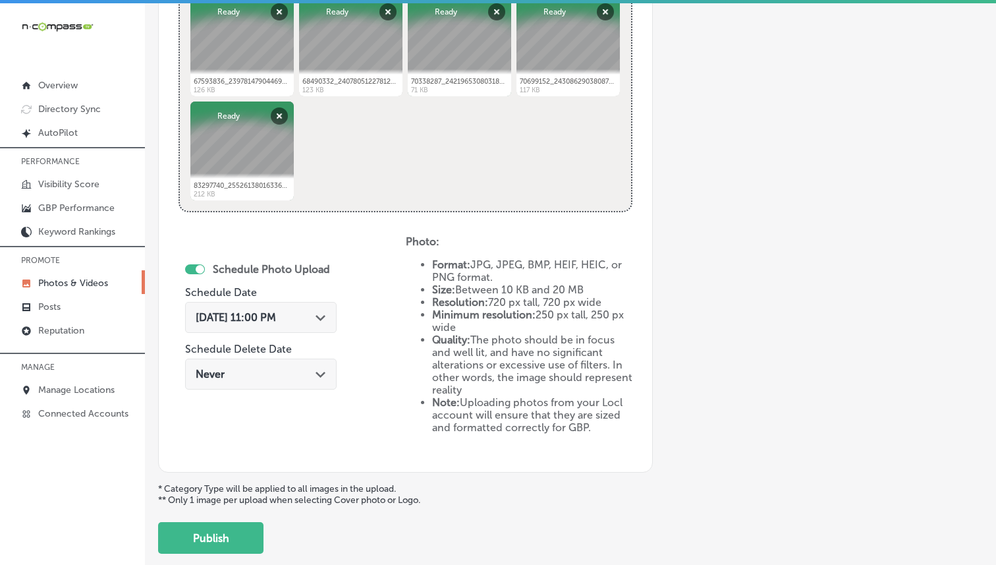
scroll to position [592, 0]
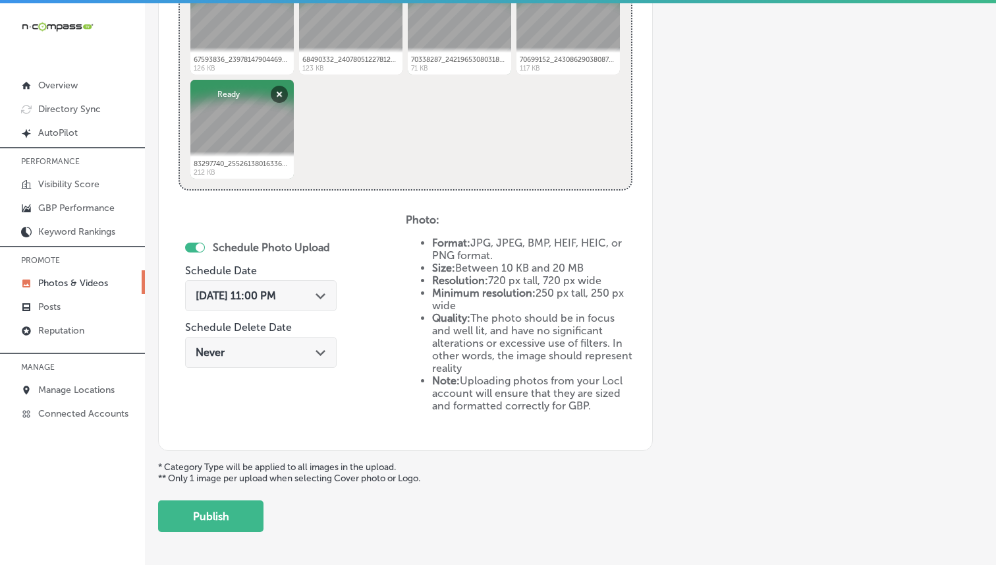
click at [316, 289] on div "Path Created with Sketch." at bounding box center [321, 294] width 11 height 11
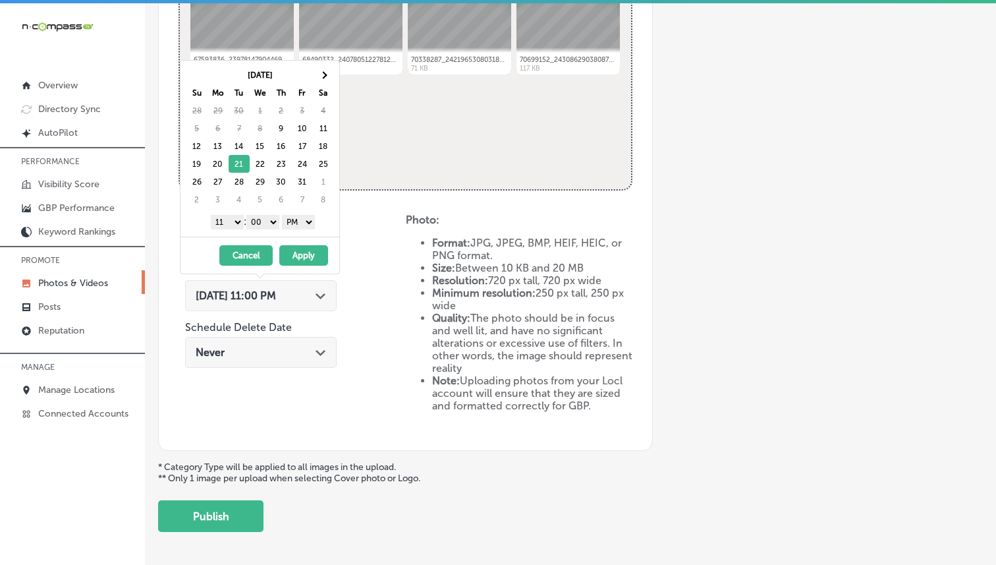
click at [223, 217] on select "1 2 3 4 5 6 7 8 9 10 11 12" at bounding box center [227, 222] width 33 height 14
click at [304, 245] on button "Apply" at bounding box center [303, 255] width 49 height 20
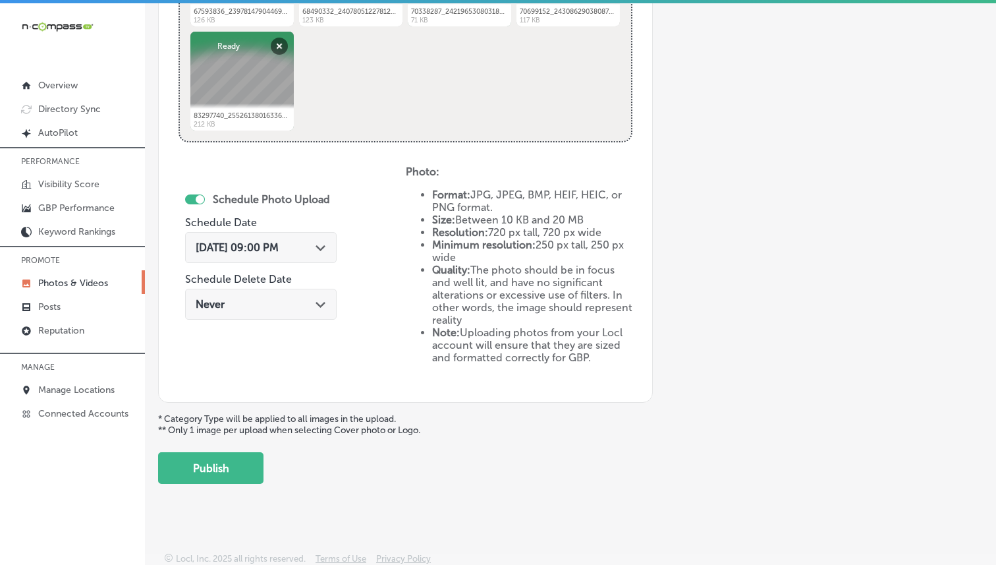
scroll to position [640, 0]
click at [225, 459] on button "Publish" at bounding box center [210, 468] width 105 height 32
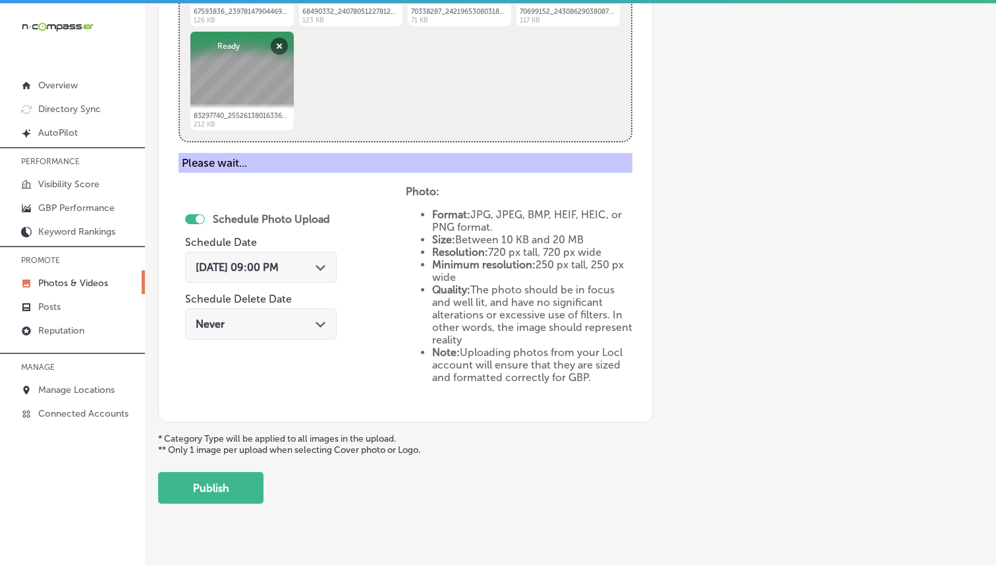
scroll to position [427, 0]
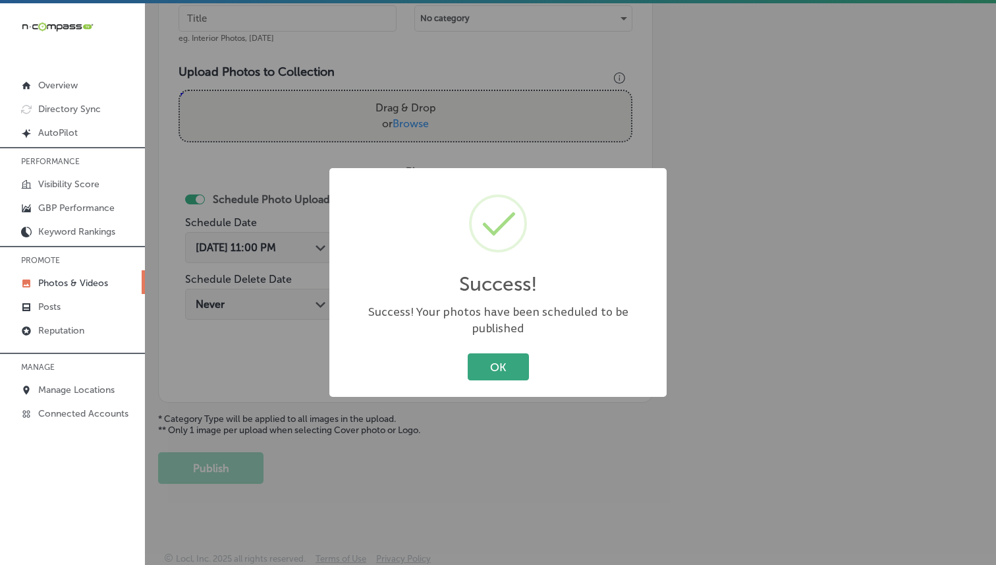
click at [487, 366] on button "OK" at bounding box center [498, 366] width 61 height 27
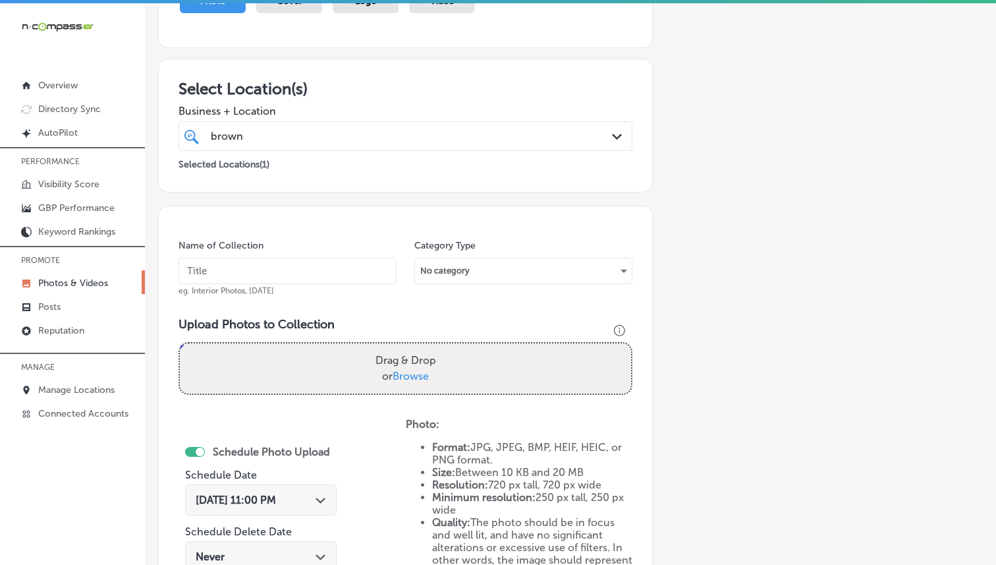
scroll to position [174, 0]
click at [324, 267] on input "text" at bounding box center [288, 271] width 218 height 26
click at [321, 272] on input "text" at bounding box center [288, 271] width 218 height 26
paste input "Brown Service Center - Haughton"
type input "Brown Service Center - Haughton"
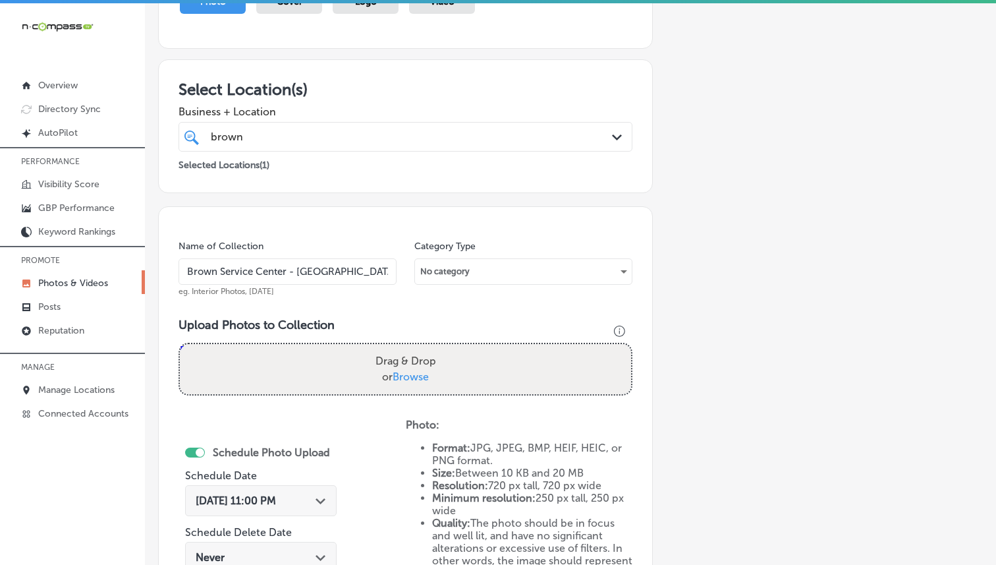
click at [410, 378] on span "Browse" at bounding box center [411, 376] width 36 height 13
click at [410, 348] on input "Drag & Drop or Browse" at bounding box center [405, 346] width 451 height 4
type input "C:\fakepath\468431325.jpeg"
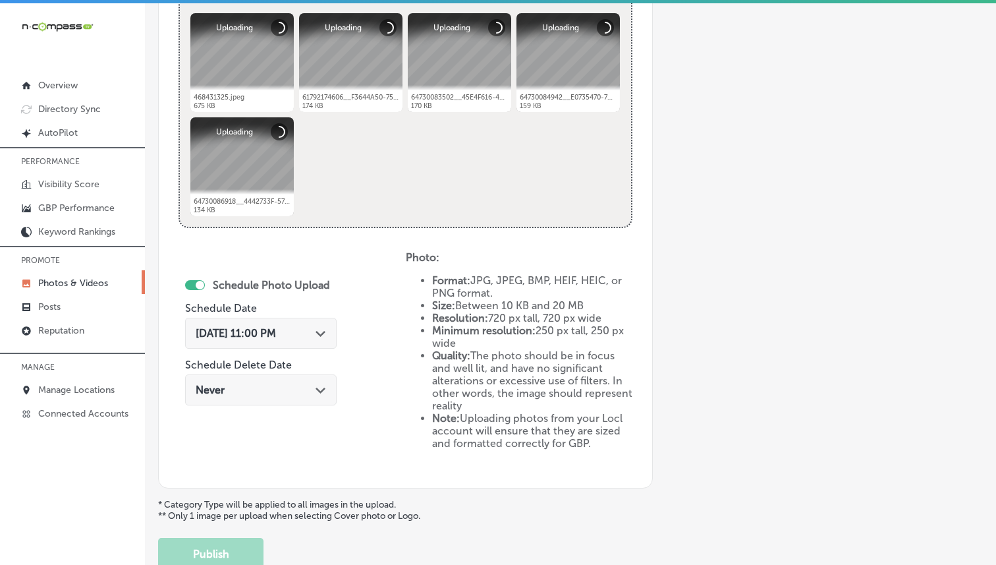
scroll to position [559, 0]
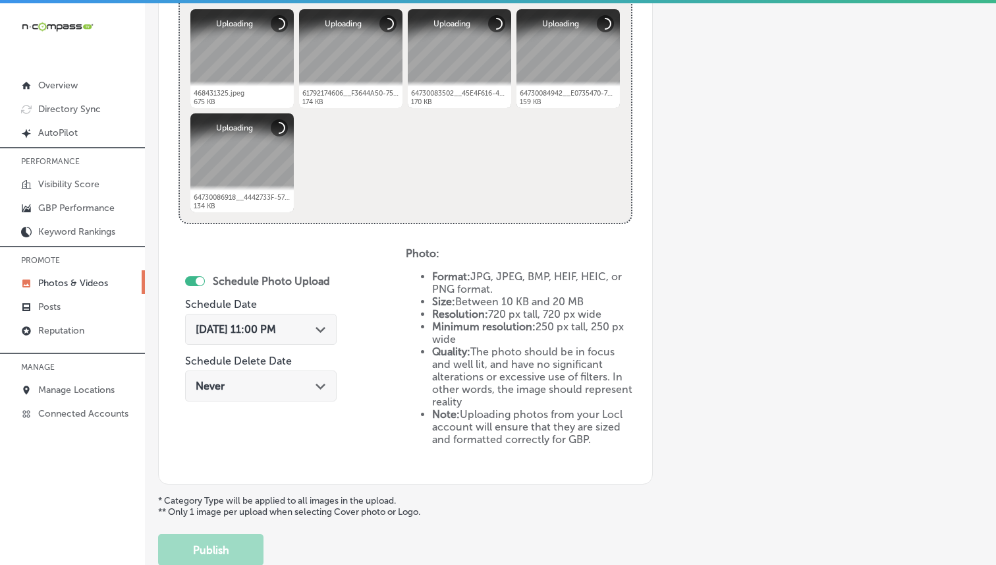
click at [261, 332] on span "Oct 9, 2025 11:00 PM" at bounding box center [236, 329] width 80 height 13
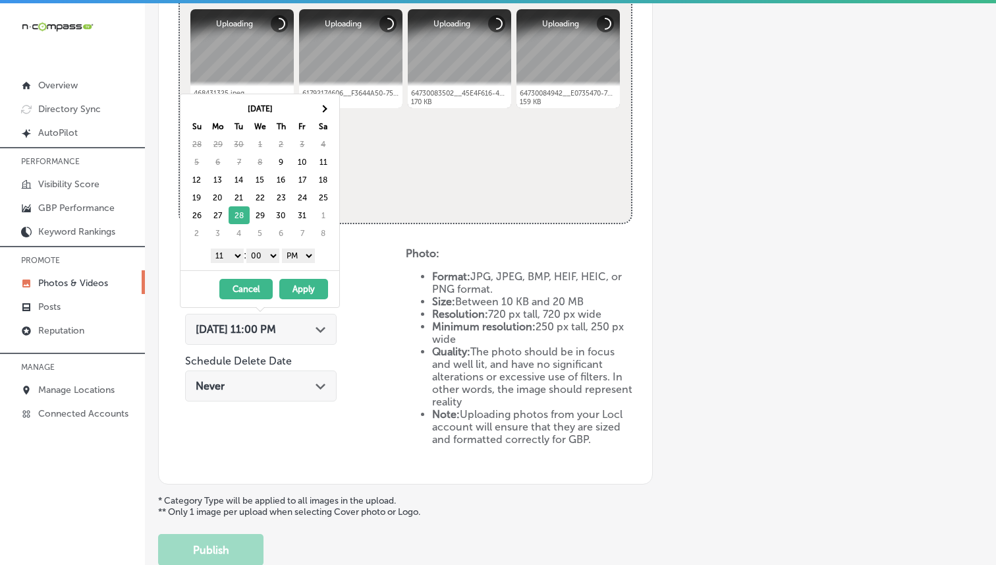
click at [228, 256] on select "1 2 3 4 5 6 7 8 9 10 11 12" at bounding box center [227, 255] width 33 height 14
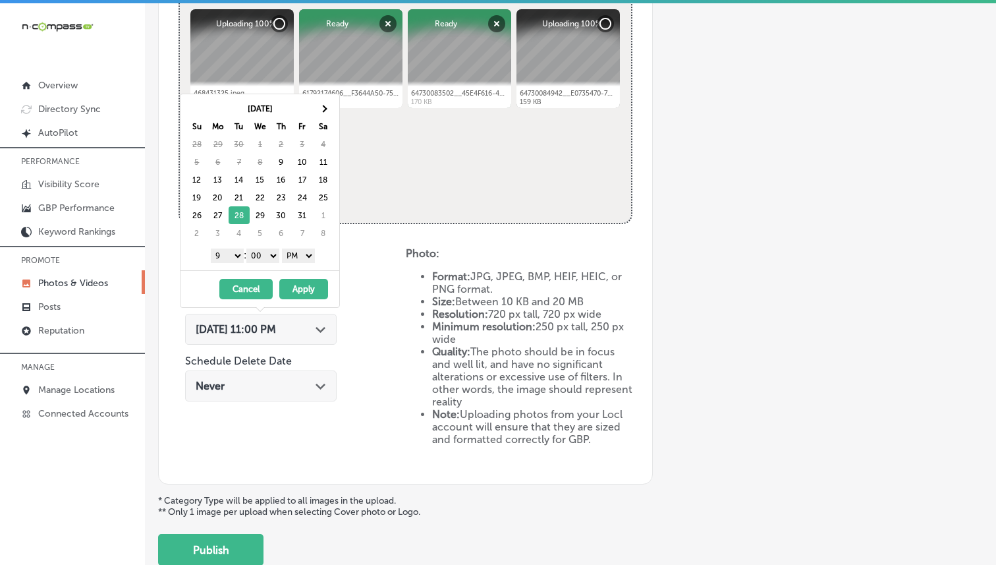
click at [292, 288] on button "Apply" at bounding box center [303, 289] width 49 height 20
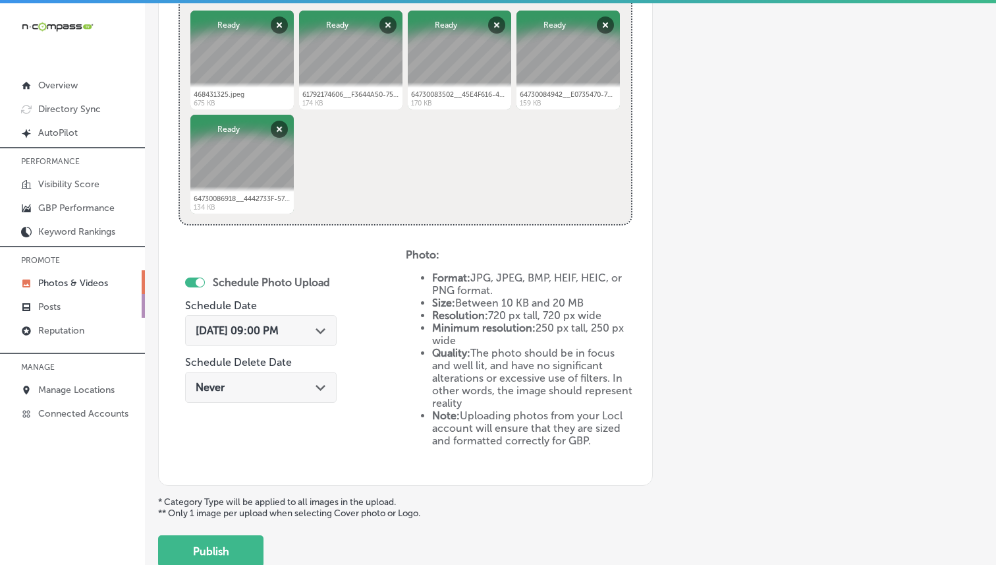
scroll to position [640, 0]
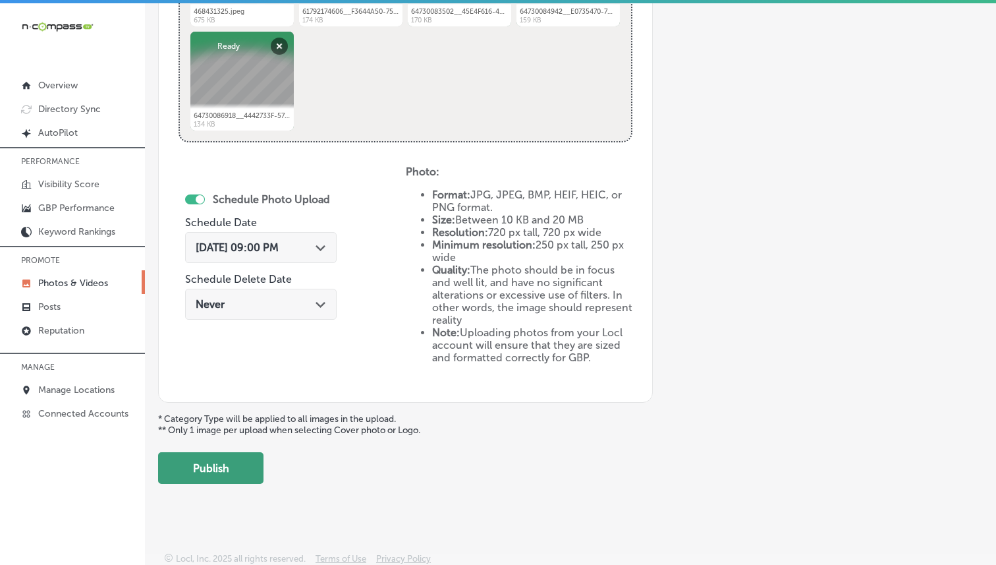
click at [234, 457] on button "Publish" at bounding box center [210, 468] width 105 height 32
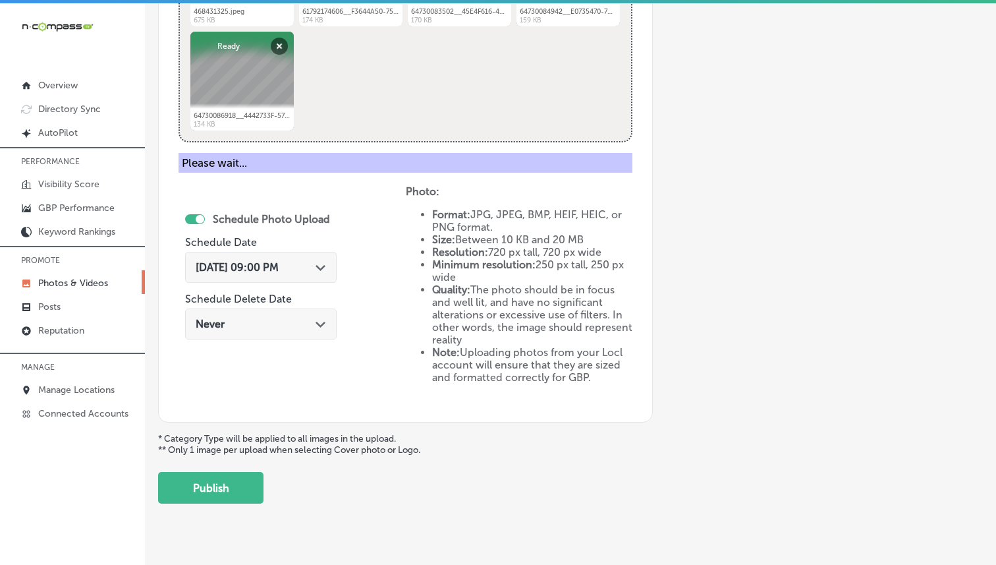
scroll to position [427, 0]
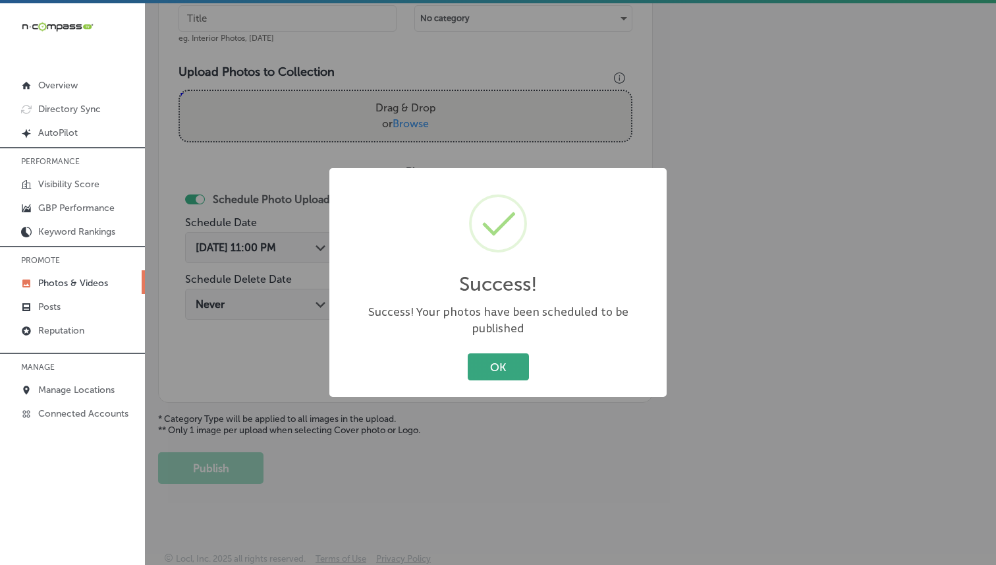
click at [487, 358] on button "OK" at bounding box center [498, 366] width 61 height 27
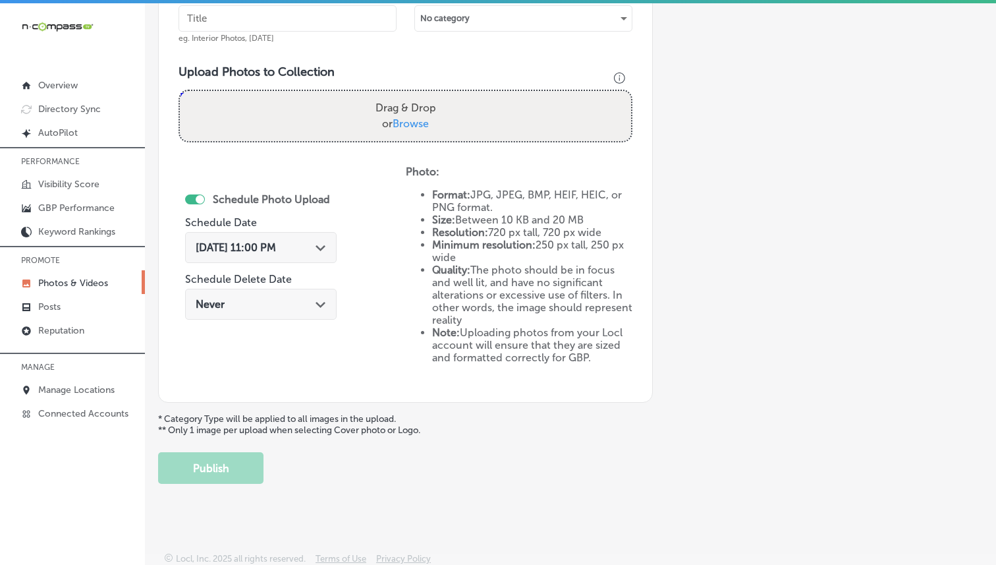
click at [310, 14] on input "text" at bounding box center [288, 18] width 218 height 26
paste input "Brown Service Center - Haughton"
type input "Brown Service Center - Haughton"
click at [422, 118] on span "Browse" at bounding box center [411, 123] width 36 height 13
click at [422, 95] on input "Drag & Drop or Browse" at bounding box center [405, 93] width 451 height 4
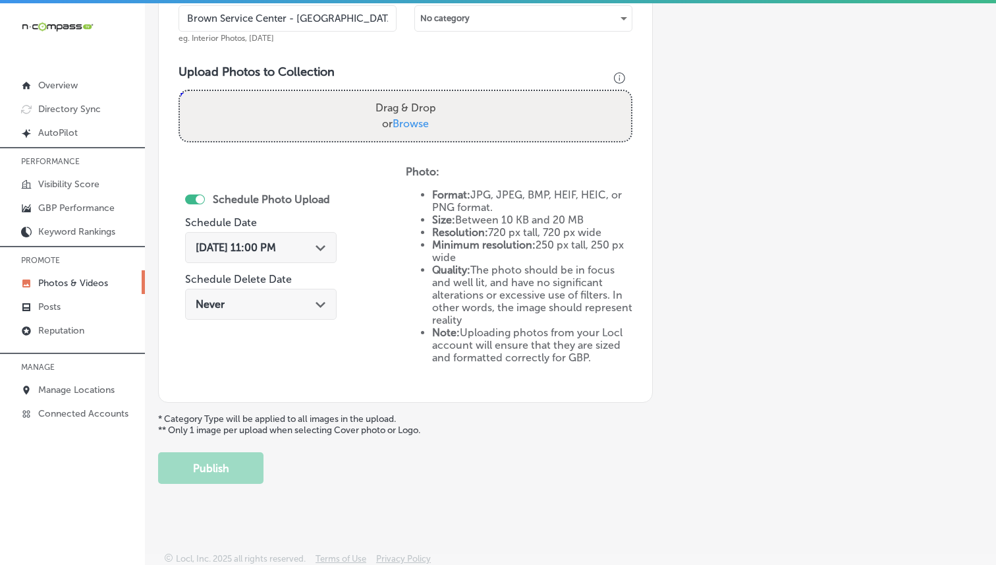
type input "C:\fakepath\64730092791__227E04E6-9AF5-4AC6-8005-2C1769733381.fullsizerender_(1…"
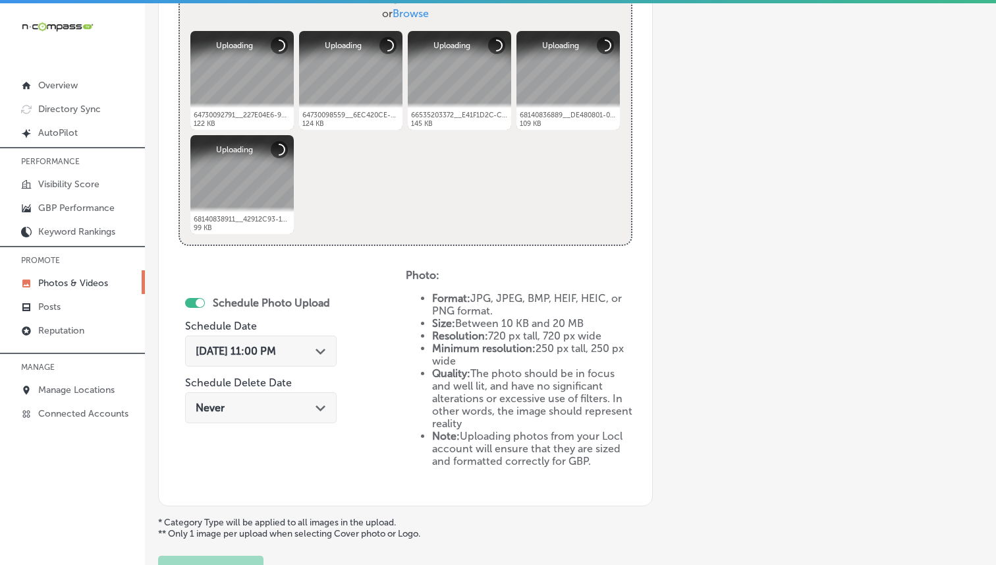
scroll to position [538, 0]
click at [276, 349] on span "Oct 9, 2025 11:00 PM" at bounding box center [236, 349] width 80 height 13
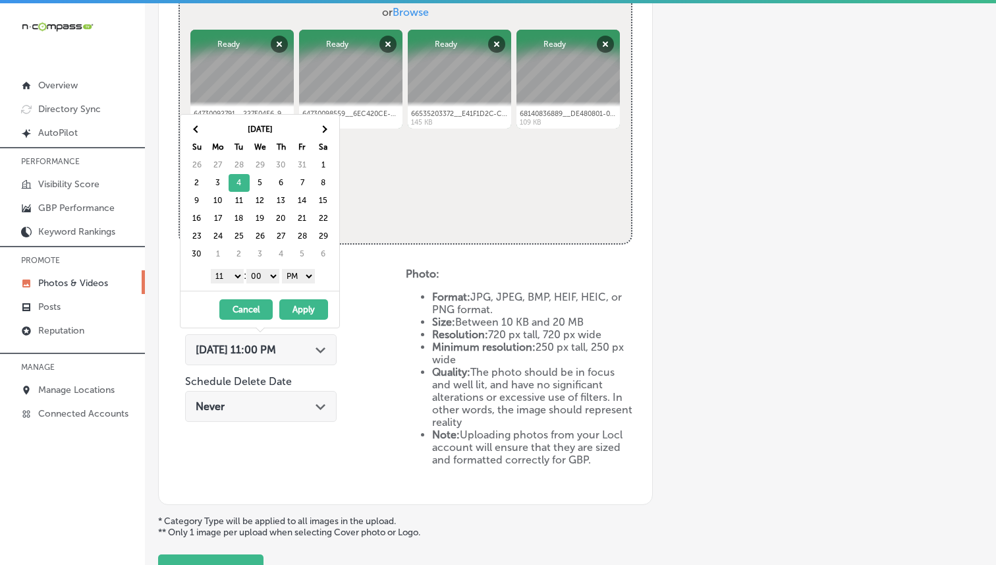
click at [233, 272] on select "1 2 3 4 5 6 7 8 9 10 11 12" at bounding box center [227, 276] width 33 height 14
click at [224, 276] on select "1 2 3 4 5 6 7 8 9 10 11 12" at bounding box center [227, 276] width 33 height 14
click at [305, 306] on button "Apply" at bounding box center [303, 309] width 49 height 20
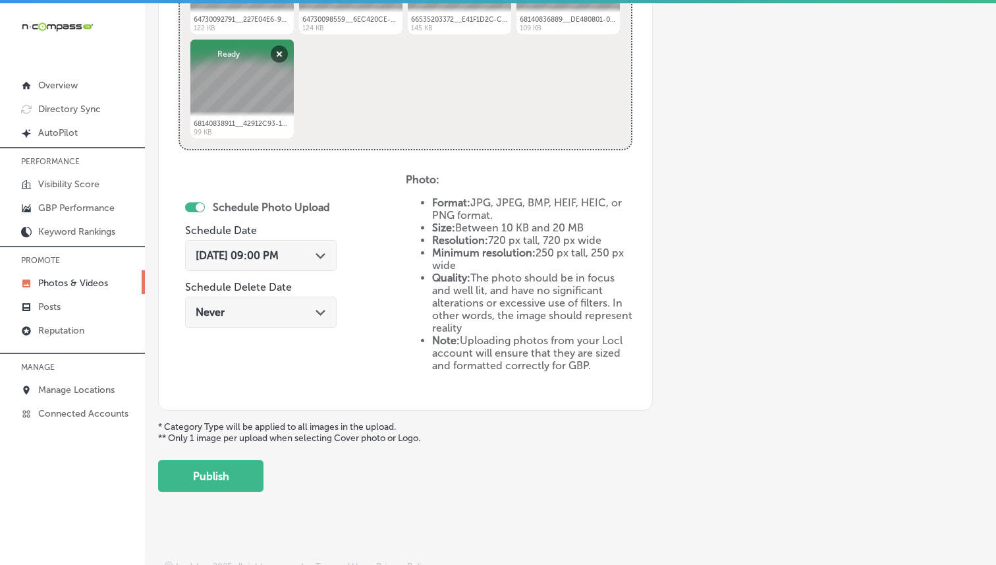
scroll to position [640, 0]
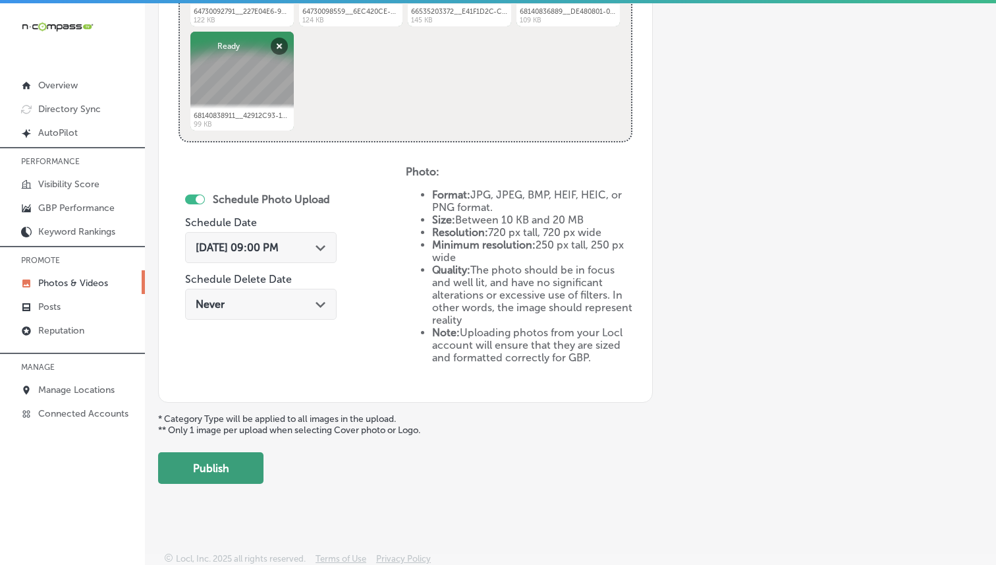
click at [232, 454] on button "Publish" at bounding box center [210, 468] width 105 height 32
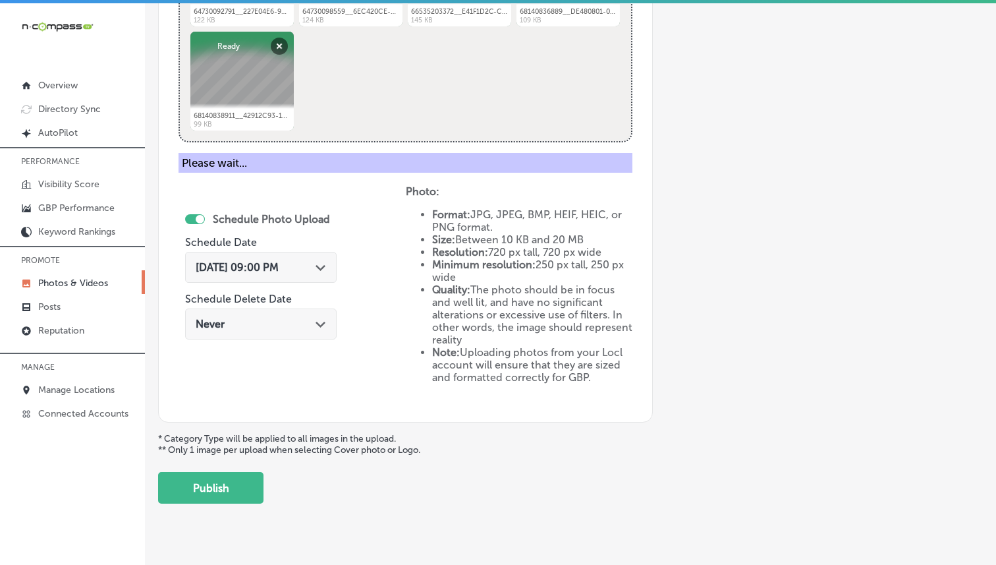
scroll to position [427, 0]
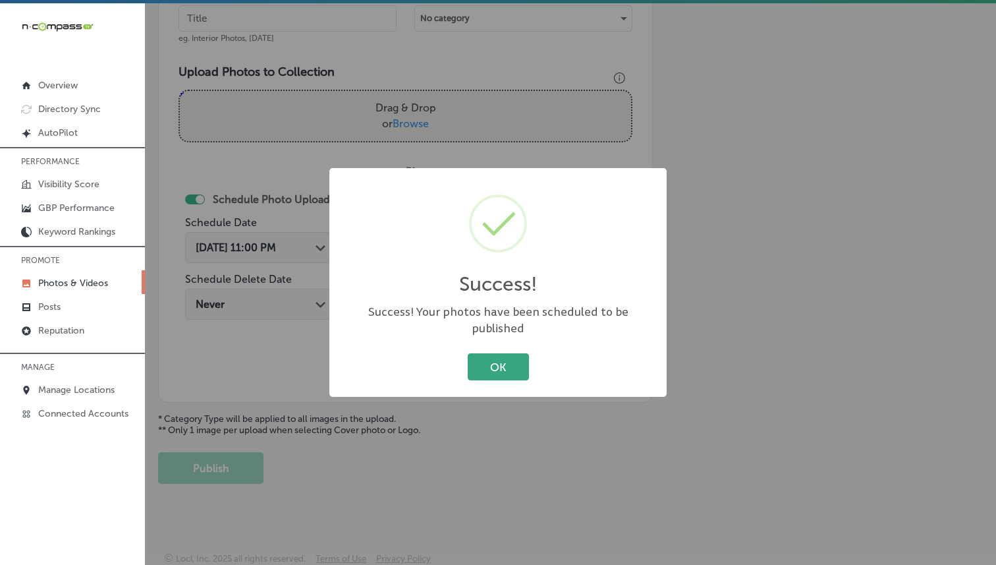
click at [521, 353] on button "OK" at bounding box center [498, 366] width 61 height 27
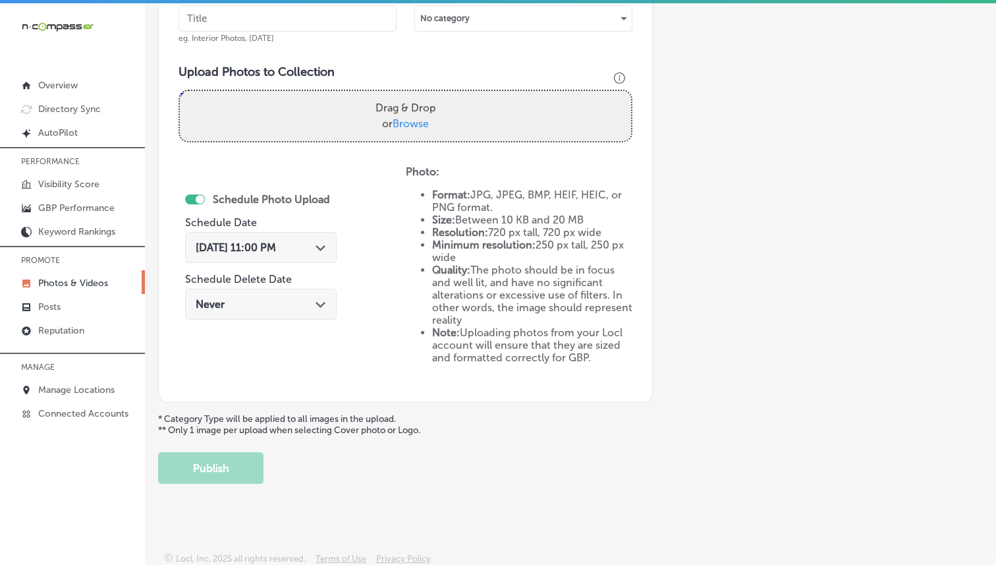
scroll to position [315, 0]
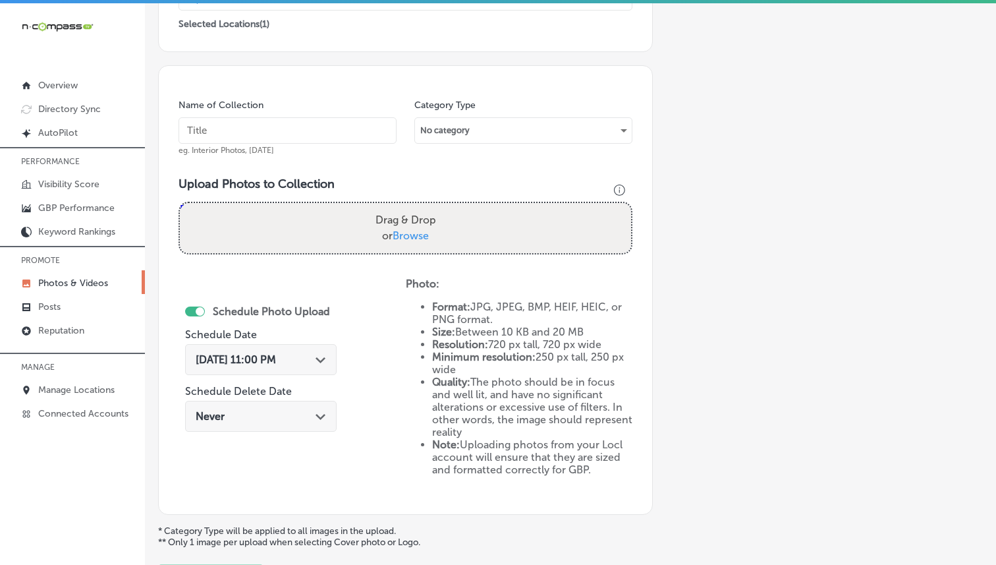
click at [292, 128] on input "text" at bounding box center [288, 130] width 218 height 26
paste input "Brown Service Center - Haughton"
type input "Brown Service Center - Haughton"
click at [405, 231] on span "Browse" at bounding box center [411, 235] width 36 height 13
click at [405, 207] on input "Drag & Drop or Browse" at bounding box center [405, 205] width 451 height 4
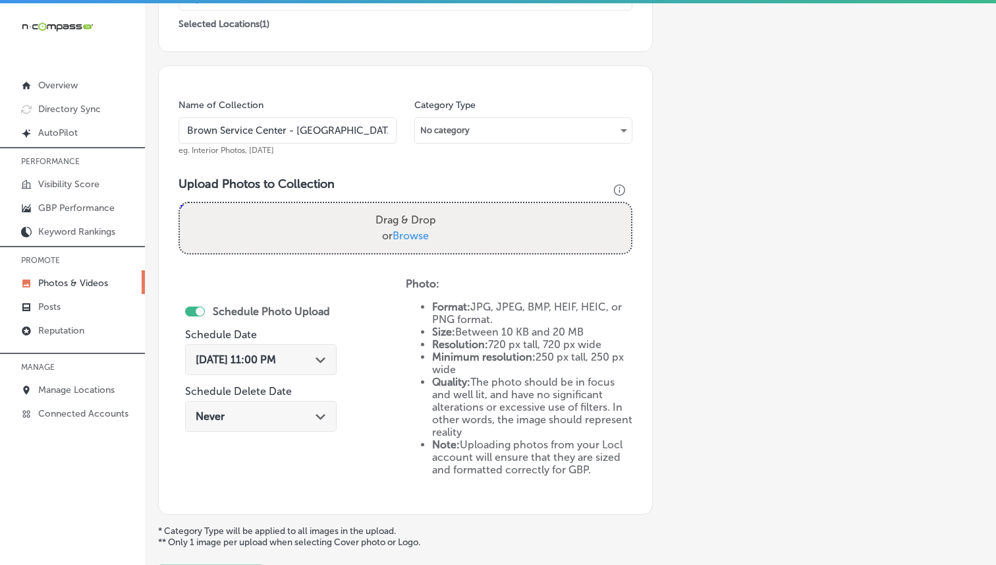
type input "C:\fakepath\1708107047090_423422431_762172838860108_8973844448408462436_n.jpg"
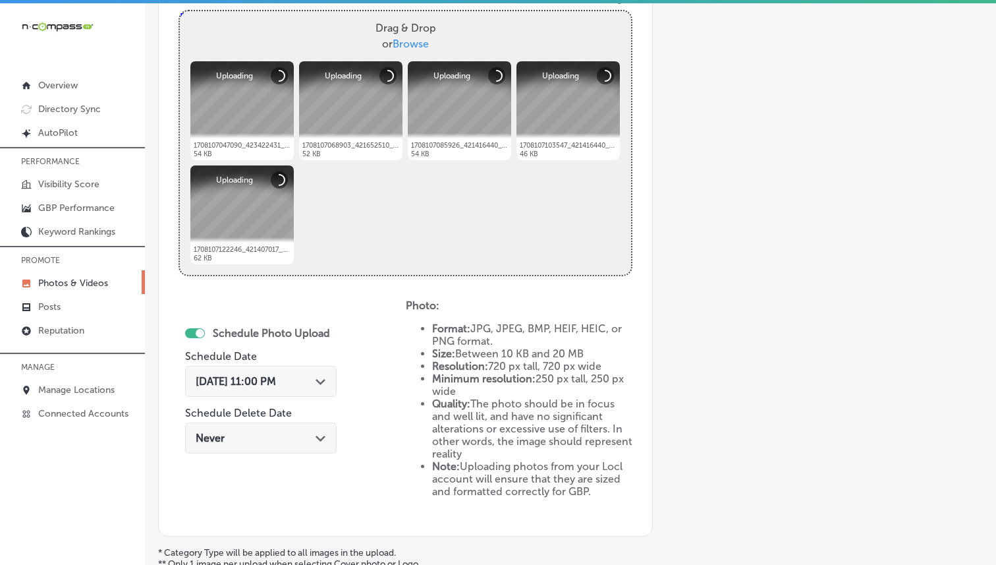
scroll to position [520, 0]
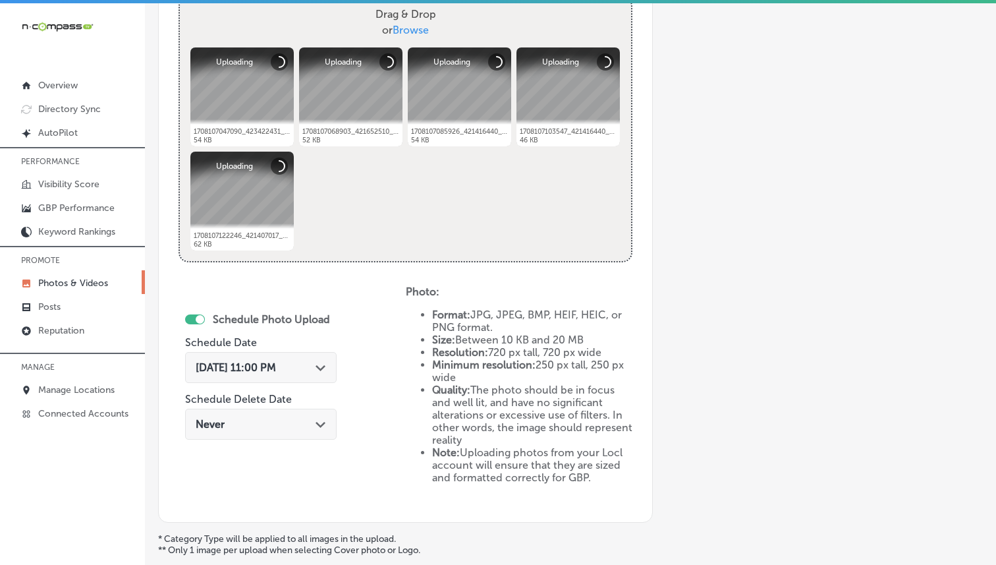
click at [327, 354] on div "Oct 9, 2025 11:00 PM Path Created with Sketch." at bounding box center [261, 367] width 152 height 31
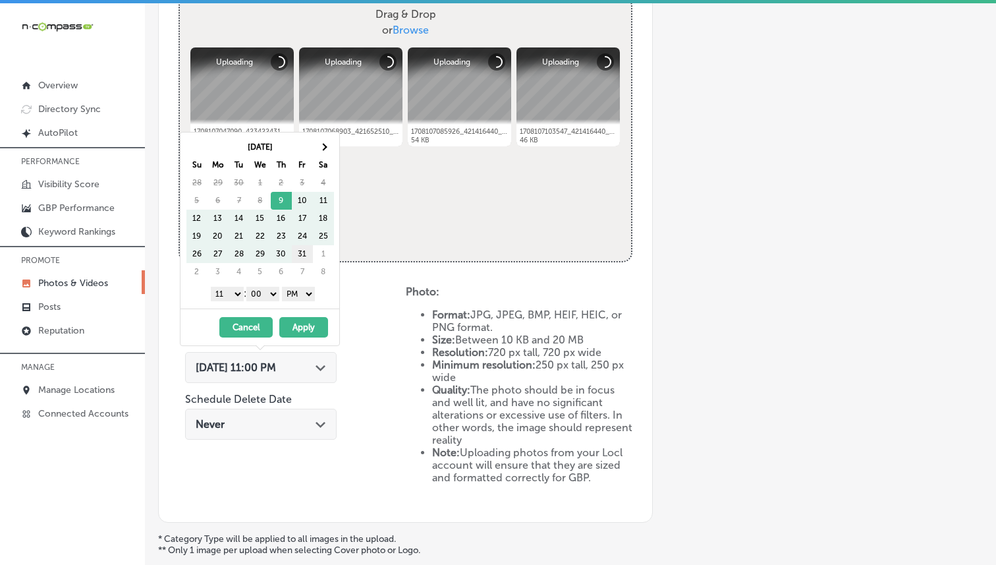
scroll to position [3, 0]
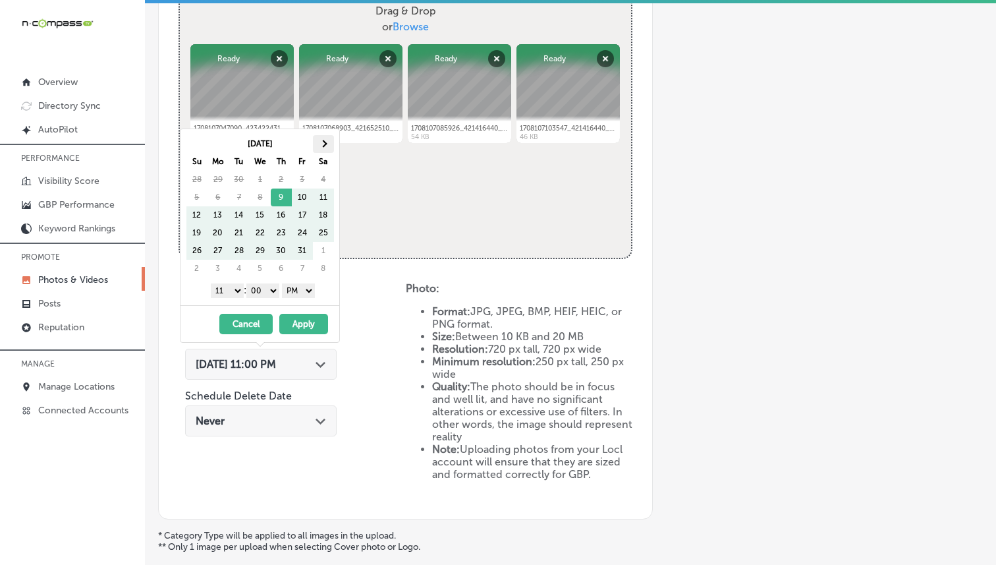
click at [320, 146] on th at bounding box center [323, 144] width 21 height 18
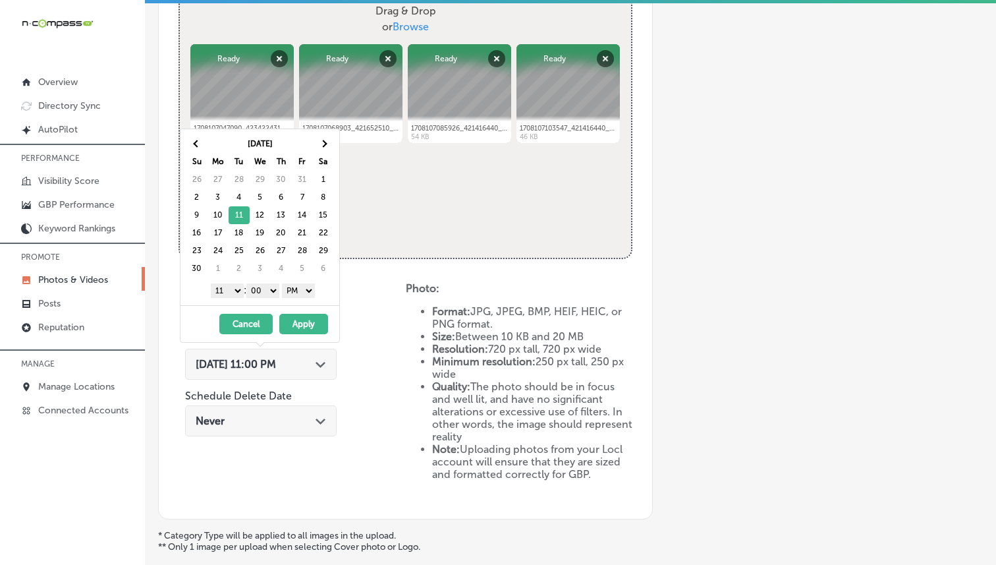
click at [227, 294] on select "1 2 3 4 5 6 7 8 9 10 11 12" at bounding box center [227, 290] width 33 height 14
click at [311, 321] on button "Apply" at bounding box center [303, 324] width 49 height 20
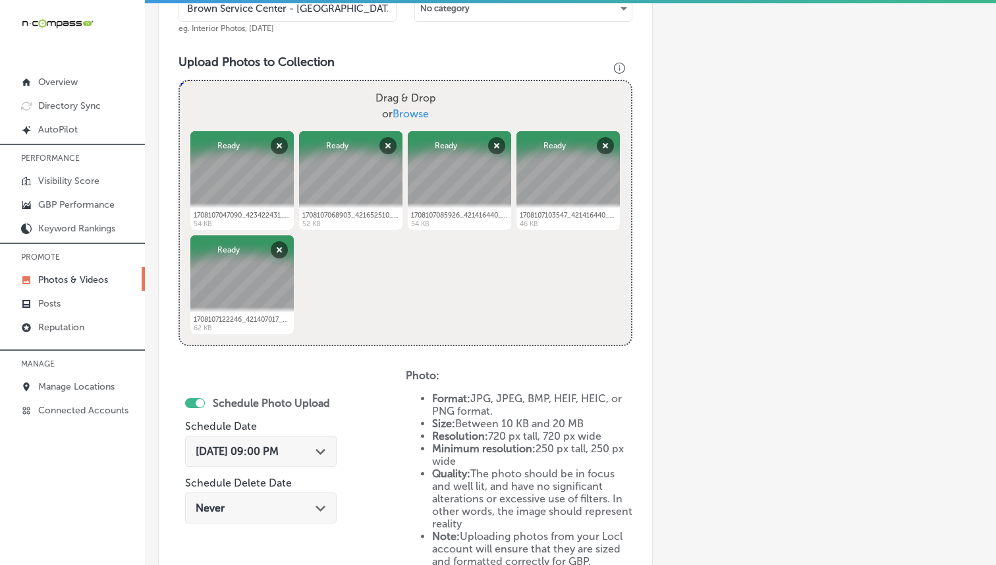
scroll to position [460, 0]
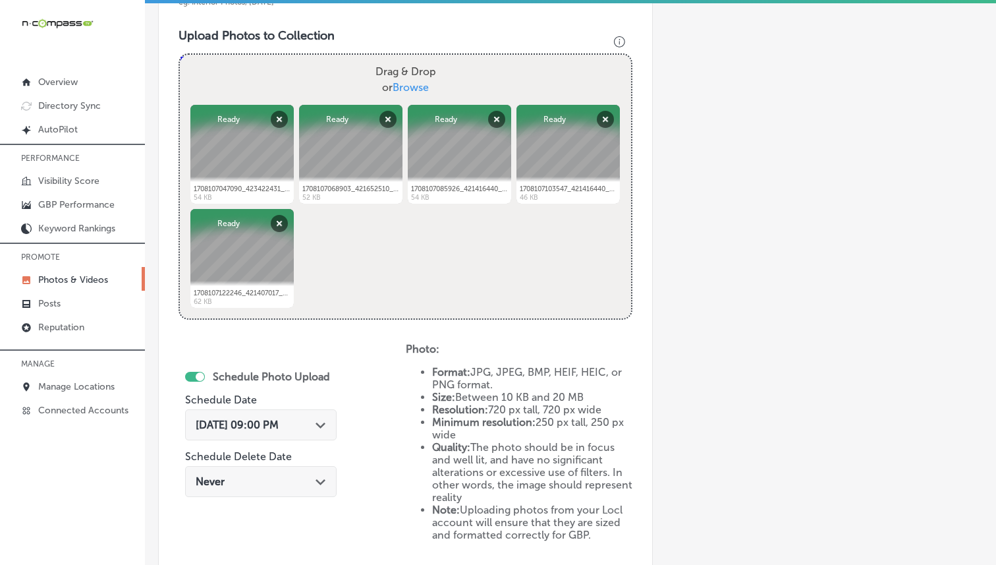
click at [325, 426] on polygon at bounding box center [321, 425] width 10 height 6
click at [370, 394] on div "Schedule Photo Upload Schedule Date Nov 11, 2025 09:00 PM Path Created with Ske…" at bounding box center [292, 451] width 227 height 217
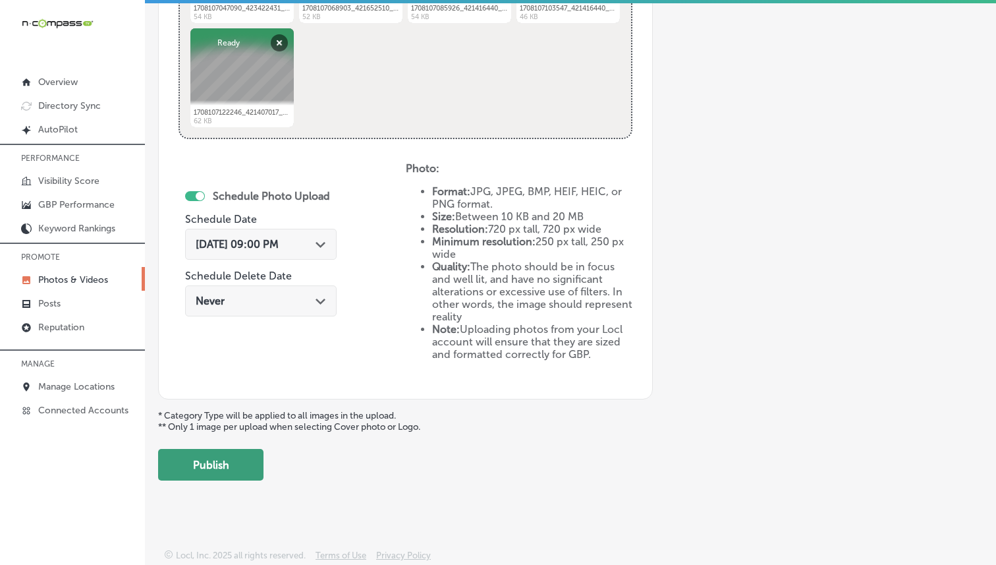
click at [244, 453] on button "Publish" at bounding box center [210, 465] width 105 height 32
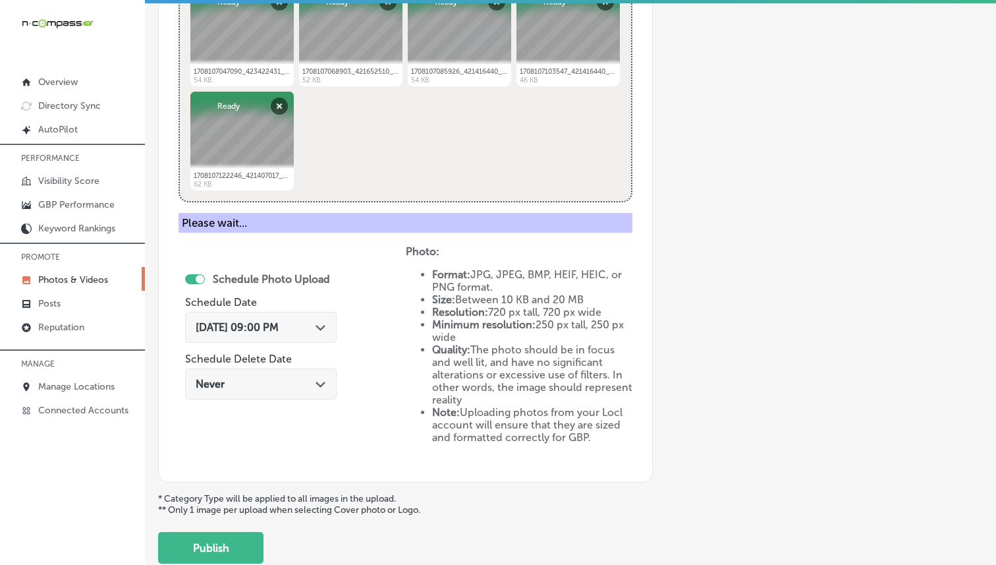
scroll to position [393, 0]
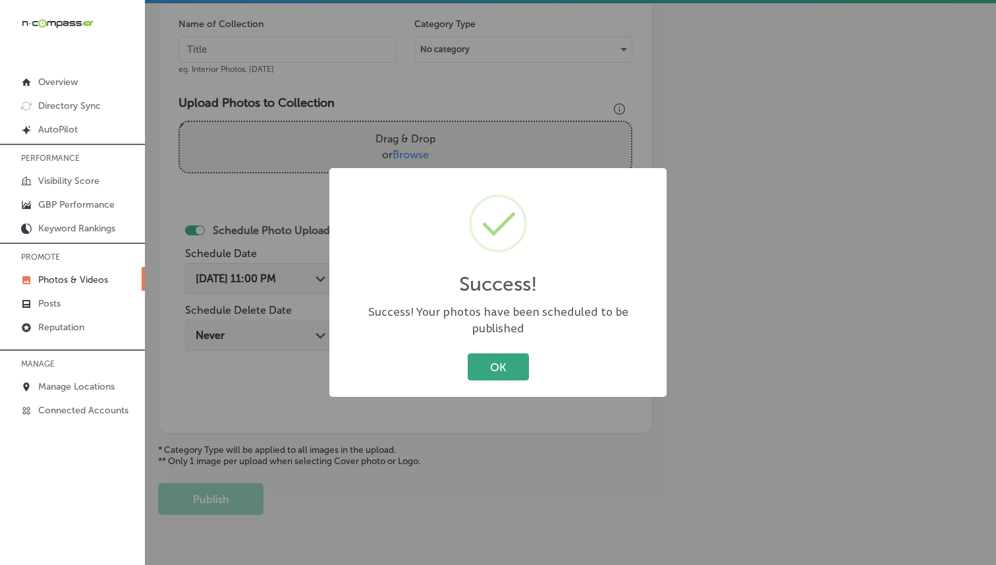
click at [518, 360] on button "OK" at bounding box center [498, 366] width 61 height 27
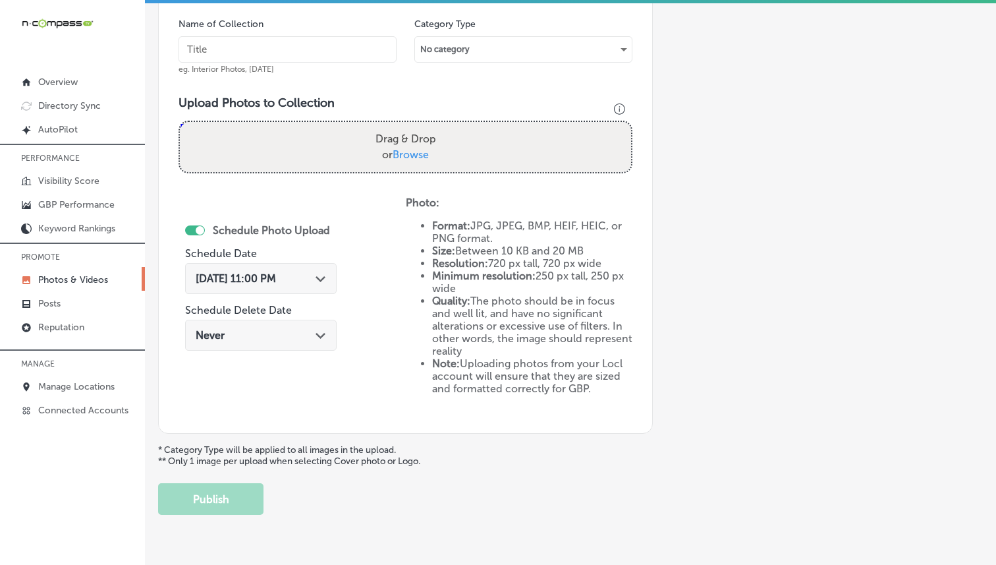
scroll to position [113, 0]
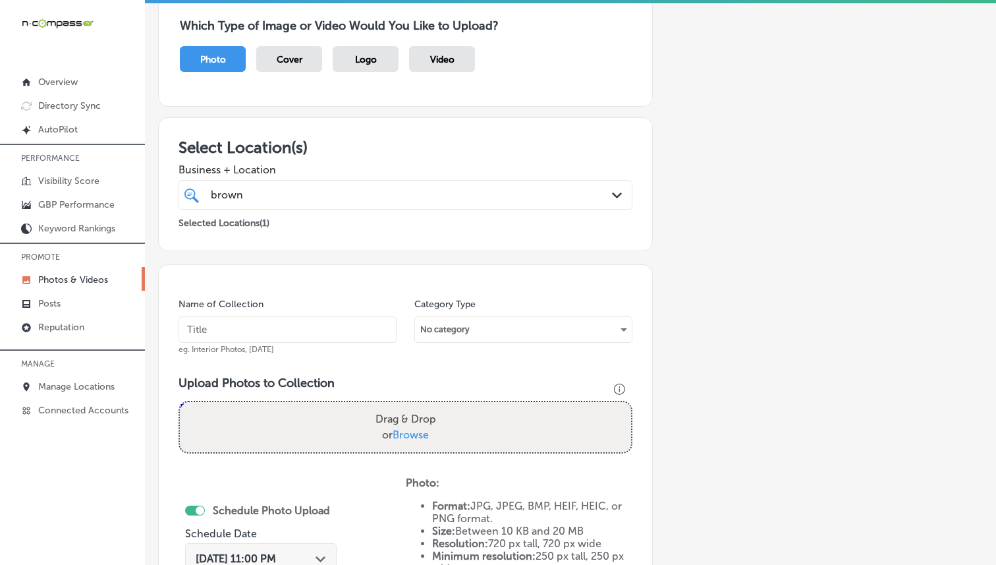
click at [313, 337] on input "text" at bounding box center [288, 329] width 218 height 26
paste input "Brown Service Center - Haughton"
type input "Brown Service Center - Haughton"
click at [316, 291] on div "Name of Collection Brown Service Center - Haughton eg. Interior Photos, March 2…" at bounding box center [405, 488] width 495 height 449
click at [403, 430] on span "Browse" at bounding box center [411, 434] width 36 height 13
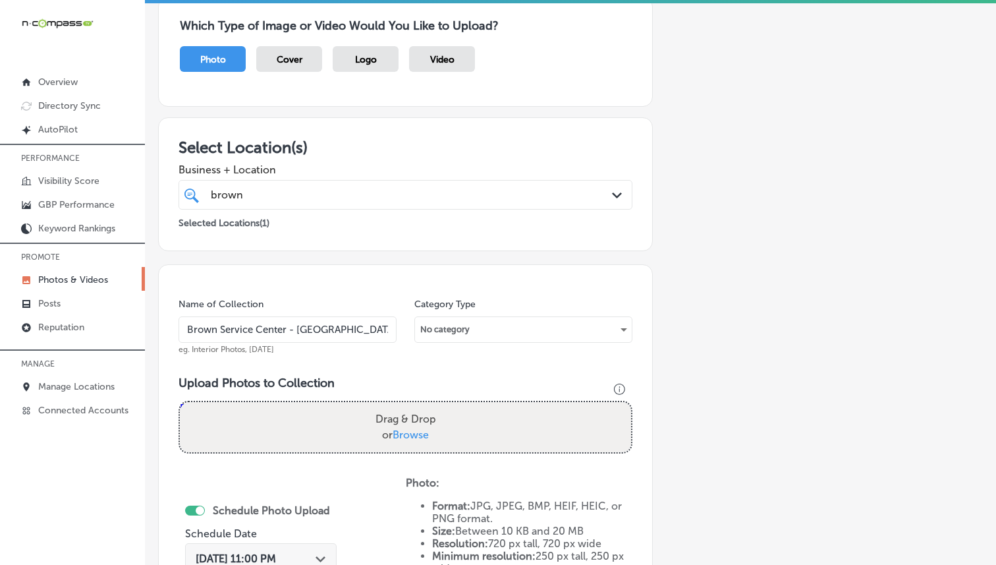
click at [403, 406] on input "Drag & Drop or Browse" at bounding box center [405, 404] width 451 height 4
type input "C:\fakepath\1708107122246_421407017_1123901615279494_4296008775719899524_n.jpg"
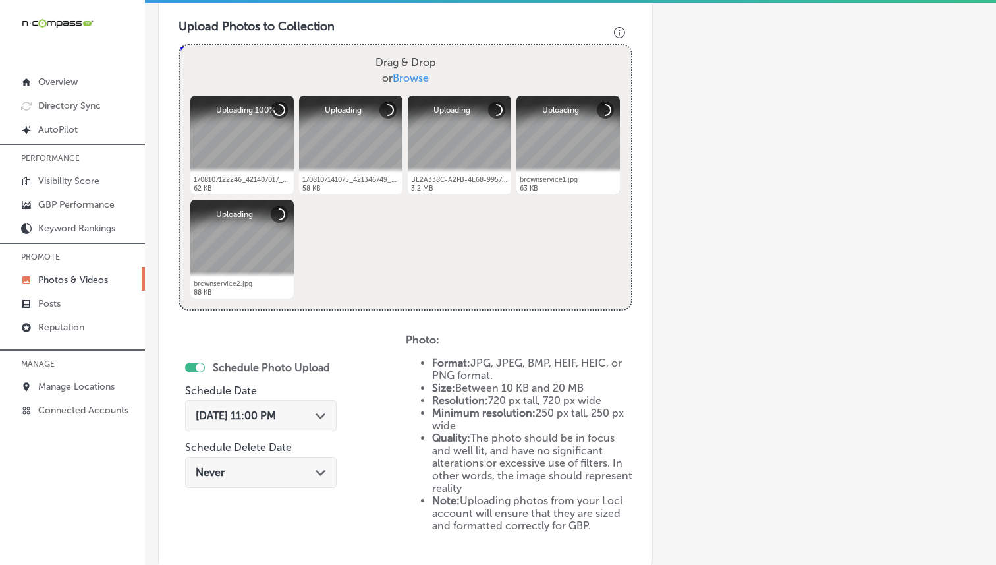
scroll to position [640, 0]
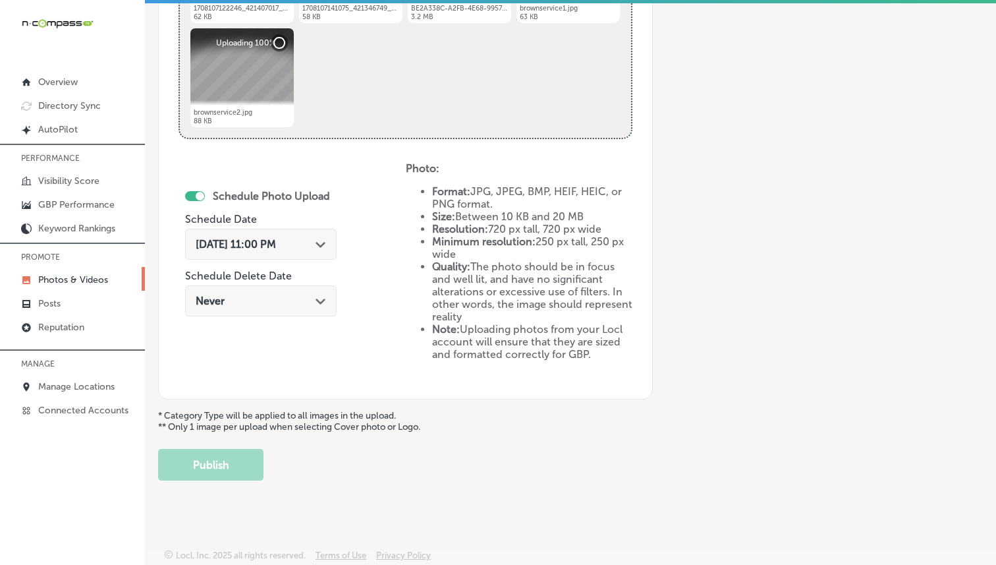
click at [312, 242] on div "Oct 9, 2025 11:00 PM Path Created with Sketch." at bounding box center [261, 244] width 130 height 13
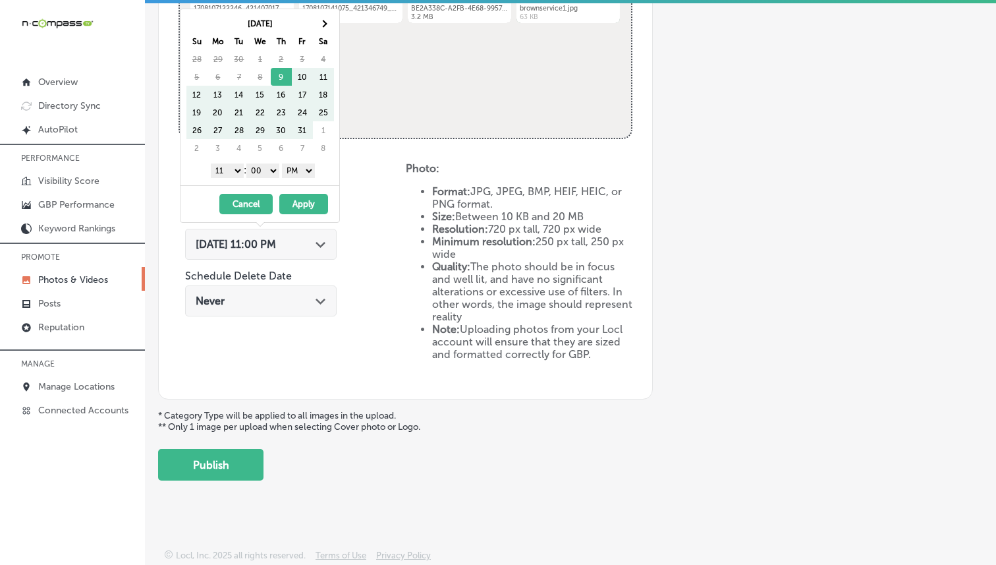
click at [320, 11] on div "Oct 2025 Su Mo Tu We Th Fr Sa 28 29 30 1 2 3 4 5 6 7 8 9 10 11 12 13 14 15 16 1…" at bounding box center [260, 97] width 159 height 176
click at [320, 21] on th at bounding box center [323, 23] width 21 height 18
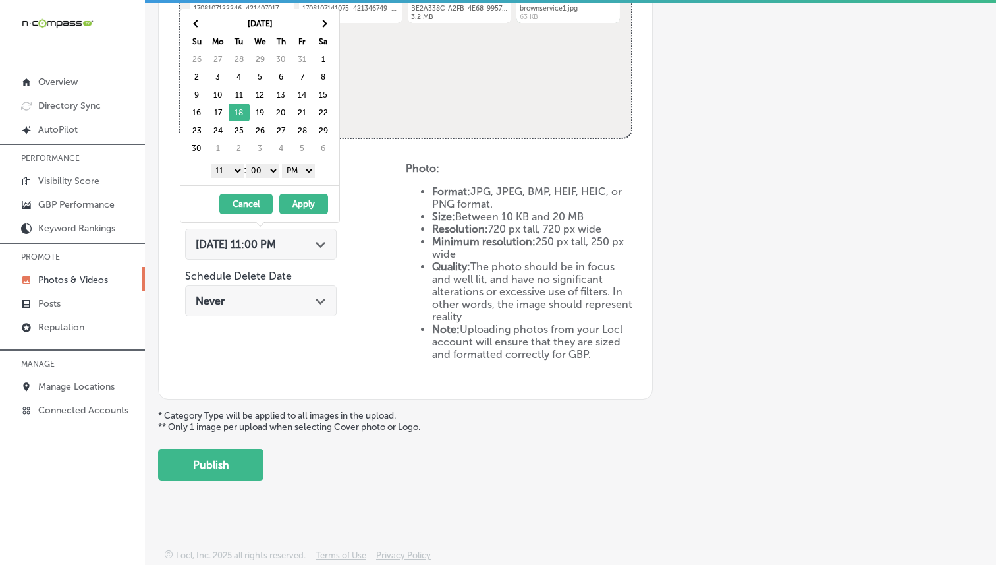
click at [232, 173] on select "1 2 3 4 5 6 7 8 9 10 11 12" at bounding box center [227, 170] width 33 height 14
click at [309, 200] on button "Apply" at bounding box center [303, 204] width 49 height 20
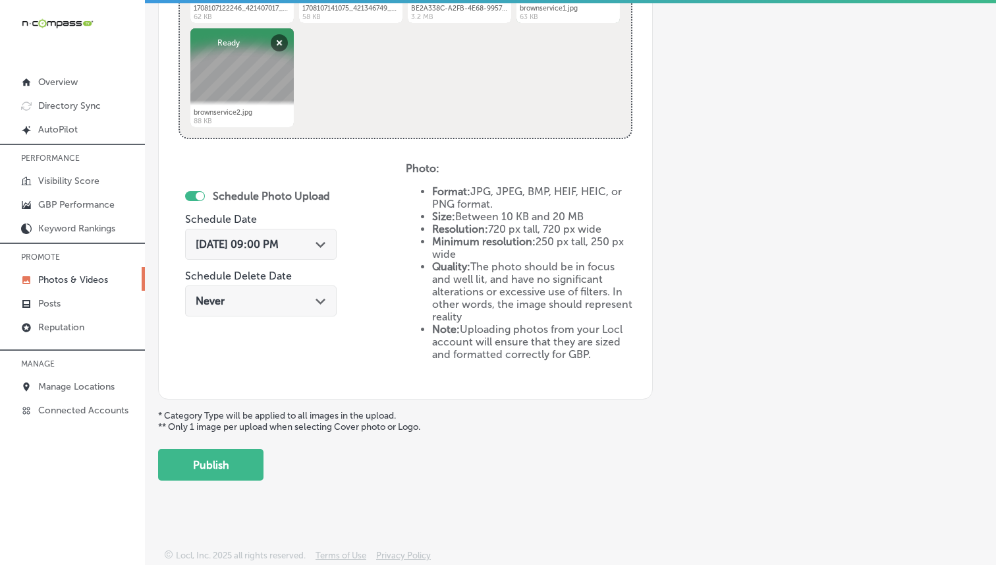
click at [237, 455] on button "Publish" at bounding box center [210, 465] width 105 height 32
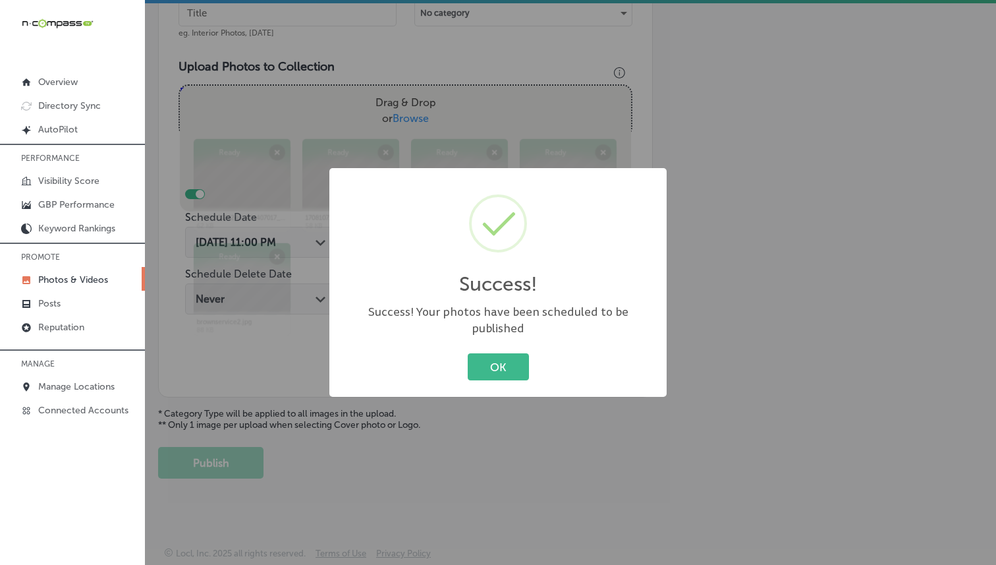
scroll to position [427, 0]
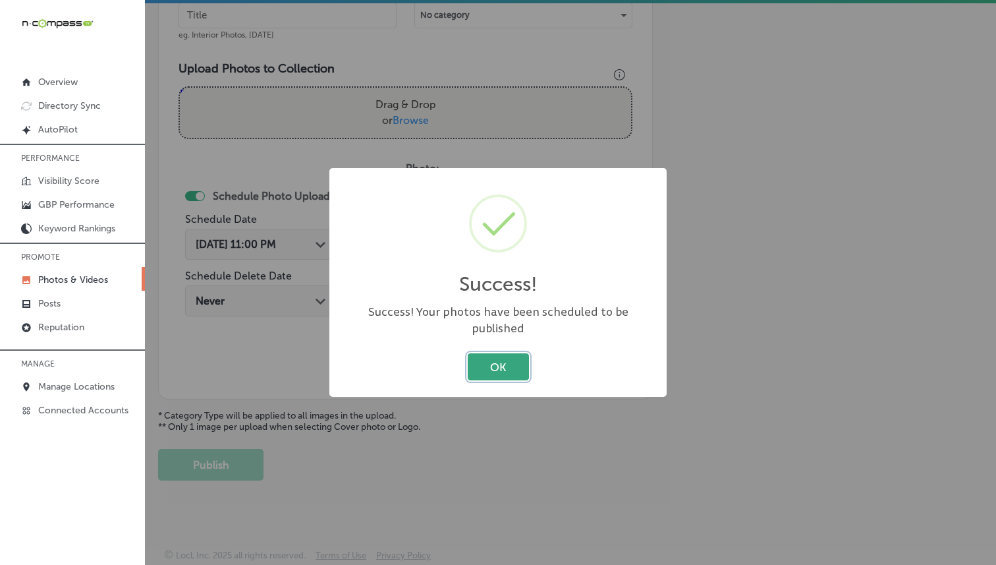
click at [507, 358] on button "OK" at bounding box center [498, 366] width 61 height 27
